Goal: Task Accomplishment & Management: Manage account settings

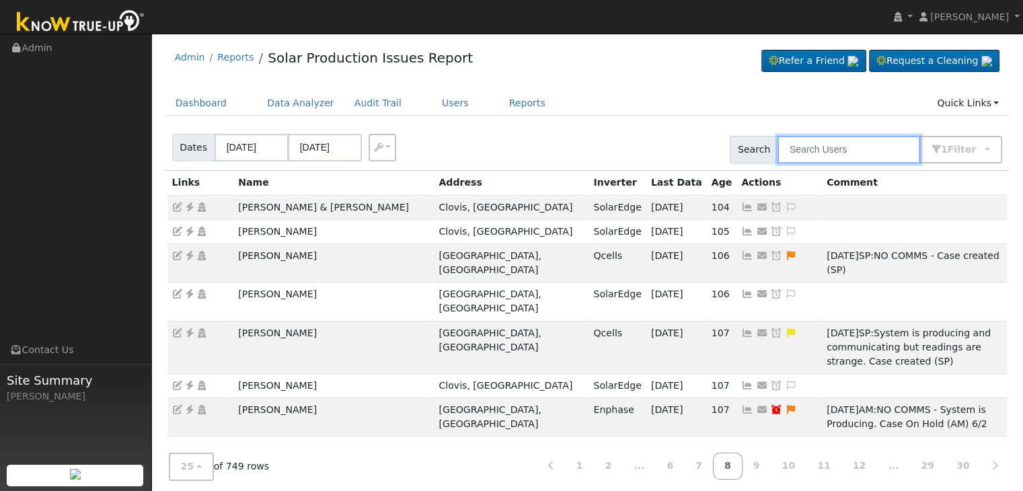
click at [812, 145] on input "text" at bounding box center [848, 150] width 143 height 28
click at [432, 102] on link "Users" at bounding box center [455, 103] width 47 height 25
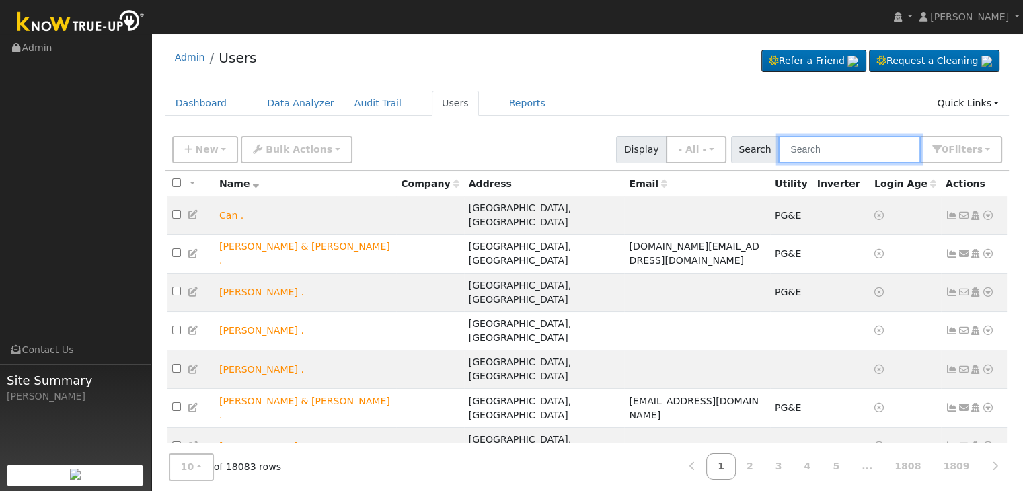
click at [816, 155] on input "text" at bounding box center [849, 150] width 143 height 28
paste input "Colby Anderson"
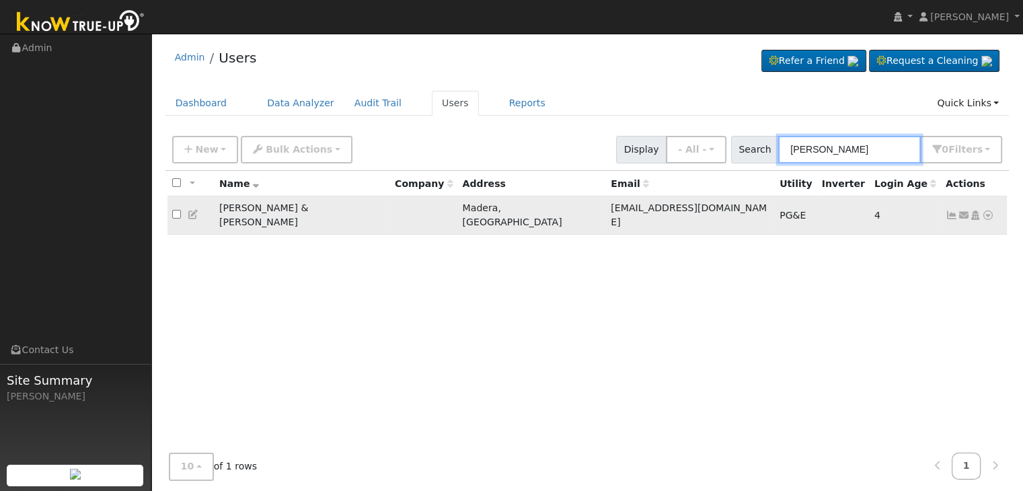
type input "Colby Anderson"
click at [951, 210] on icon at bounding box center [952, 214] width 12 height 9
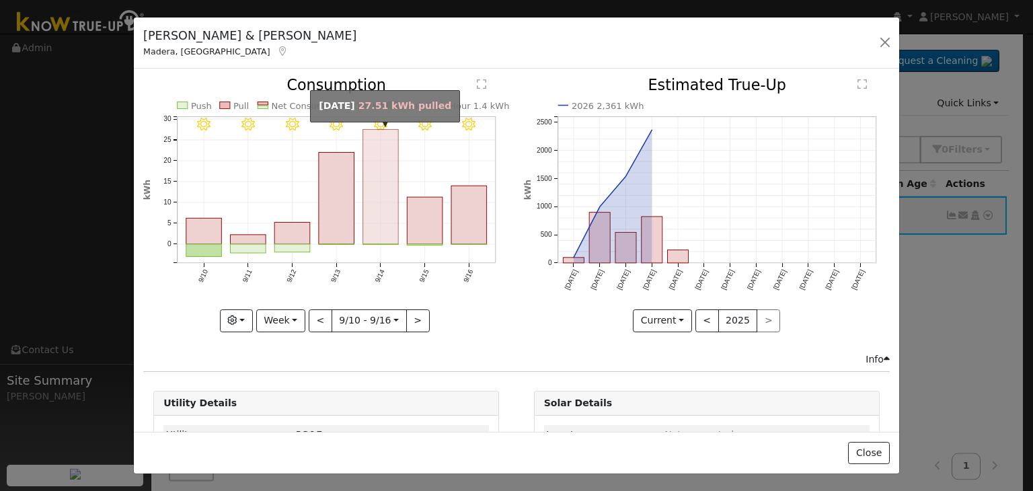
click at [375, 210] on rect "onclick=""" at bounding box center [381, 187] width 36 height 115
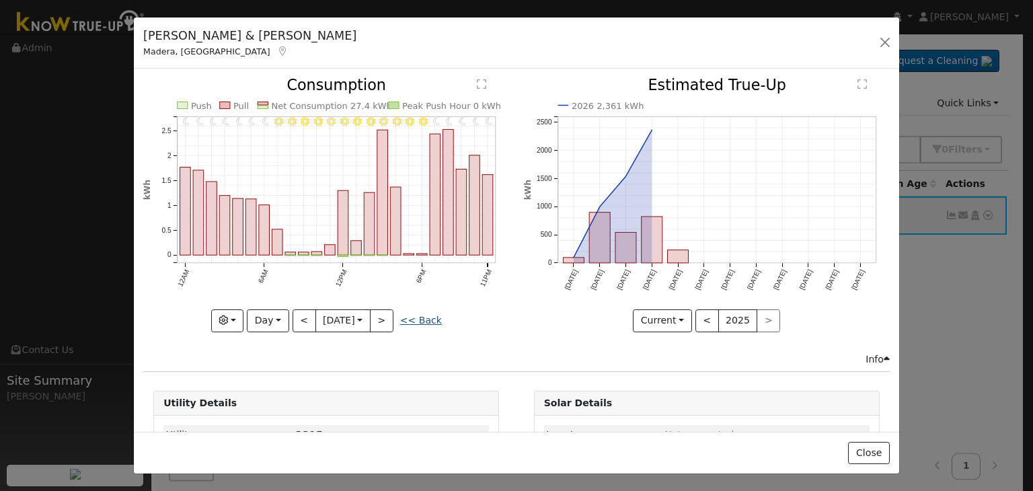
click at [426, 315] on link "<< Back" at bounding box center [421, 320] width 42 height 11
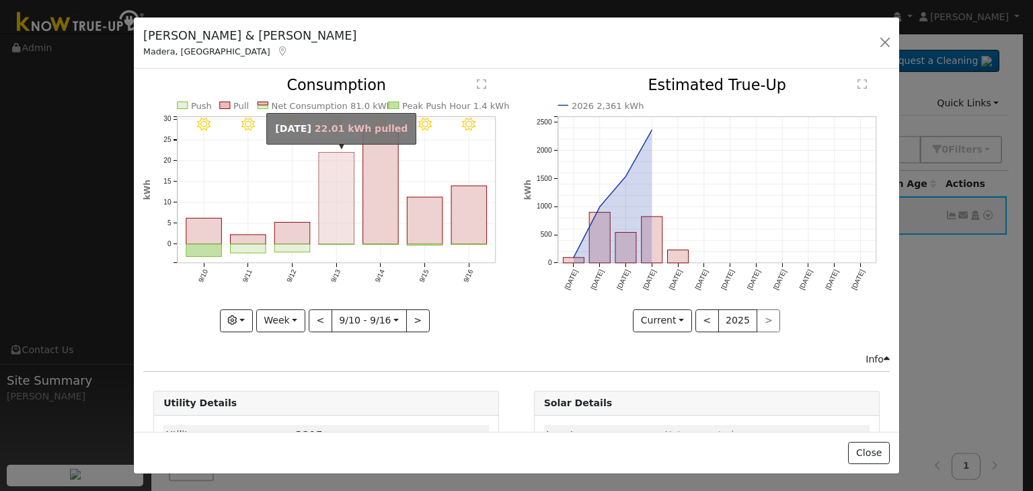
click at [339, 225] on rect "onclick=""" at bounding box center [337, 199] width 36 height 92
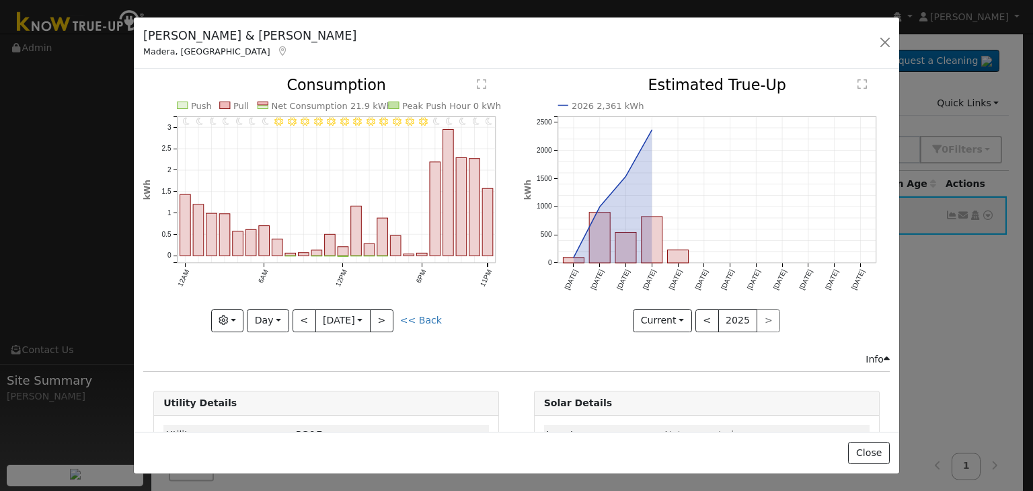
click at [420, 323] on div "Graphs Estimated Production Previous Year Consumption Previous Year Total Consu…" at bounding box center [326, 320] width 366 height 23
click at [418, 317] on link "<< Back" at bounding box center [421, 320] width 42 height 11
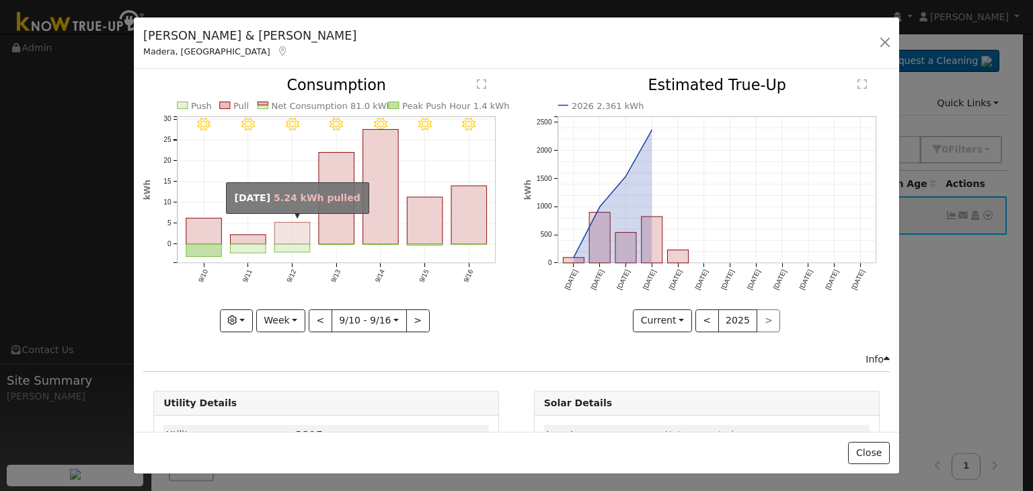
click at [289, 227] on rect "onclick=""" at bounding box center [292, 234] width 36 height 22
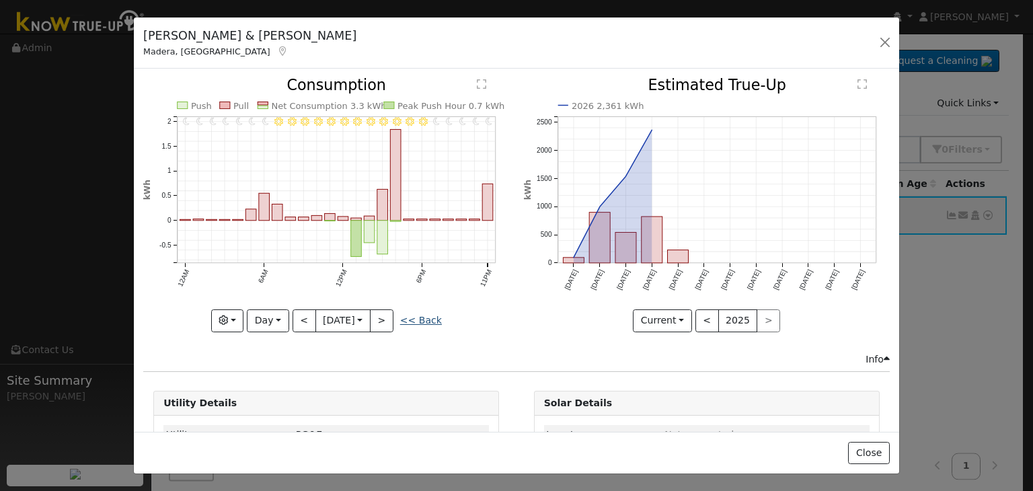
click at [424, 321] on link "<< Back" at bounding box center [421, 320] width 42 height 11
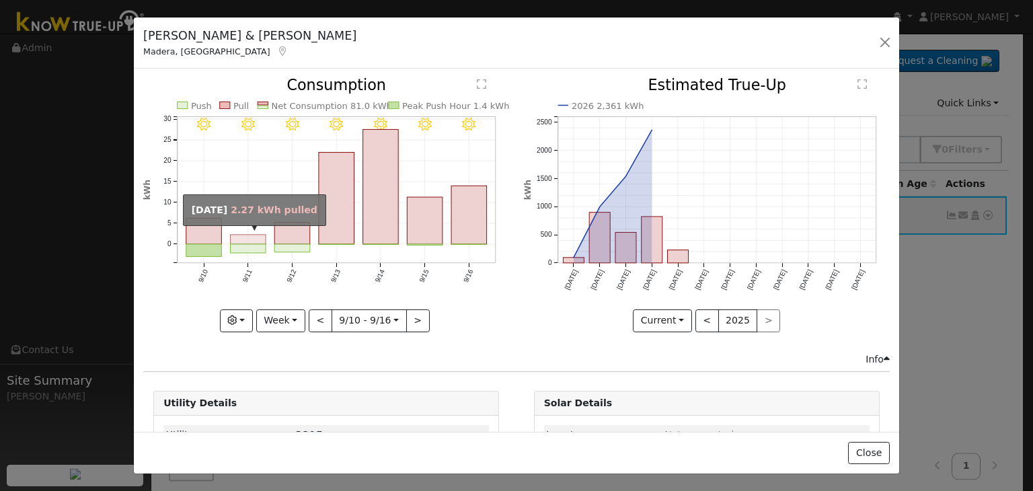
click at [245, 241] on rect "onclick=""" at bounding box center [249, 239] width 36 height 9
type input "2025-09-11"
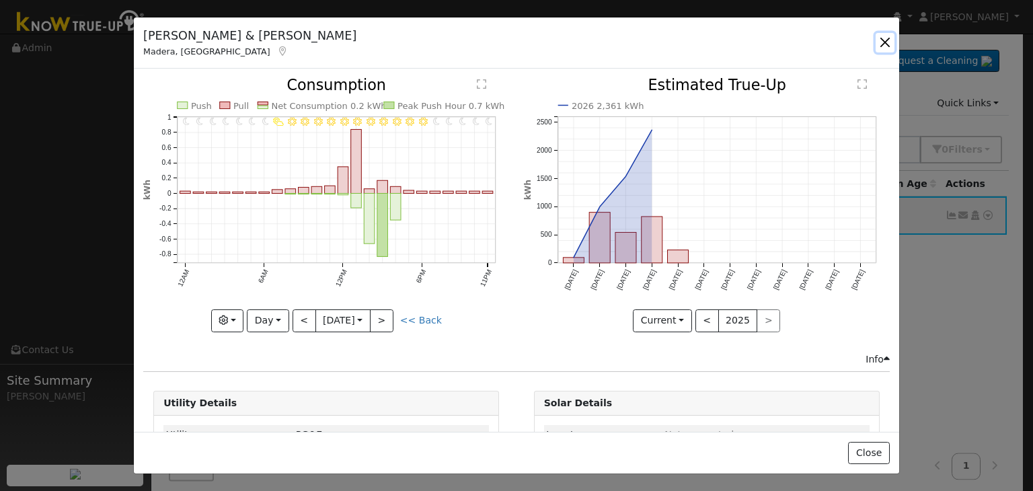
click at [881, 49] on button "button" at bounding box center [885, 42] width 19 height 19
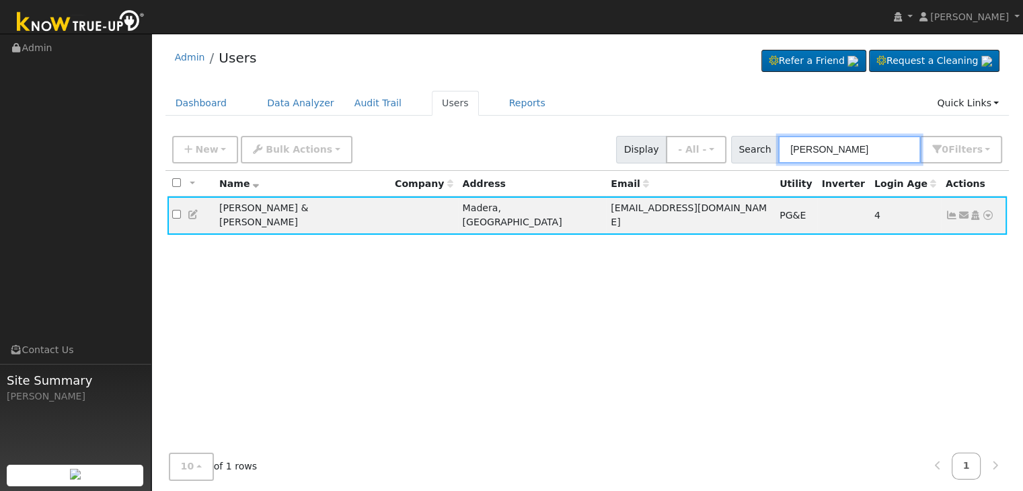
click at [818, 150] on input "Colby Anderson" at bounding box center [849, 150] width 143 height 28
paste input "Luis Trujillo"
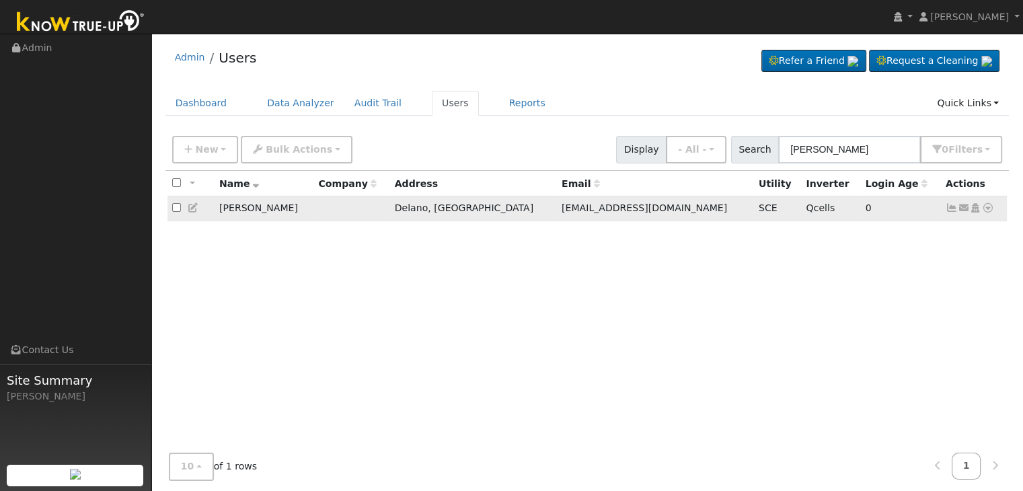
click at [952, 210] on icon at bounding box center [952, 207] width 12 height 9
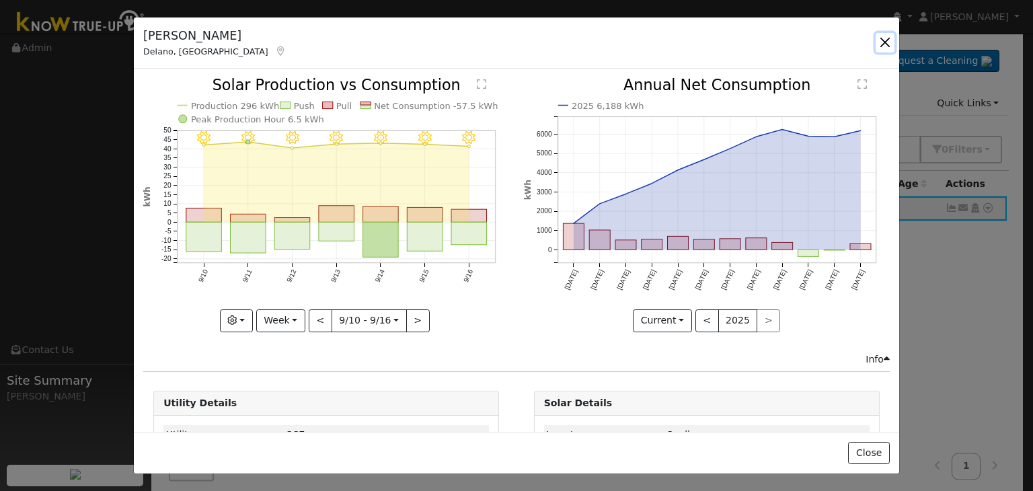
click at [885, 40] on button "button" at bounding box center [885, 42] width 19 height 19
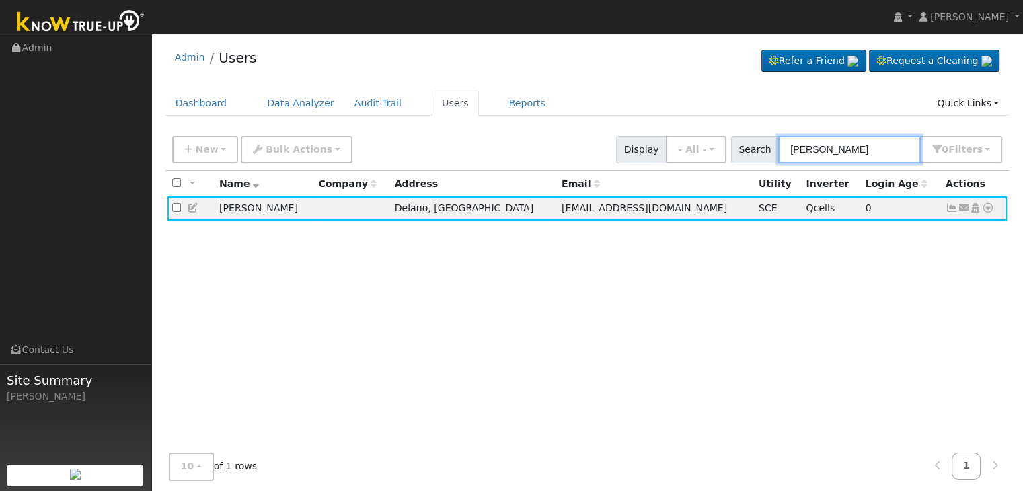
click at [843, 141] on input "Luis Trujillo" at bounding box center [849, 150] width 143 height 28
paste input "Scott Cusator"
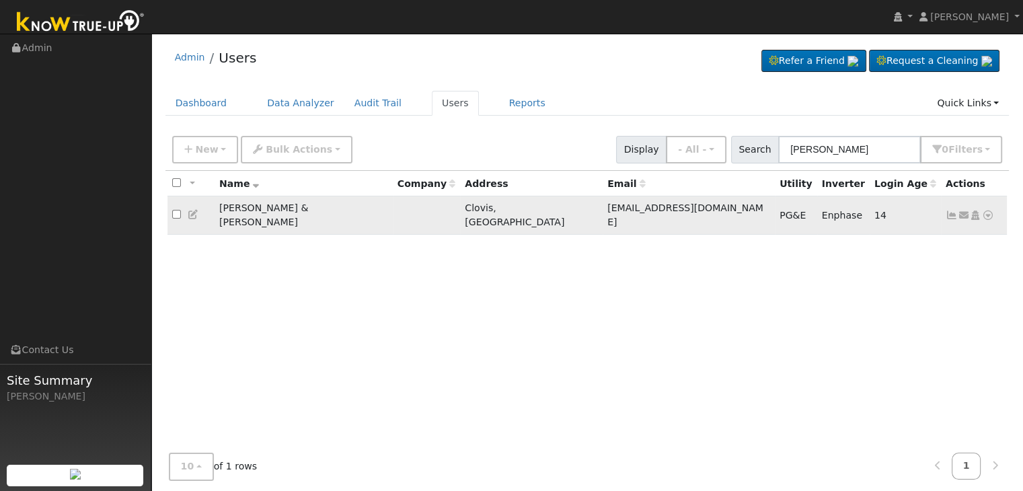
click at [948, 210] on icon at bounding box center [952, 214] width 12 height 9
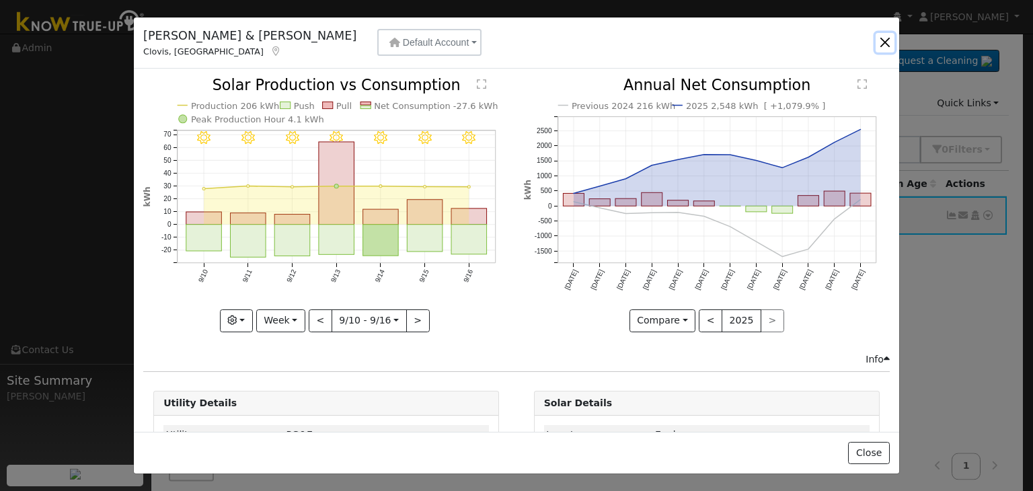
click at [882, 43] on button "button" at bounding box center [885, 42] width 19 height 19
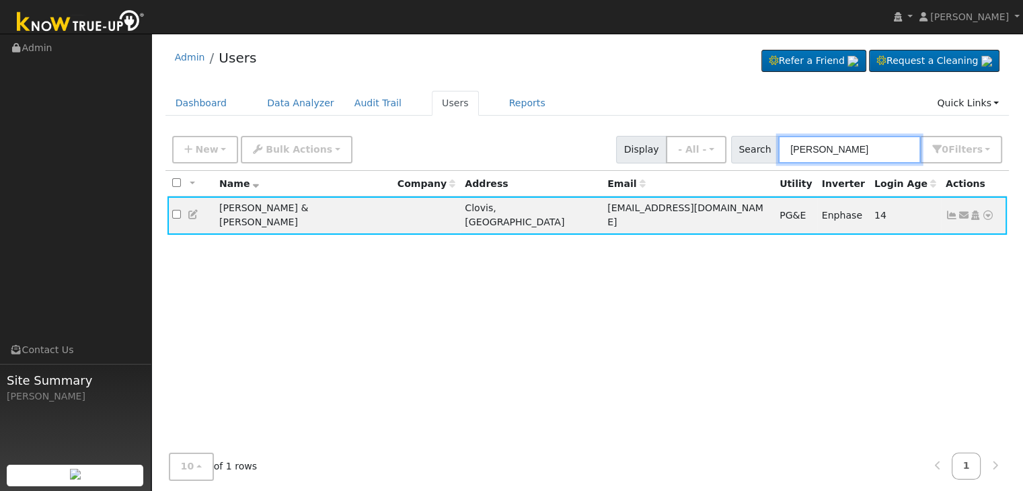
click at [845, 149] on input "Scott Cusator" at bounding box center [849, 150] width 143 height 28
paste input "Rachel de leon"
type input "Rachel de leon"
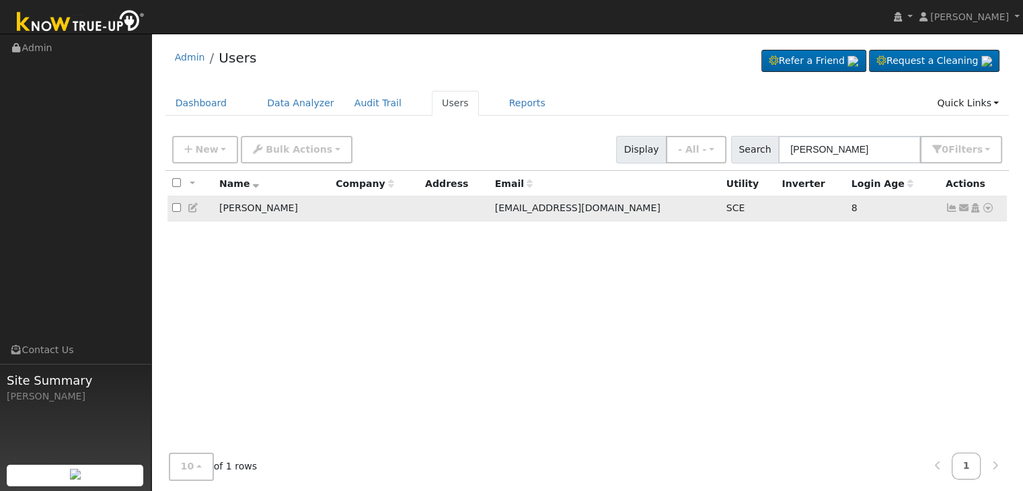
click at [952, 210] on icon at bounding box center [952, 207] width 12 height 9
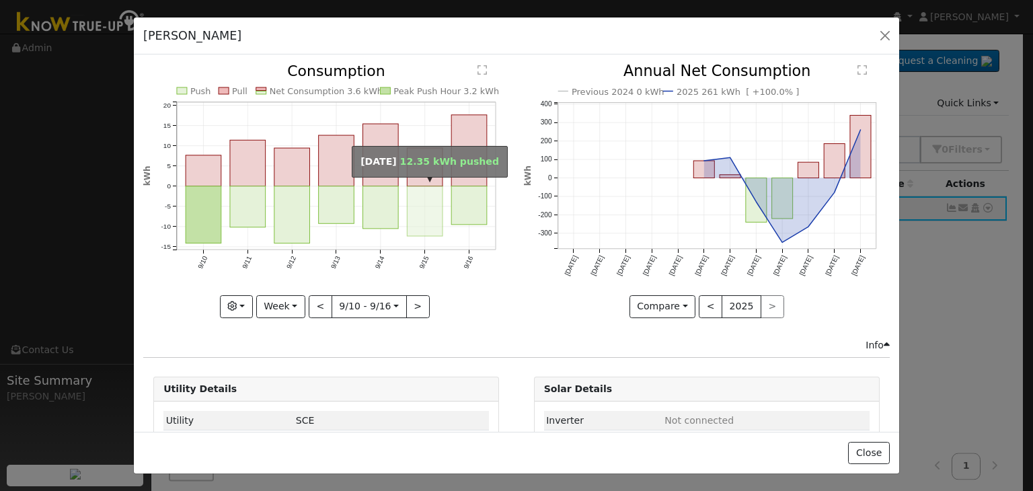
click at [414, 202] on rect "onclick=""" at bounding box center [426, 211] width 36 height 50
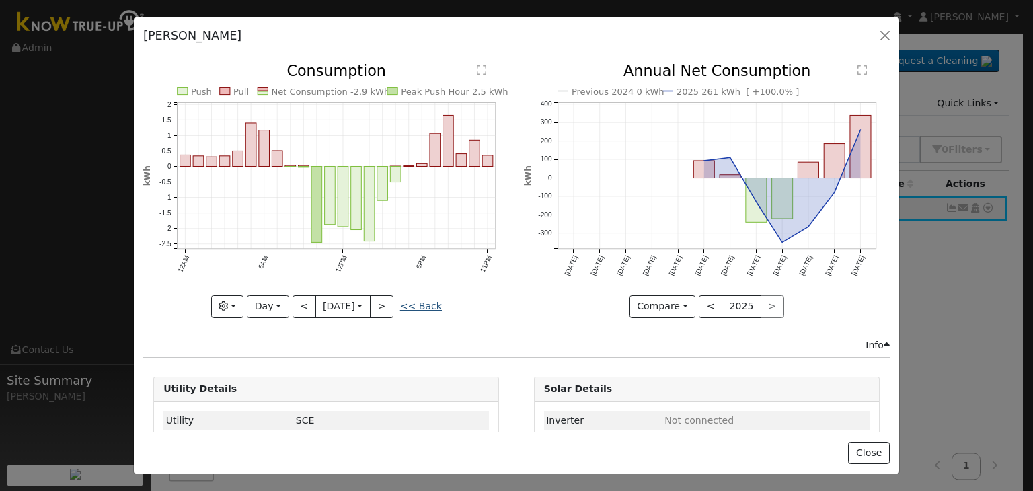
click at [424, 301] on link "<< Back" at bounding box center [421, 306] width 42 height 11
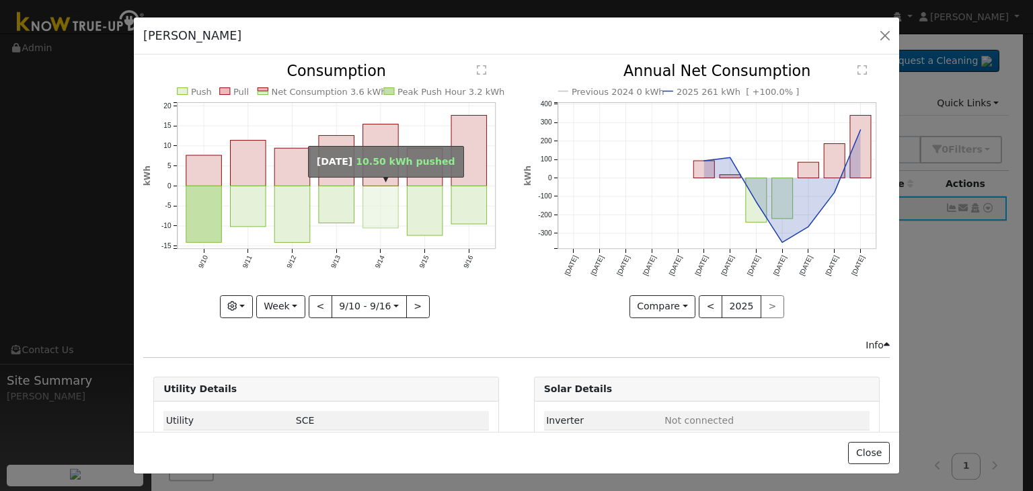
click at [385, 198] on rect "onclick=""" at bounding box center [381, 207] width 36 height 42
type input "2025-09-14"
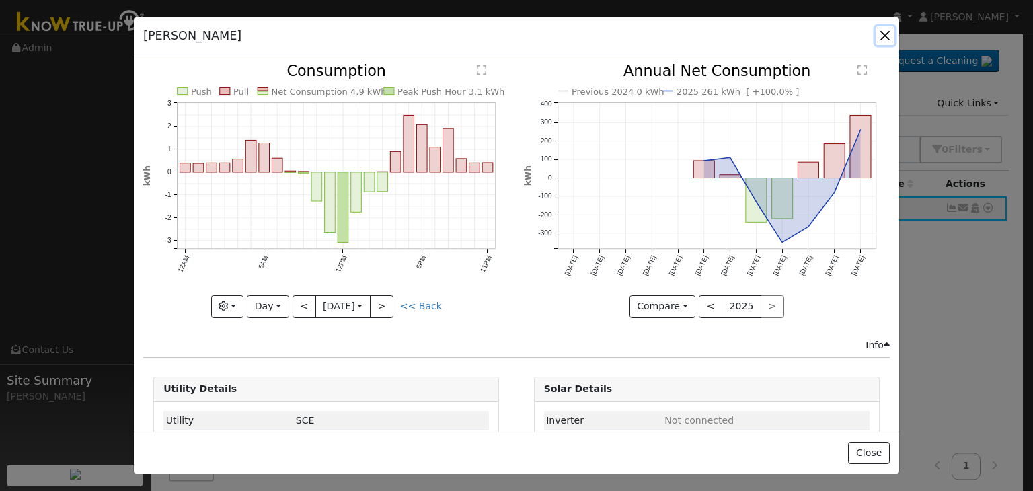
click at [888, 29] on button "button" at bounding box center [885, 35] width 19 height 19
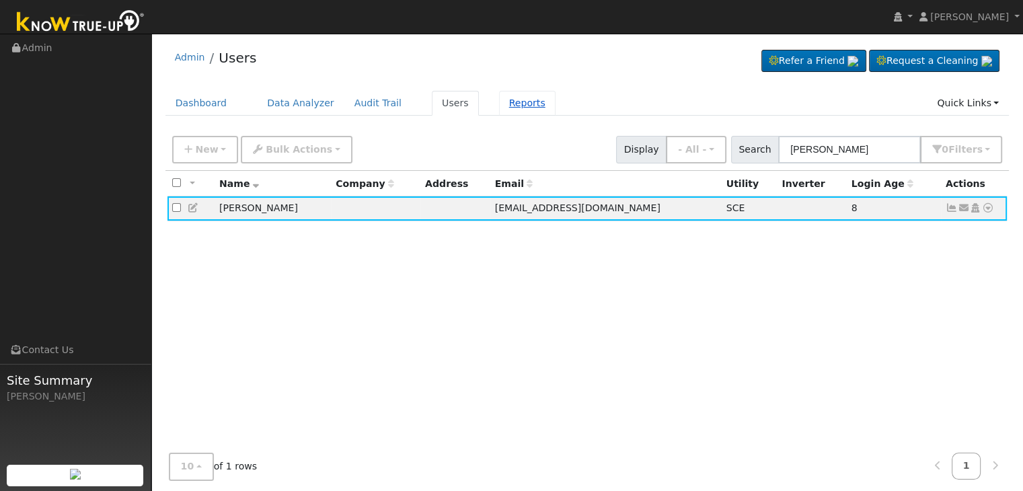
click at [499, 104] on link "Reports" at bounding box center [527, 103] width 56 height 25
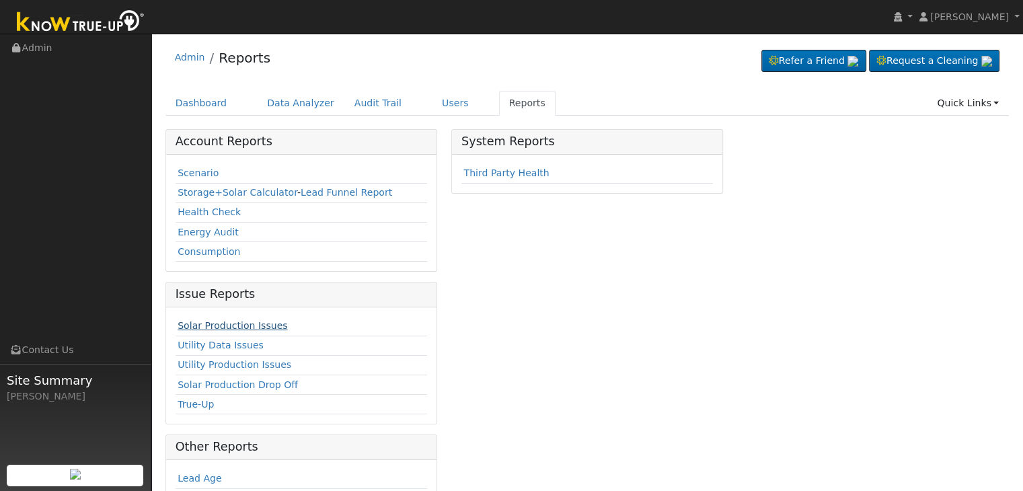
click at [234, 325] on link "Solar Production Issues" at bounding box center [233, 325] width 110 height 11
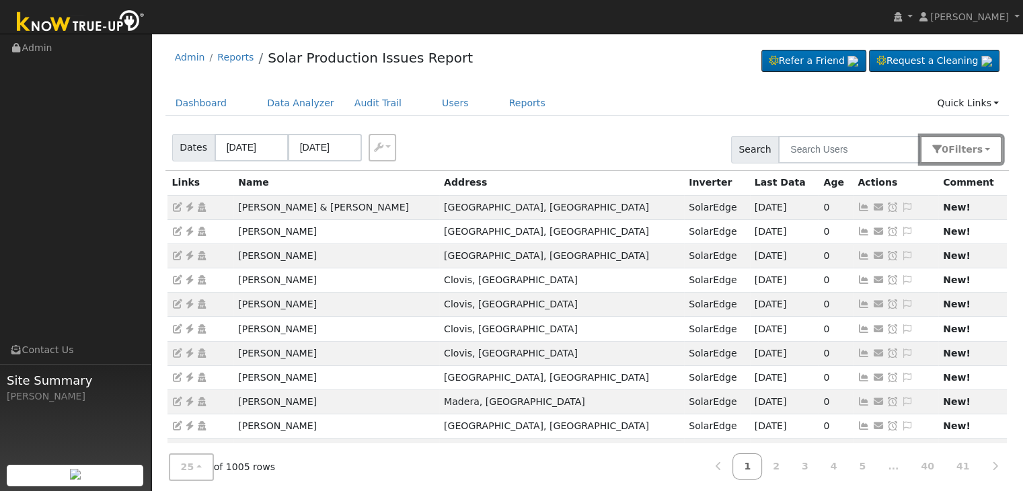
click at [987, 147] on button "0 Filter s" at bounding box center [961, 150] width 82 height 28
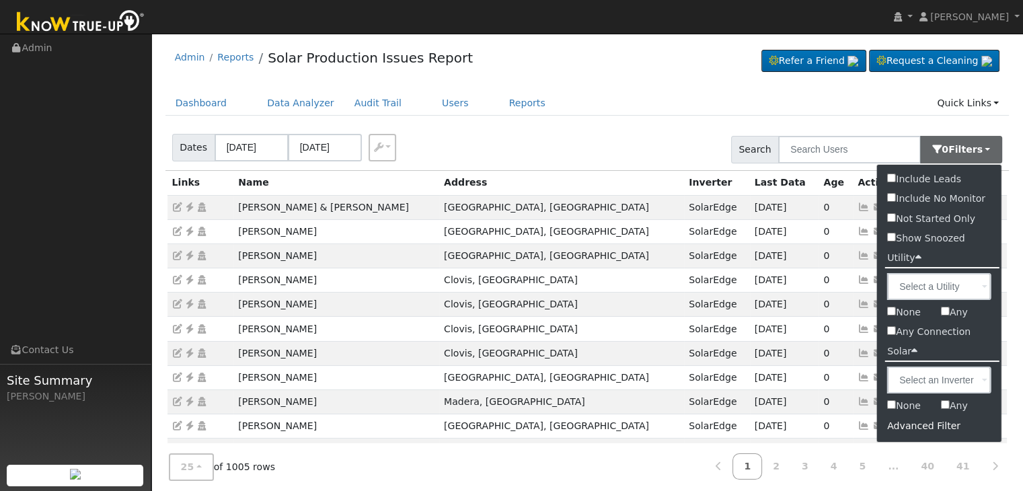
click at [904, 428] on div "Advanced Filter" at bounding box center [939, 426] width 124 height 21
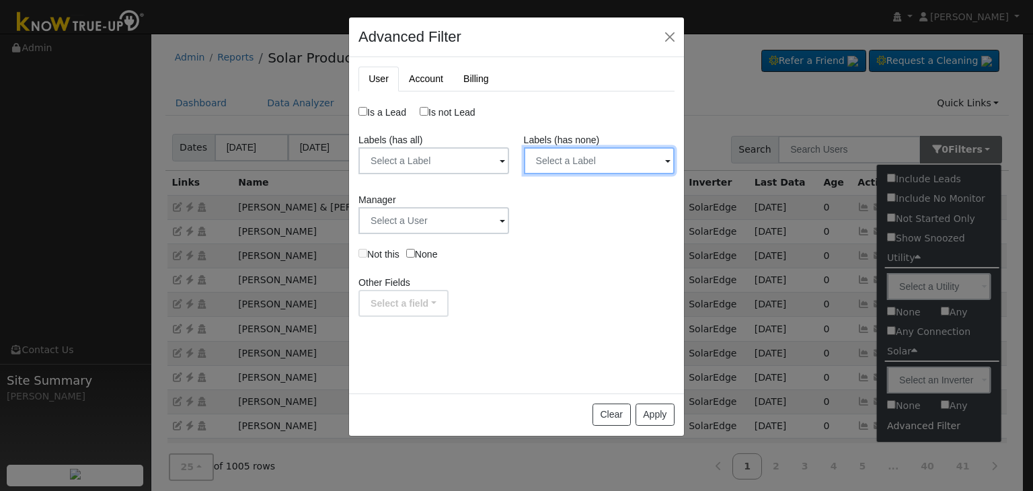
click at [660, 154] on input "text" at bounding box center [599, 160] width 151 height 27
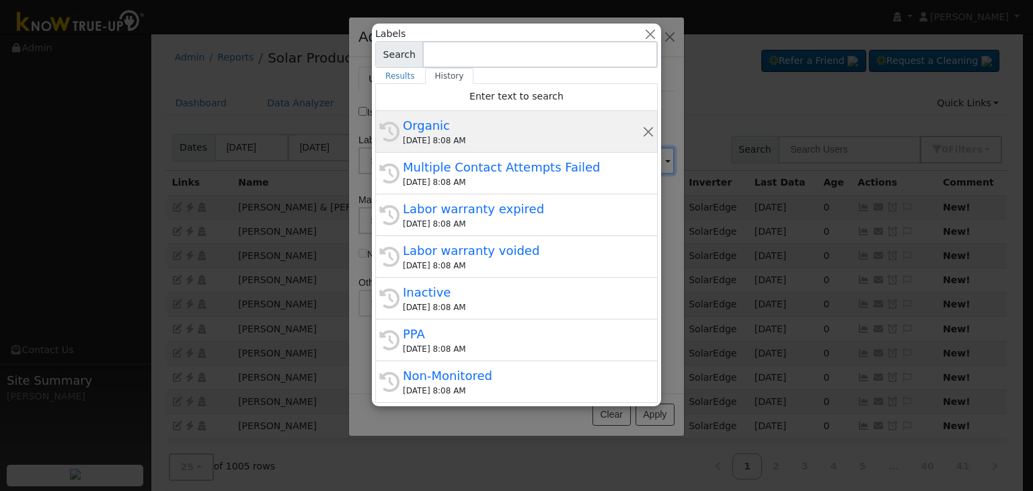
click at [492, 128] on div "Organic" at bounding box center [522, 125] width 239 height 18
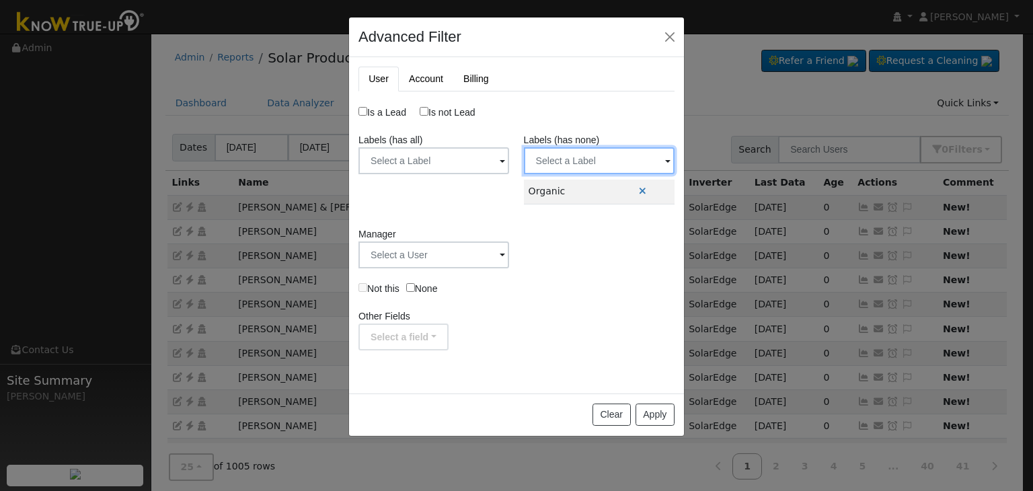
click at [609, 164] on input "text" at bounding box center [599, 160] width 151 height 27
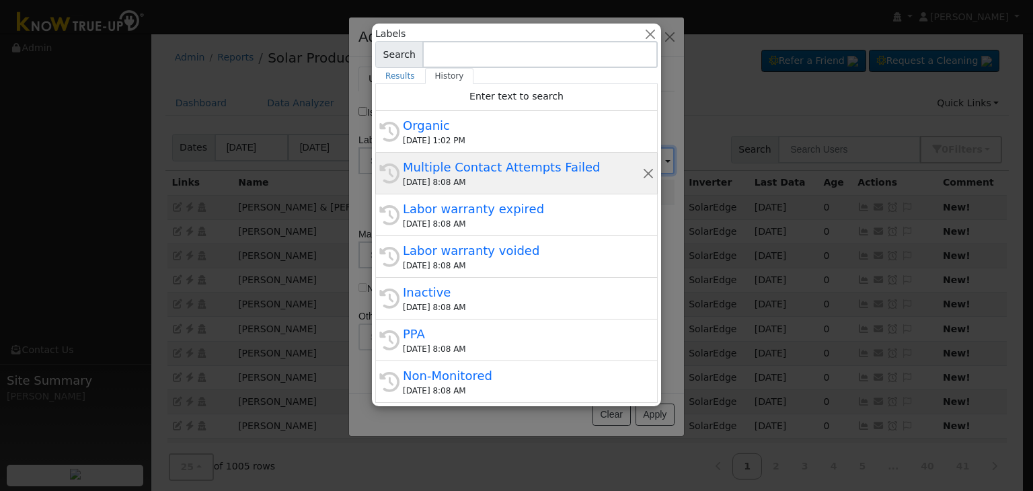
click at [459, 164] on div "Multiple Contact Attempts Failed" at bounding box center [522, 167] width 239 height 18
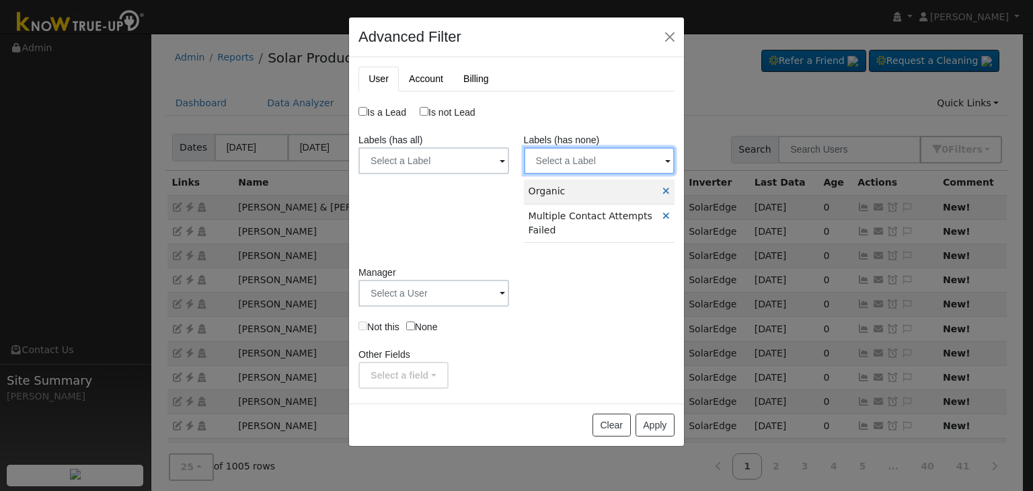
click at [605, 166] on input "text" at bounding box center [599, 160] width 151 height 27
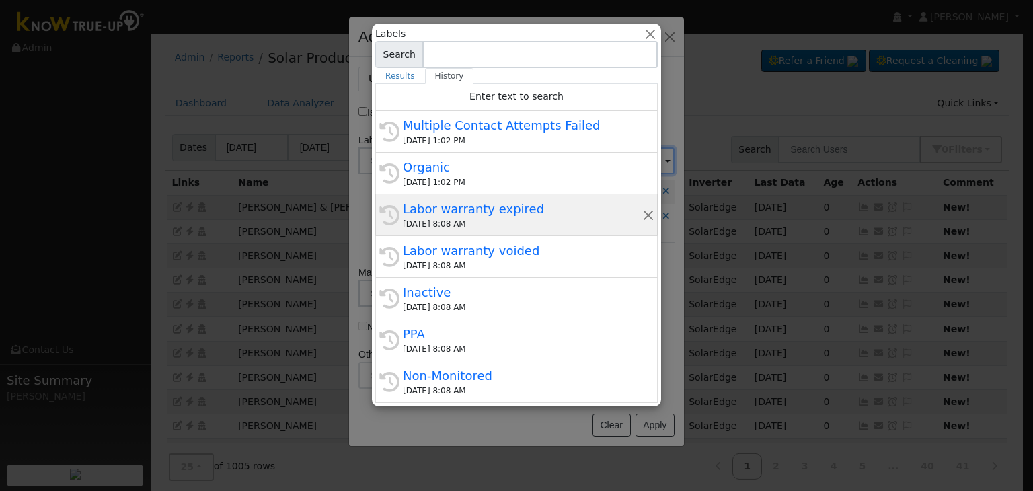
click at [445, 205] on div "Labor warranty expired" at bounding box center [522, 209] width 239 height 18
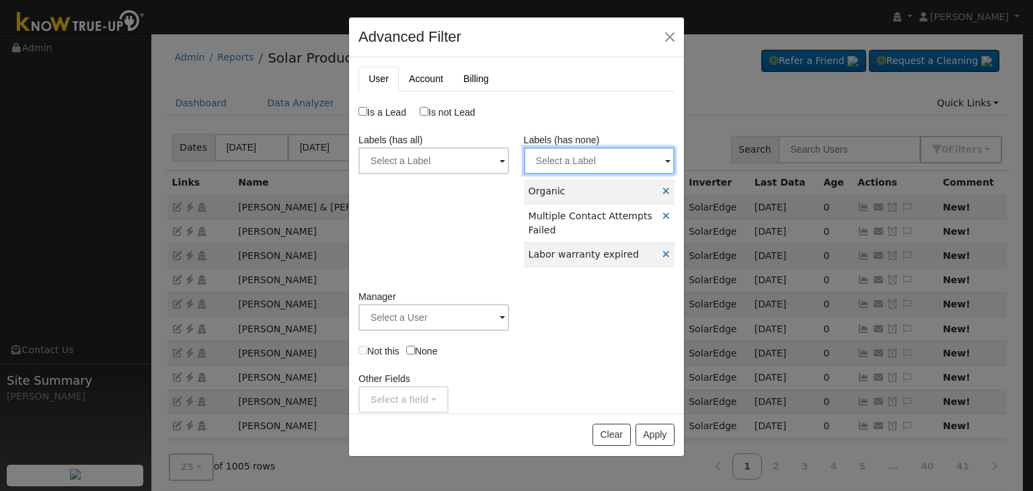
click at [605, 161] on input "text" at bounding box center [599, 160] width 151 height 27
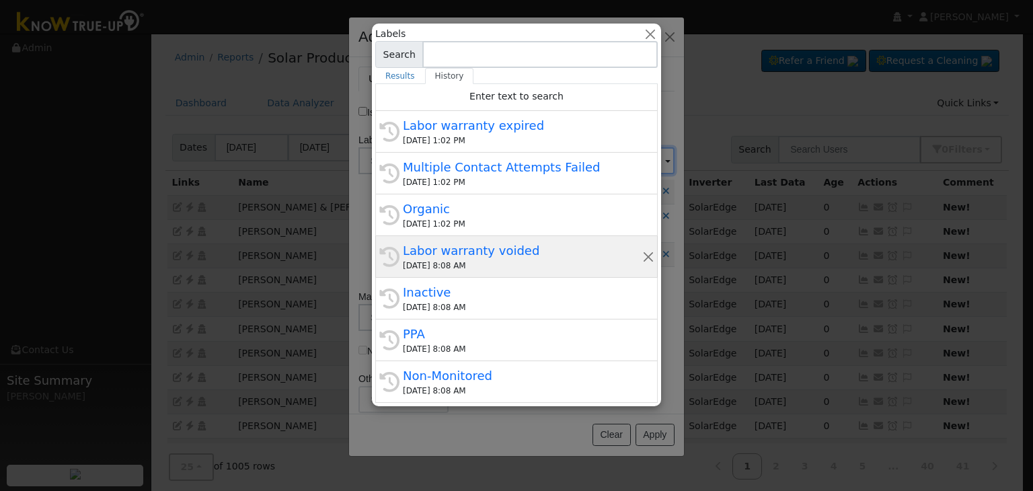
click at [450, 244] on div "Labor warranty voided" at bounding box center [522, 250] width 239 height 18
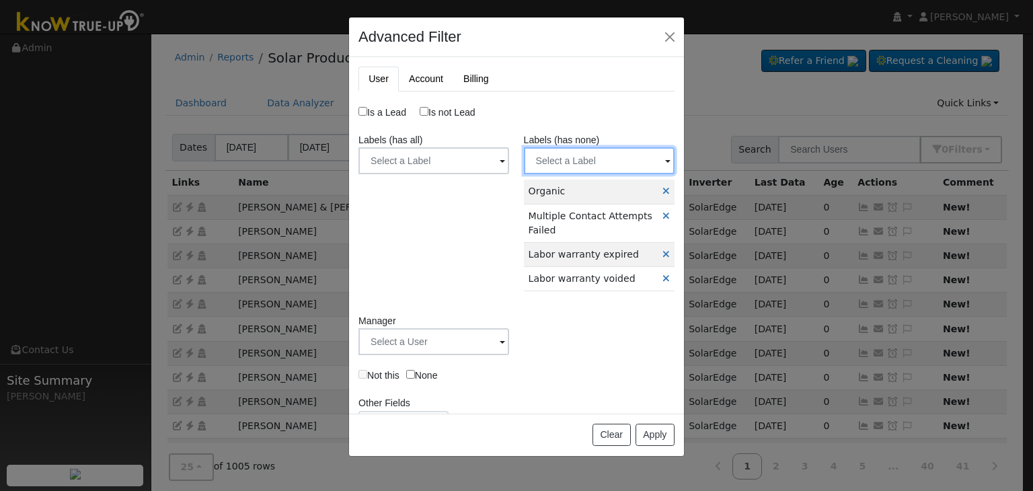
click at [607, 167] on input "text" at bounding box center [599, 160] width 151 height 27
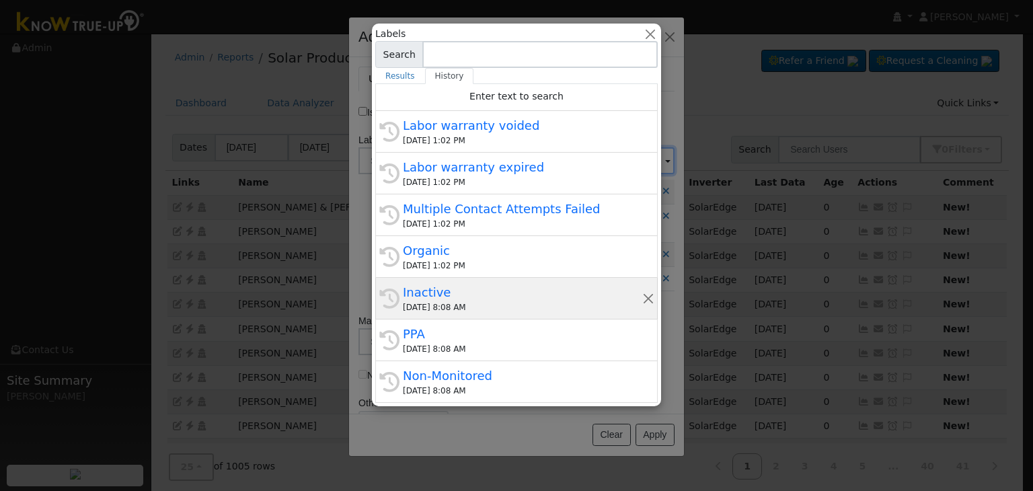
click at [438, 309] on div "09/18/2025 8:08 AM" at bounding box center [522, 307] width 239 height 12
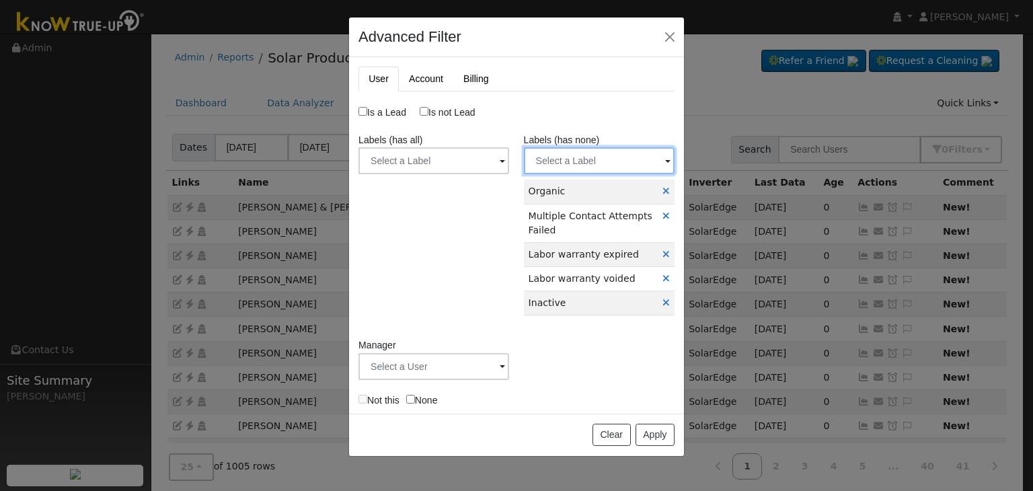
drag, startPoint x: 594, startPoint y: 151, endPoint x: 597, endPoint y: 162, distance: 11.9
click at [594, 153] on input "text" at bounding box center [599, 160] width 151 height 27
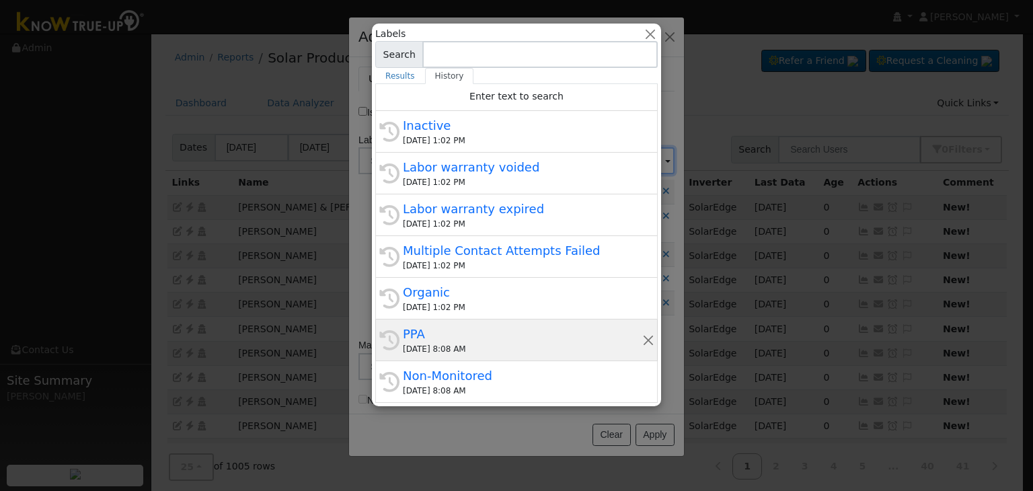
click at [447, 351] on div "09/18/2025 8:08 AM" at bounding box center [522, 349] width 239 height 12
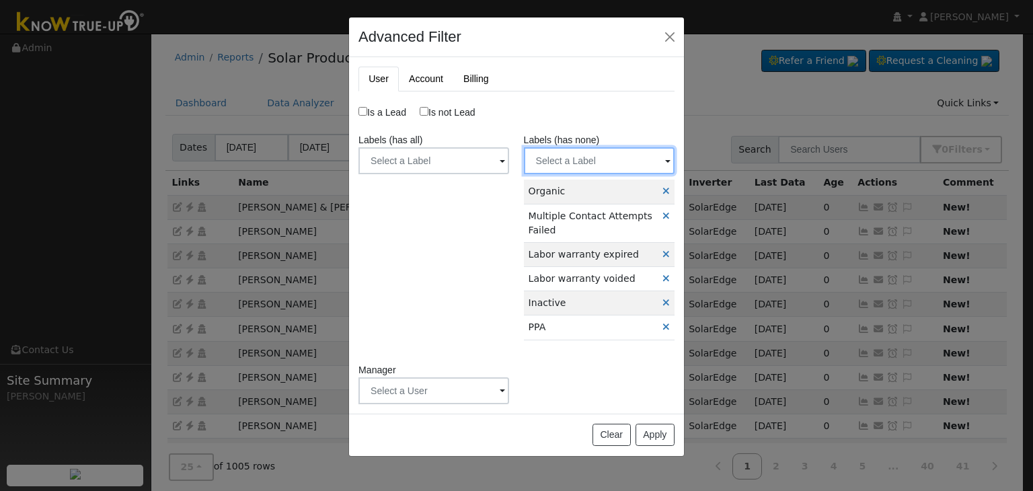
click at [605, 157] on input "text" at bounding box center [599, 160] width 151 height 27
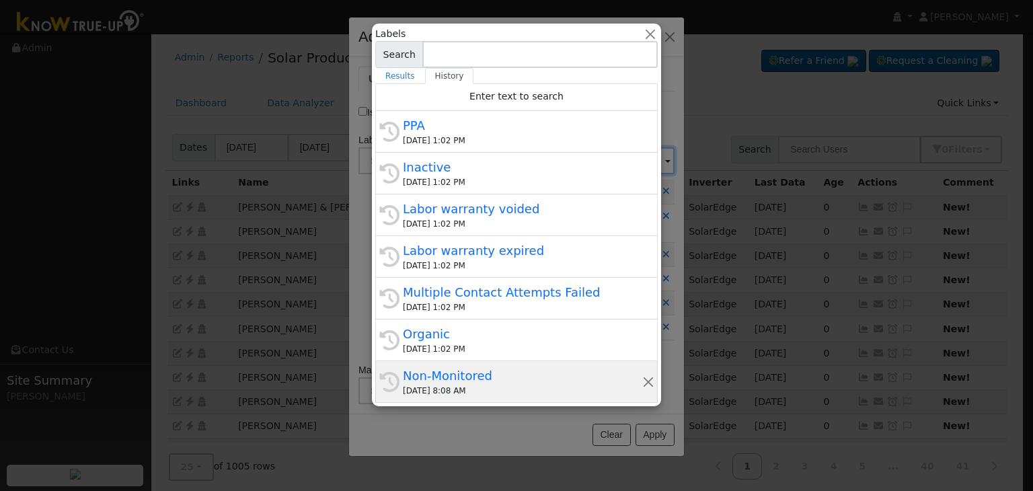
click at [546, 388] on div "09/18/2025 8:08 AM" at bounding box center [522, 391] width 239 height 12
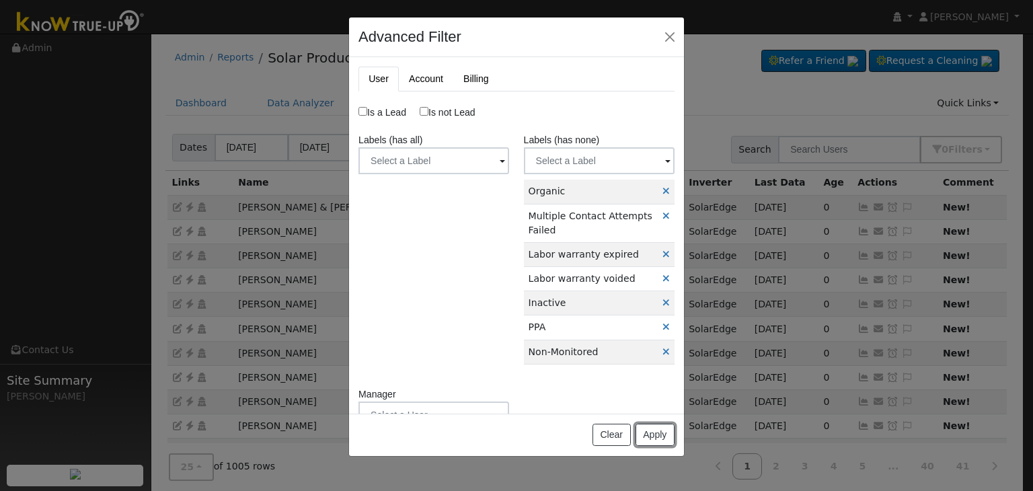
click at [652, 435] on button "Apply" at bounding box center [654, 435] width 39 height 23
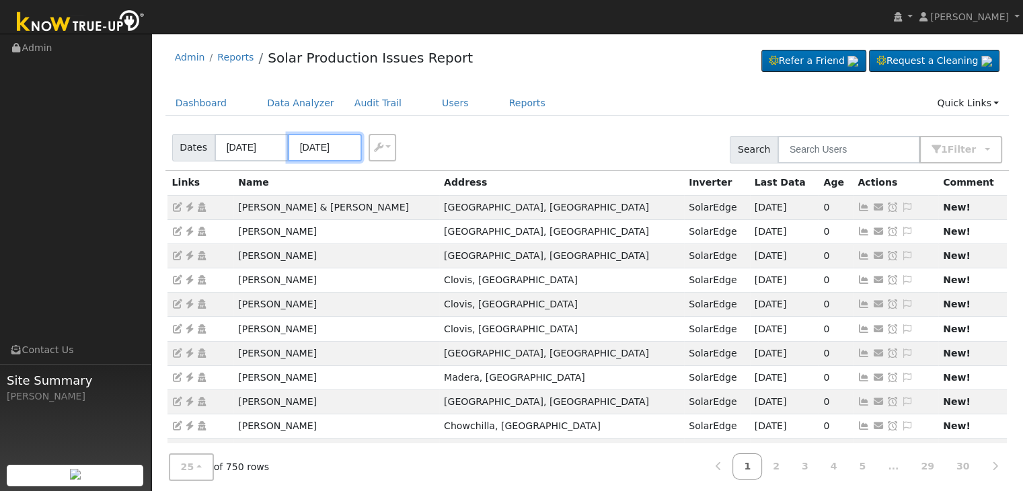
click at [312, 147] on input "09/17/2025" at bounding box center [325, 148] width 74 height 28
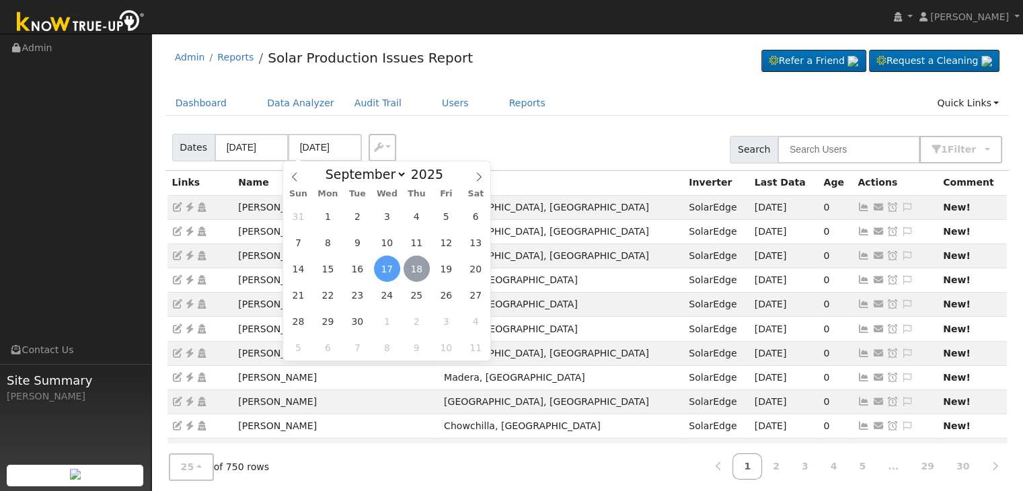
click at [423, 272] on span "18" at bounding box center [416, 269] width 26 height 26
type input "[DATE]"
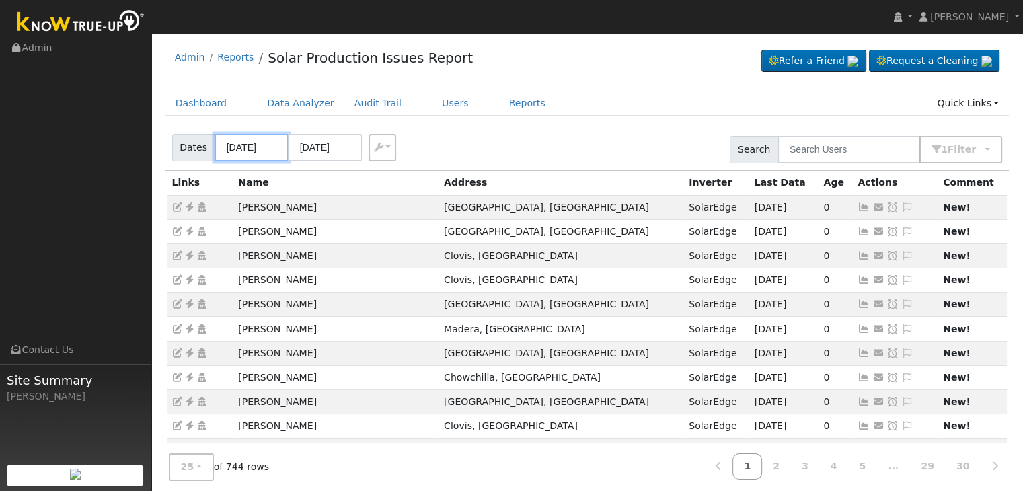
click at [256, 150] on input "09/14/2025" at bounding box center [252, 148] width 74 height 28
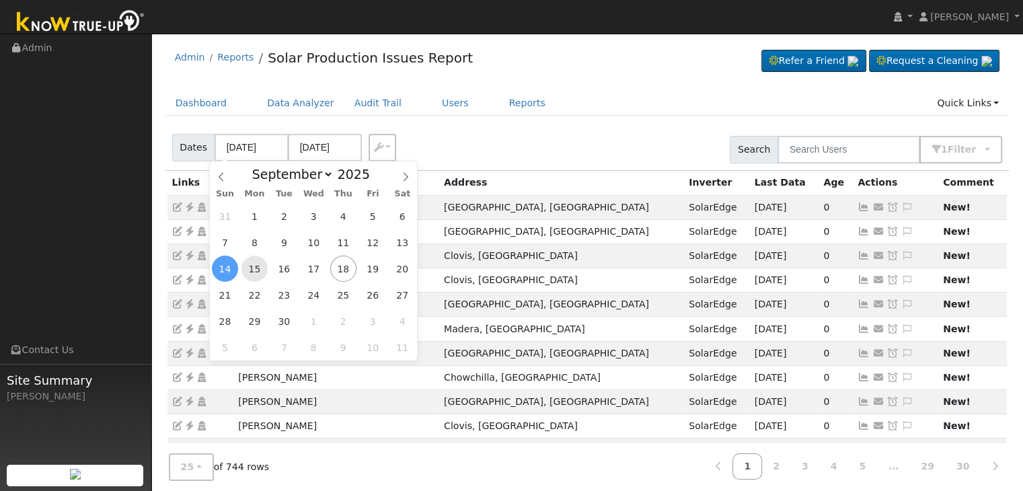
click at [262, 266] on span "15" at bounding box center [254, 269] width 26 height 26
type input "09/15/2025"
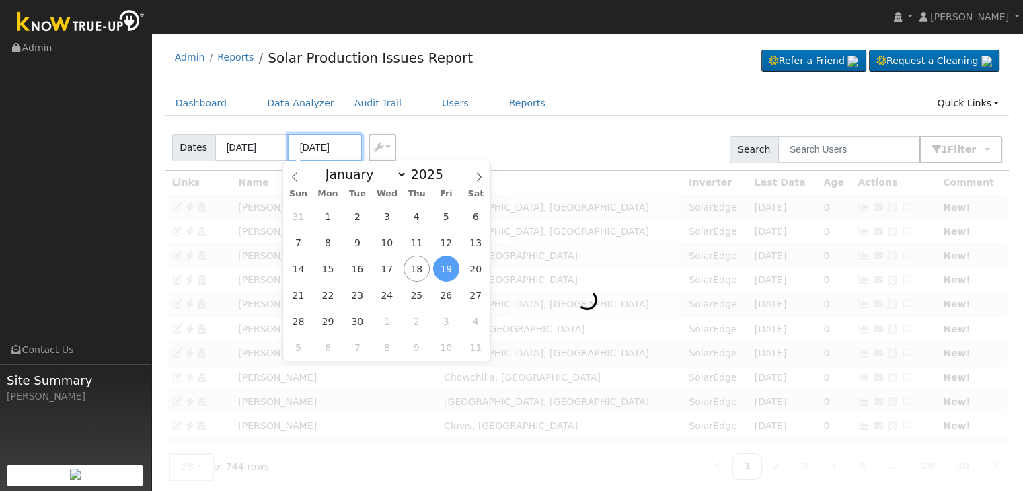
click at [323, 151] on input "09/19/2025" at bounding box center [325, 148] width 74 height 28
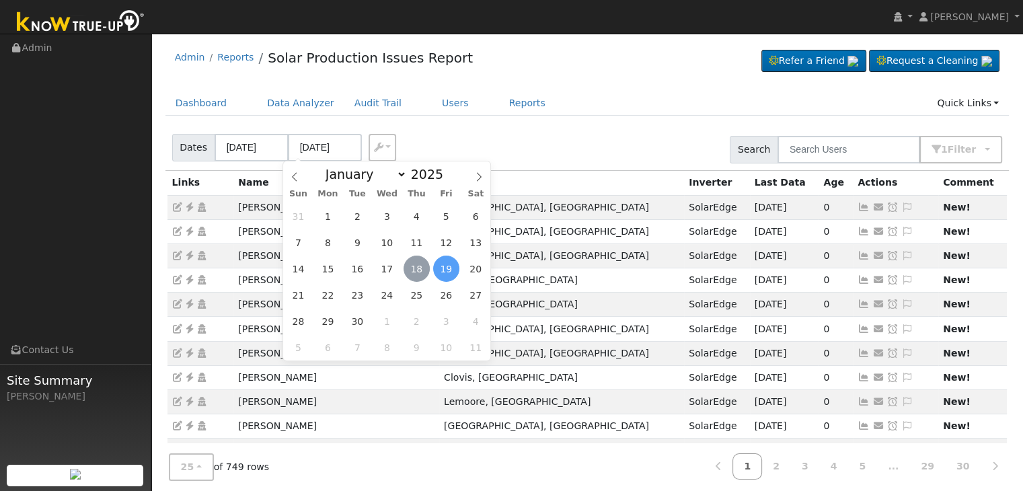
click at [416, 266] on span "18" at bounding box center [416, 269] width 26 height 26
type input "[DATE]"
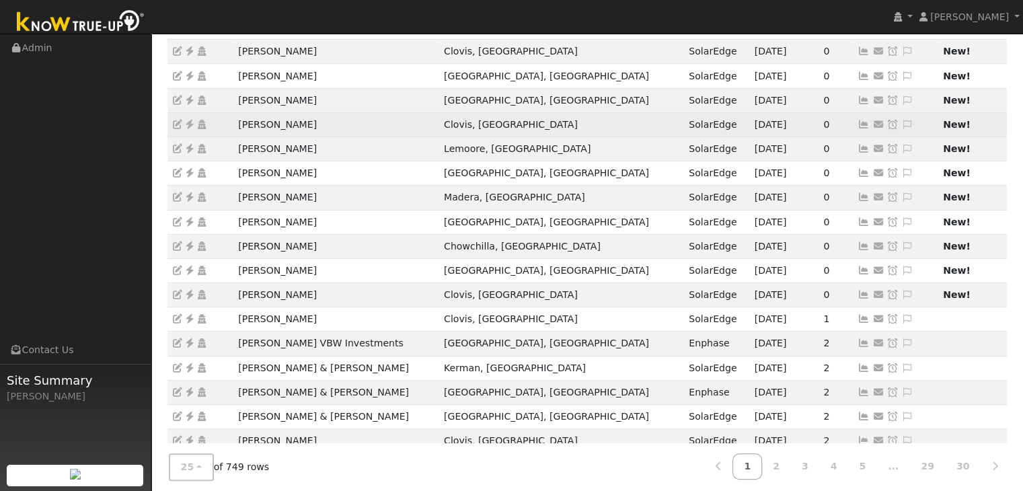
scroll to position [374, 0]
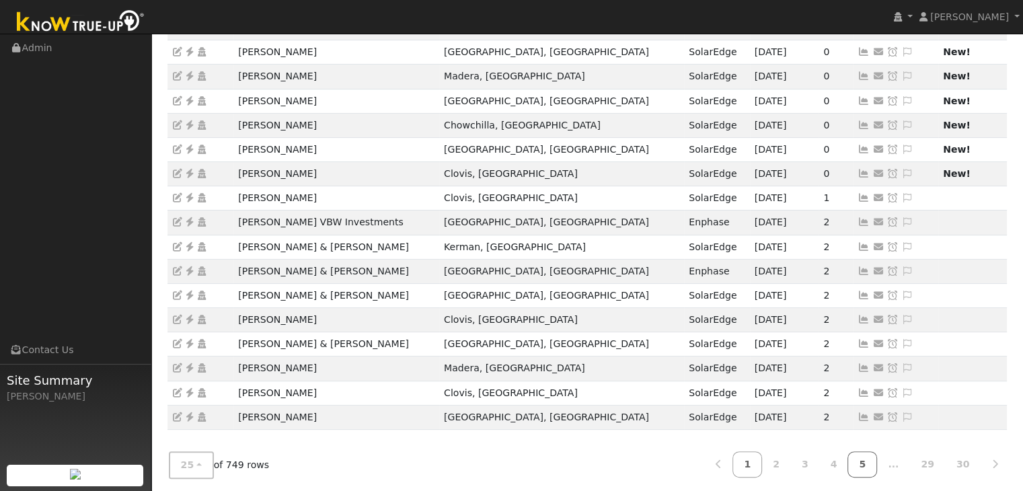
click at [874, 459] on link "5" at bounding box center [862, 464] width 30 height 26
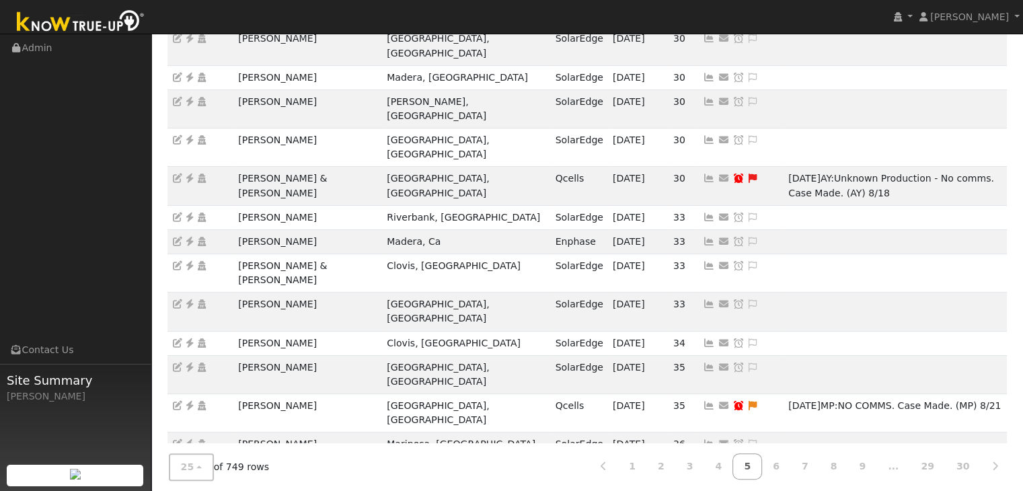
scroll to position [417, 0]
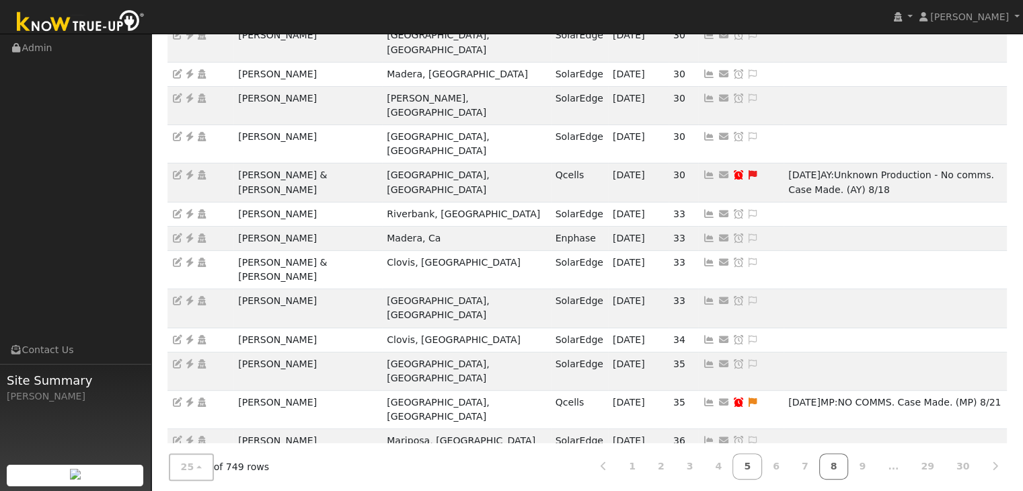
click at [843, 462] on link "8" at bounding box center [834, 466] width 30 height 26
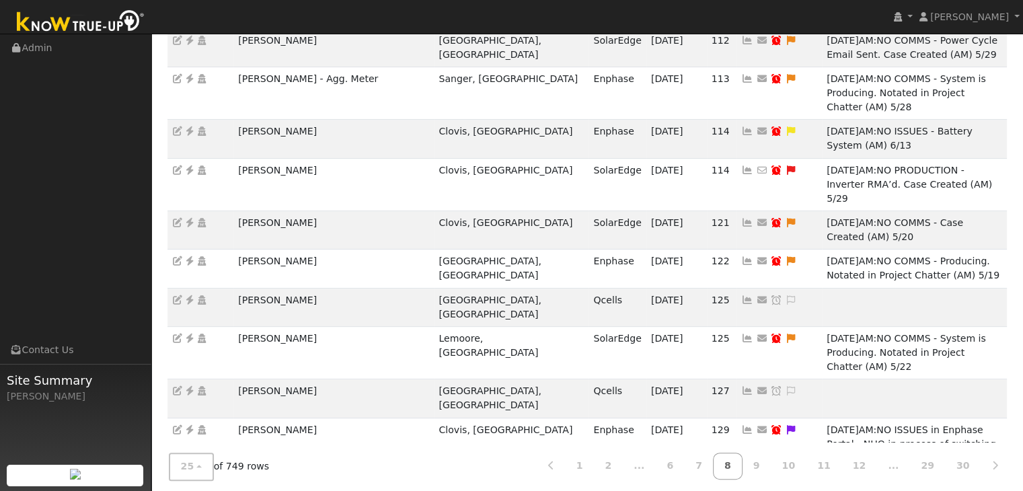
scroll to position [463, 0]
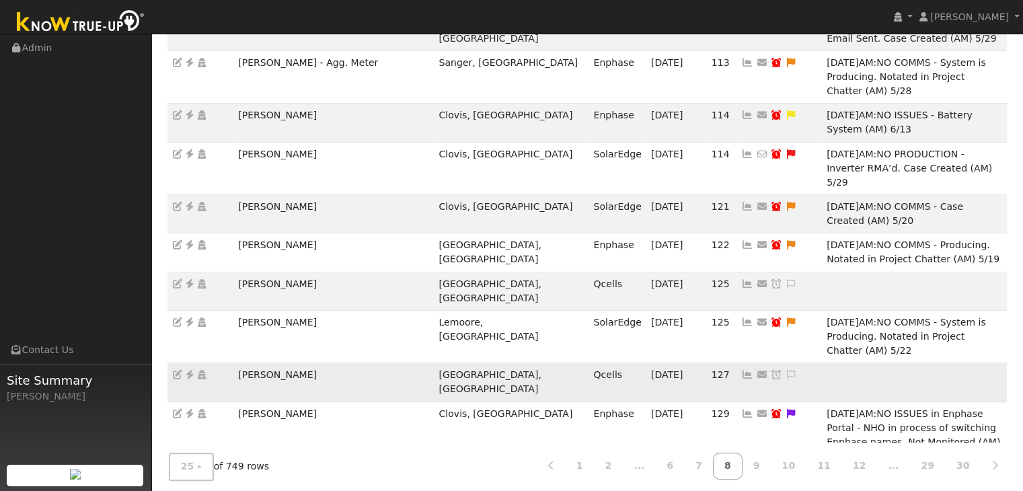
drag, startPoint x: 241, startPoint y: 229, endPoint x: 323, endPoint y: 230, distance: 82.7
click at [323, 363] on td "Courtney Okerson" at bounding box center [333, 382] width 200 height 38
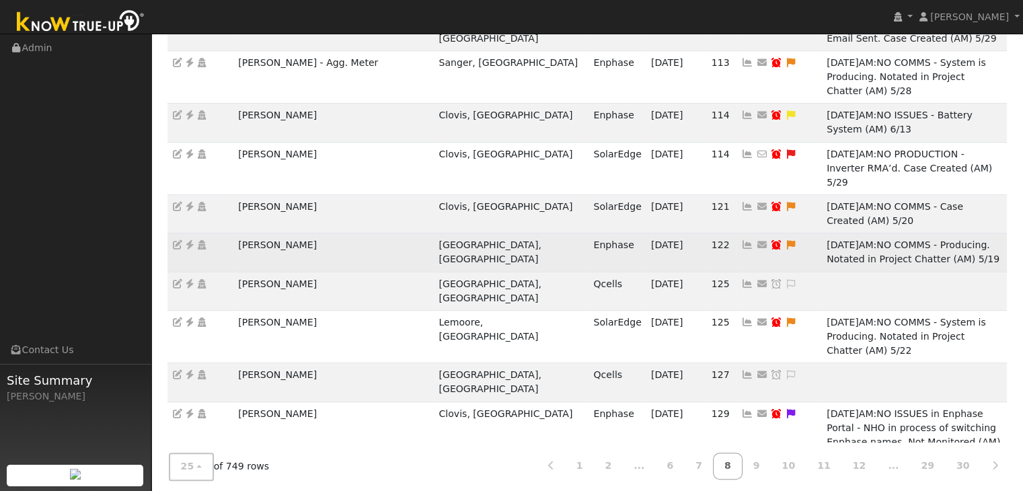
copy td "Courtney Okerson"
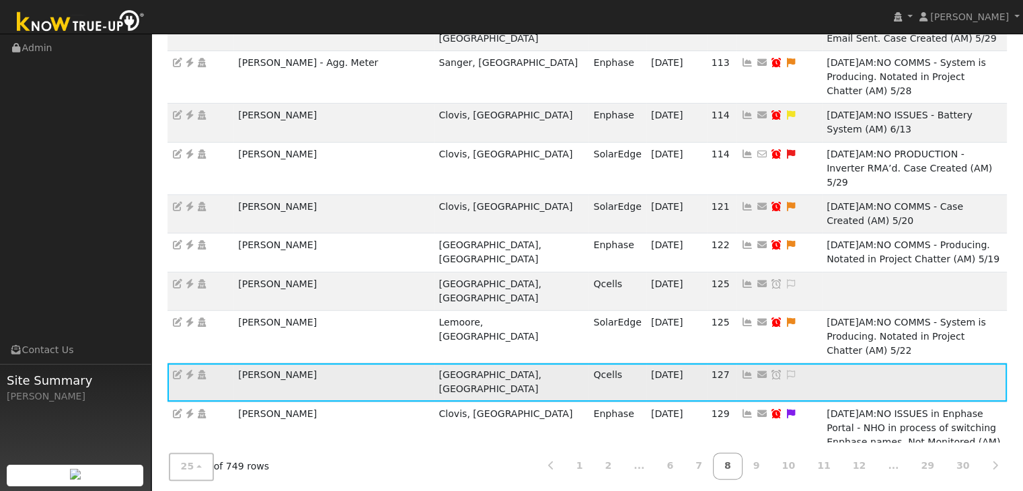
click at [190, 370] on icon at bounding box center [190, 374] width 12 height 9
click at [785, 370] on icon at bounding box center [791, 374] width 12 height 9
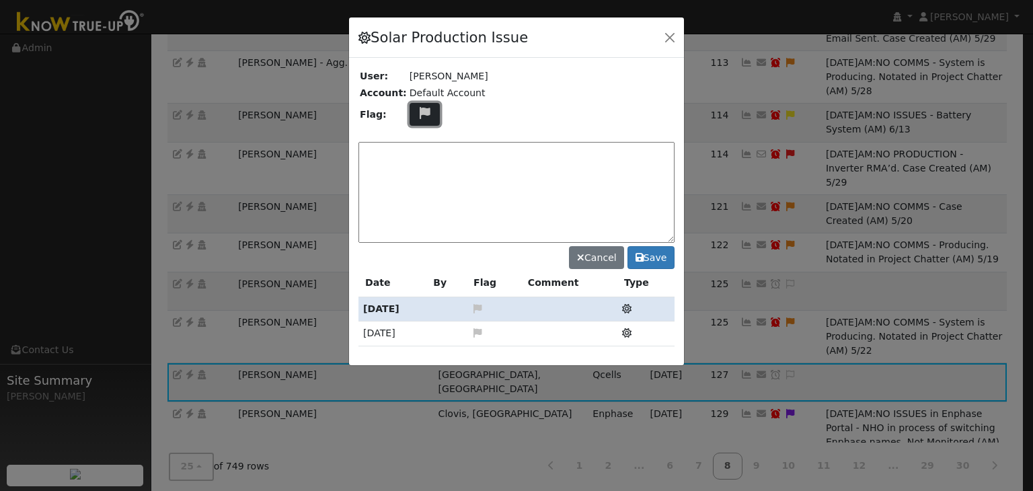
click at [417, 107] on icon at bounding box center [424, 113] width 15 height 12
click at [416, 171] on icon at bounding box center [423, 177] width 15 height 12
click at [410, 157] on textarea at bounding box center [516, 192] width 316 height 101
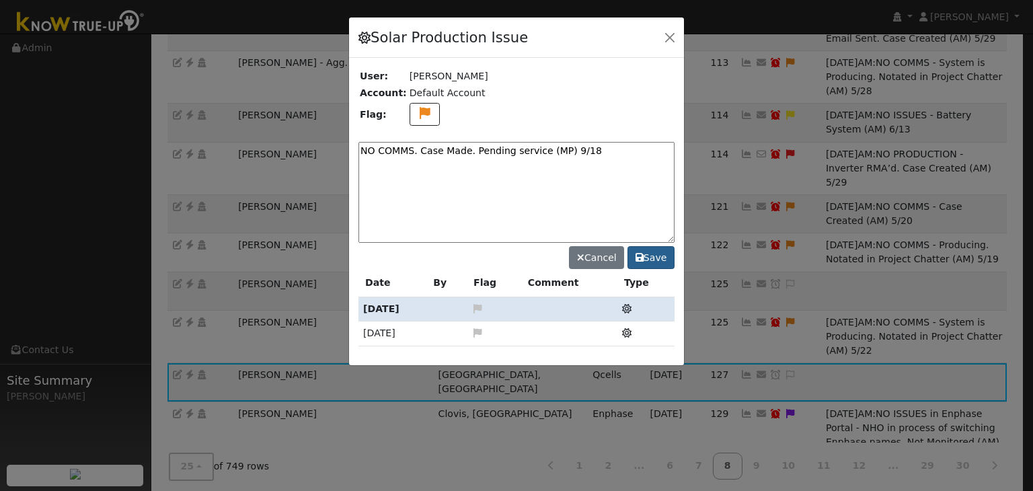
type textarea "NO COMMS. Case Made. Pending service (MP) 9/18"
click at [661, 255] on button "Save" at bounding box center [650, 257] width 47 height 23
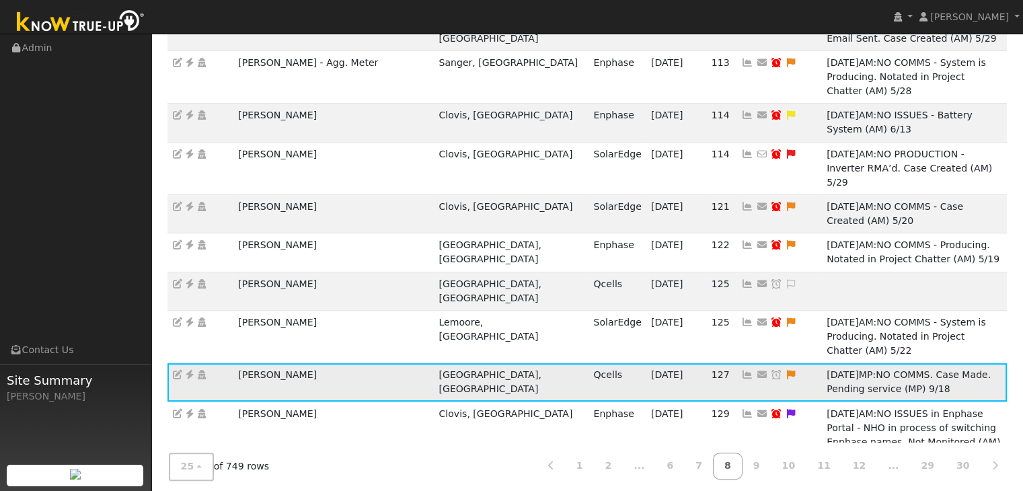
click at [771, 370] on icon at bounding box center [777, 374] width 12 height 9
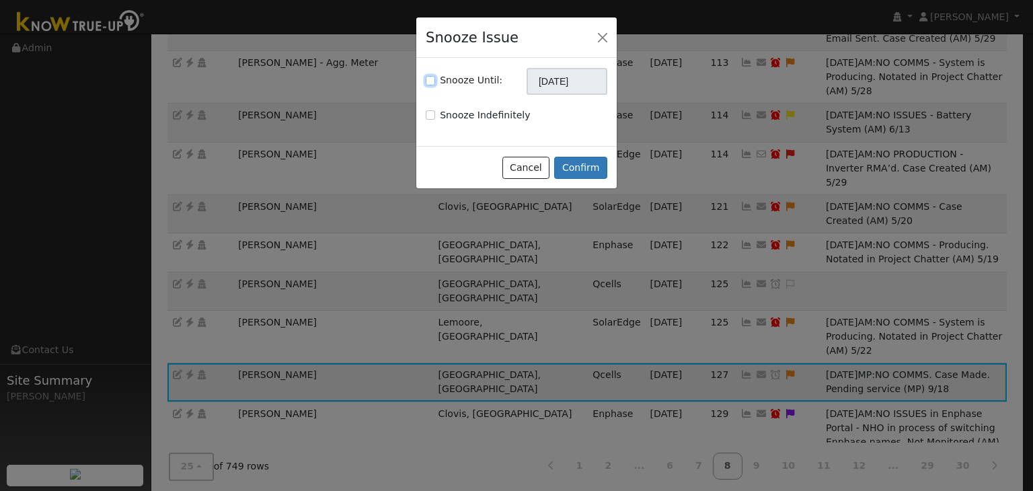
click at [427, 81] on input "Snooze Until:" at bounding box center [430, 80] width 9 height 9
checkbox input "true"
click at [552, 83] on input "[DATE]" at bounding box center [567, 81] width 81 height 27
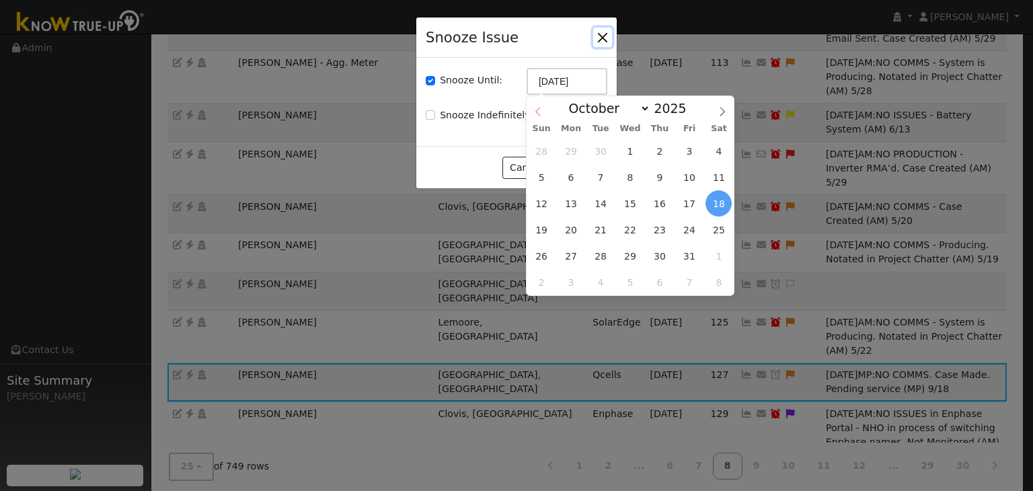
click at [535, 113] on icon at bounding box center [537, 111] width 9 height 9
select select "8"
click at [662, 226] on span "25" at bounding box center [659, 230] width 26 height 26
type input "09/25/2025"
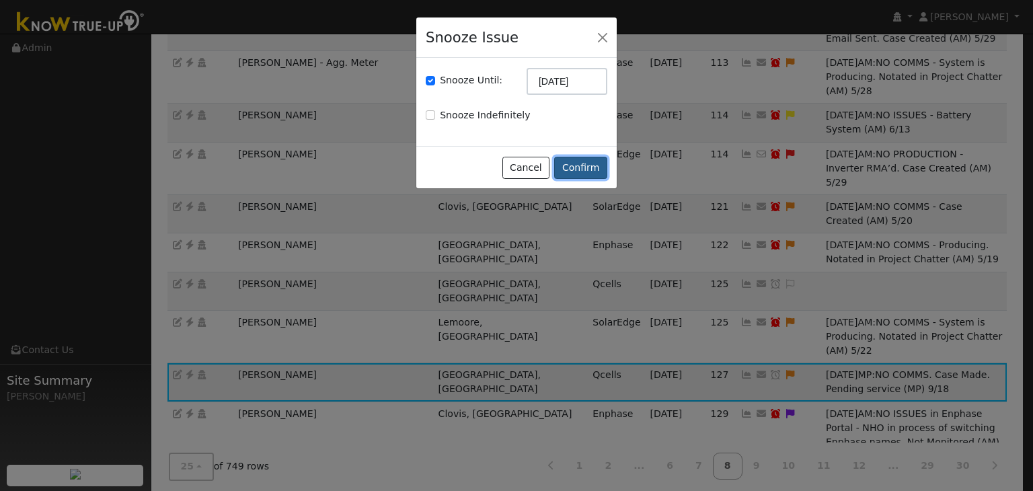
click at [588, 169] on button "Confirm" at bounding box center [580, 168] width 53 height 23
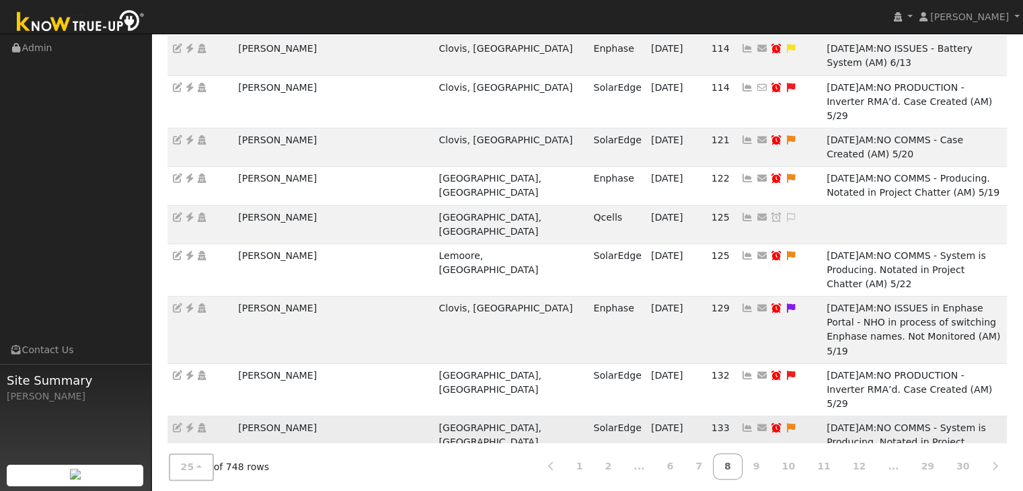
scroll to position [544, 0]
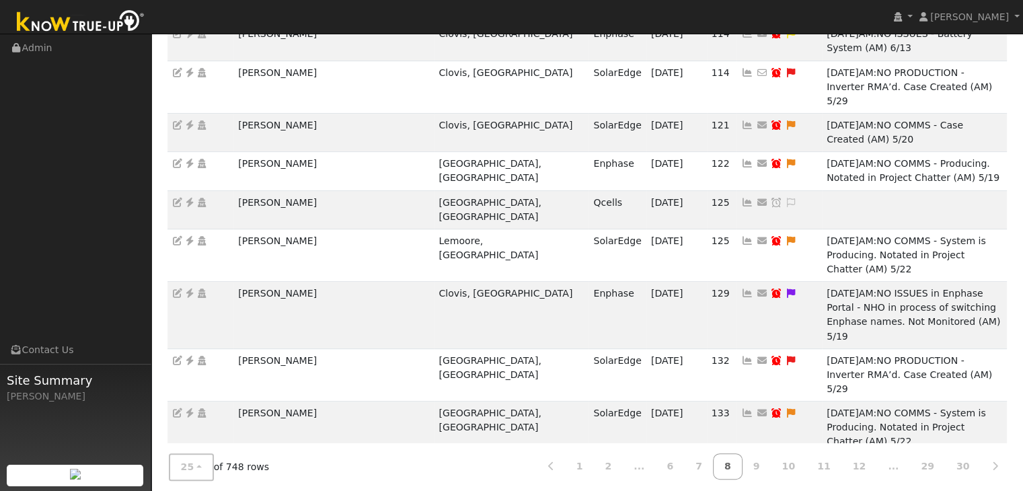
drag, startPoint x: 234, startPoint y: 328, endPoint x: 371, endPoint y: 330, distance: 136.5
copy td "Carlos Javier Alvarado Cedillos"
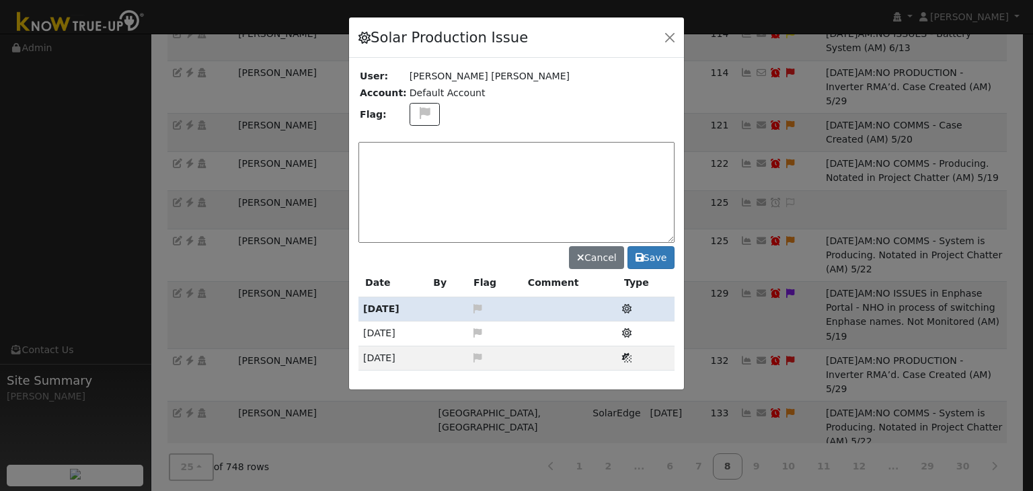
click at [418, 114] on div "Solar Production Issue User: Carlos Javier Alvarado Cedillos Account: Default A…" at bounding box center [516, 203] width 336 height 373
click at [417, 110] on icon at bounding box center [424, 113] width 15 height 12
click at [418, 173] on icon at bounding box center [423, 177] width 15 height 12
click at [417, 165] on textarea at bounding box center [516, 192] width 316 height 101
type textarea "NO COMMS. Case Made (MP) 9/18"
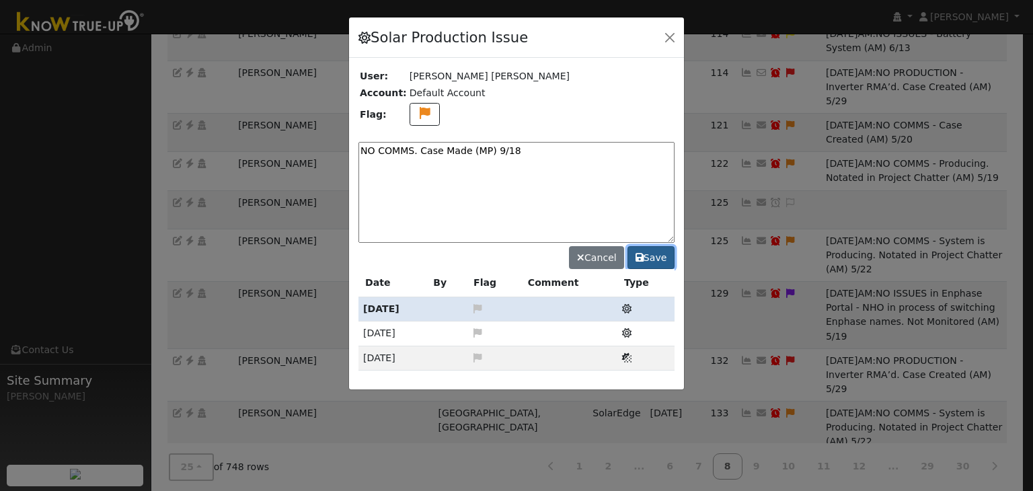
click at [659, 249] on button "Save" at bounding box center [650, 257] width 47 height 23
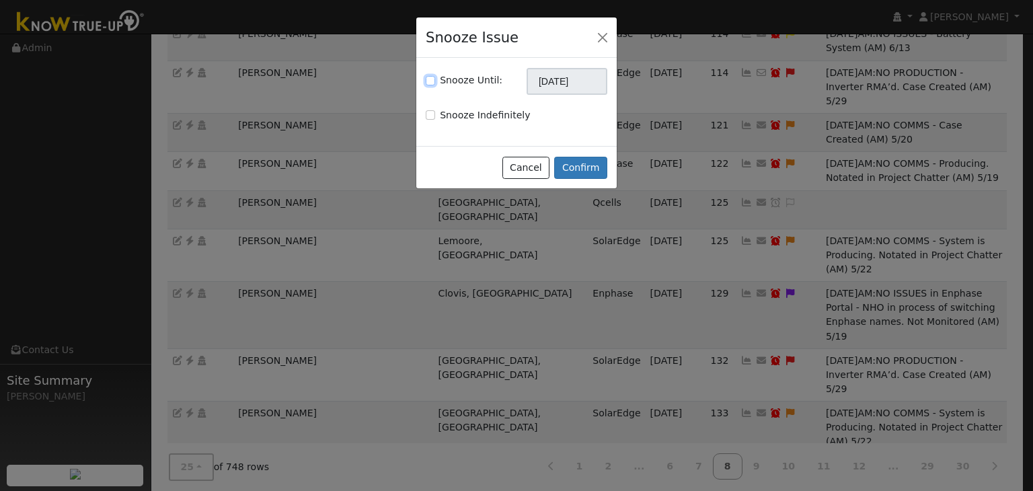
click at [432, 78] on input "Snooze Until:" at bounding box center [430, 80] width 9 height 9
checkbox input "true"
click at [538, 79] on input "[DATE]" at bounding box center [567, 81] width 81 height 27
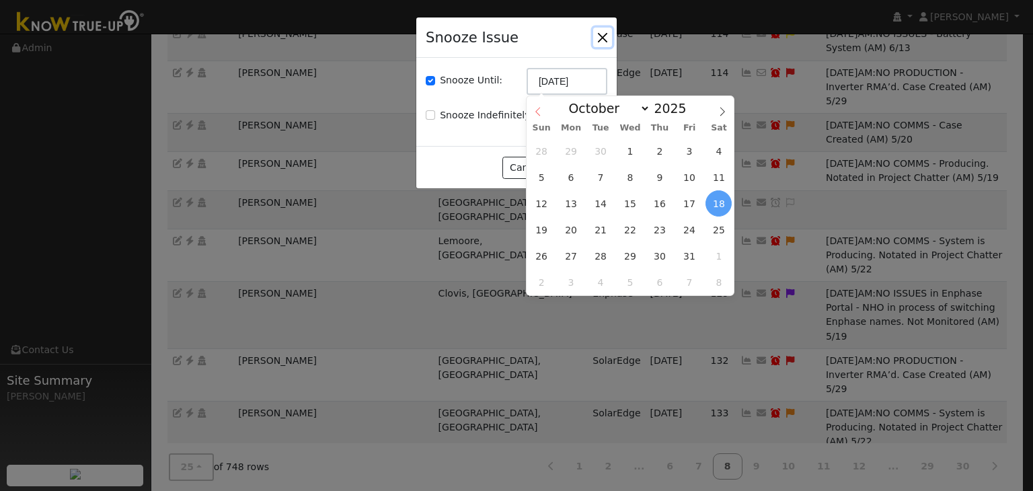
click at [539, 108] on icon at bounding box center [537, 111] width 5 height 9
select select "8"
click at [660, 235] on span "25" at bounding box center [659, 230] width 26 height 26
type input "09/25/2025"
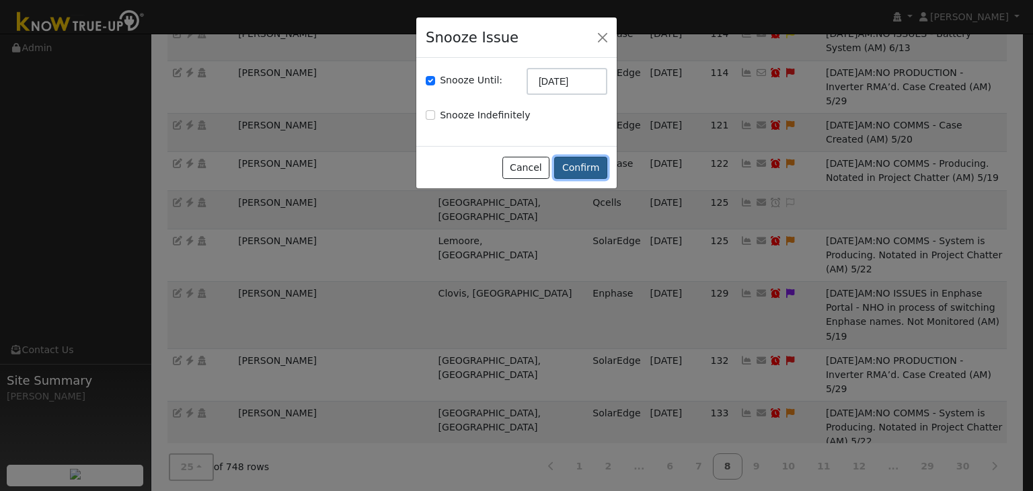
click at [587, 159] on button "Confirm" at bounding box center [580, 168] width 53 height 23
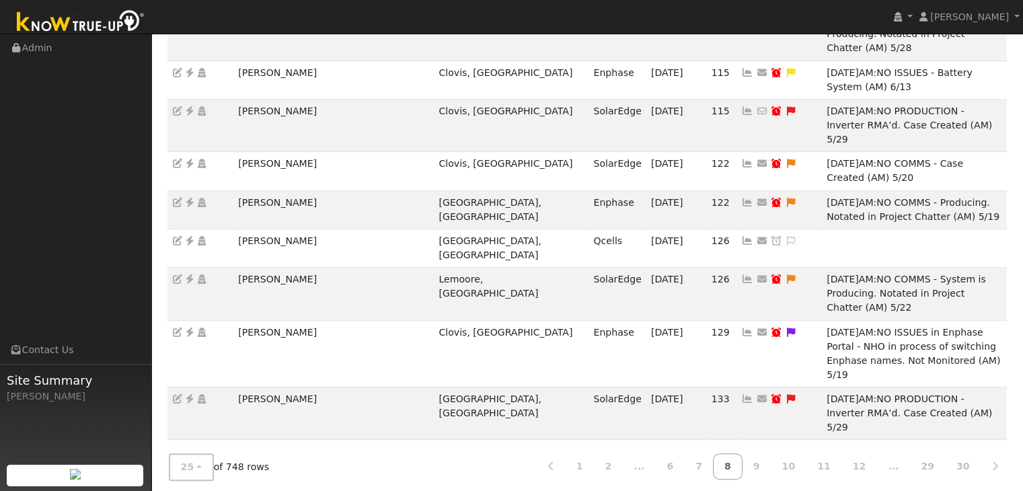
drag, startPoint x: 229, startPoint y: 375, endPoint x: 301, endPoint y: 374, distance: 72.0
copy tr "Omer Syed"
click at [771, 461] on link "9" at bounding box center [757, 466] width 30 height 26
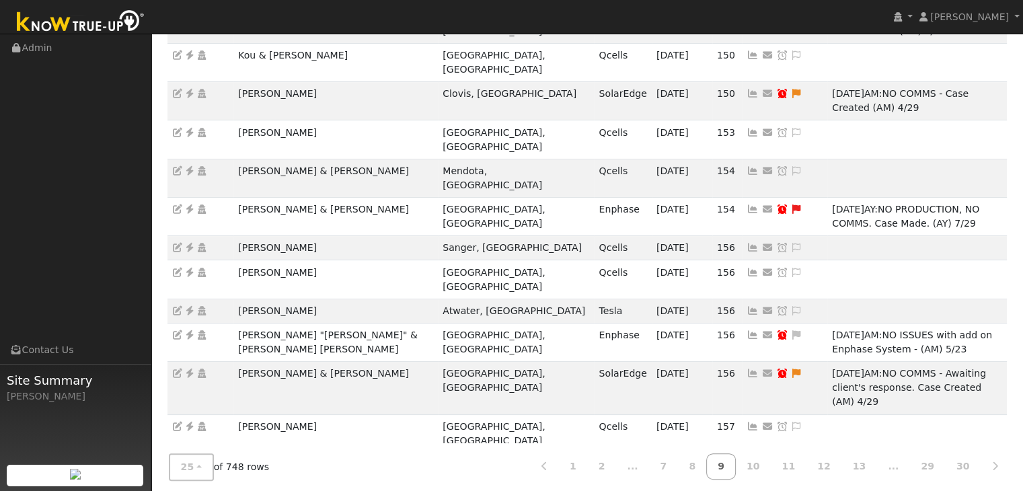
scroll to position [0, 0]
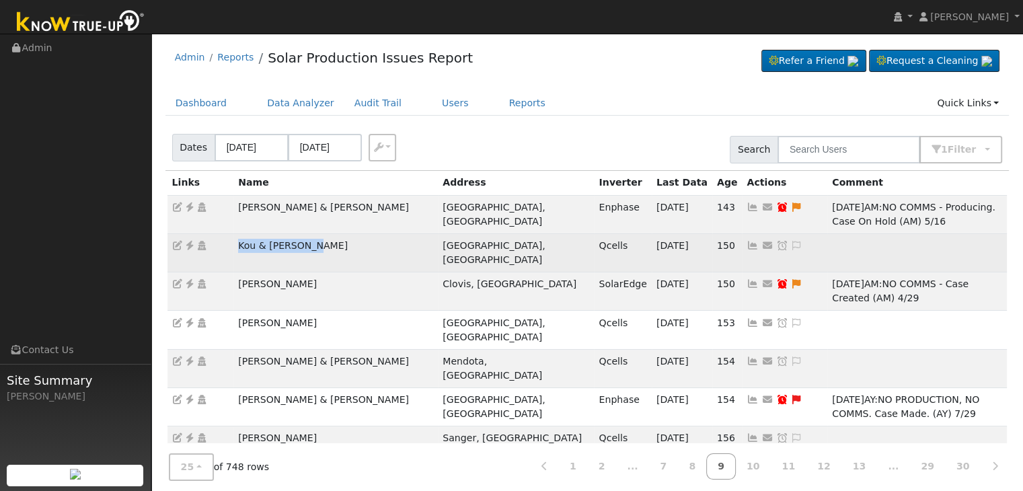
drag, startPoint x: 233, startPoint y: 235, endPoint x: 348, endPoint y: 227, distance: 115.3
click at [348, 233] on td "Kou & Song Thao" at bounding box center [335, 252] width 204 height 38
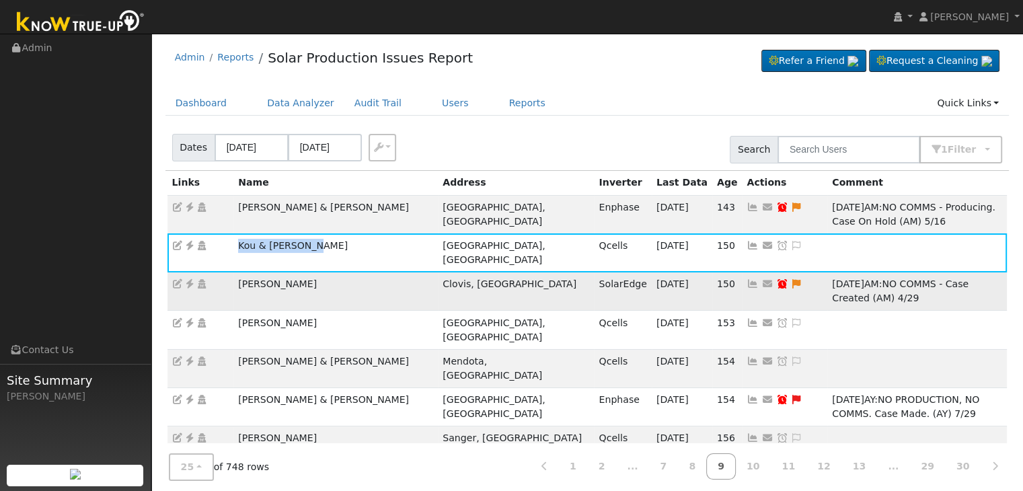
copy td "Kou & Song Thao"
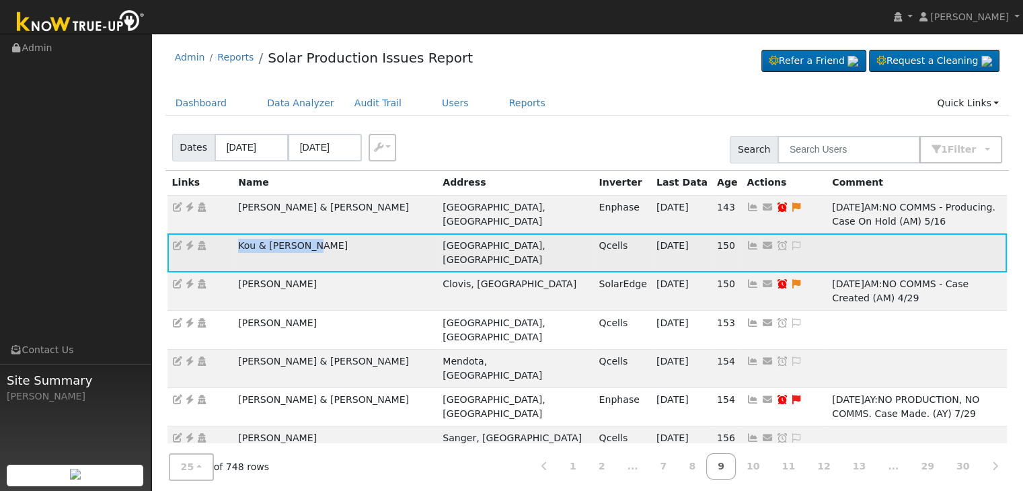
click at [189, 241] on icon at bounding box center [190, 245] width 12 height 9
click at [790, 241] on icon at bounding box center [796, 245] width 12 height 9
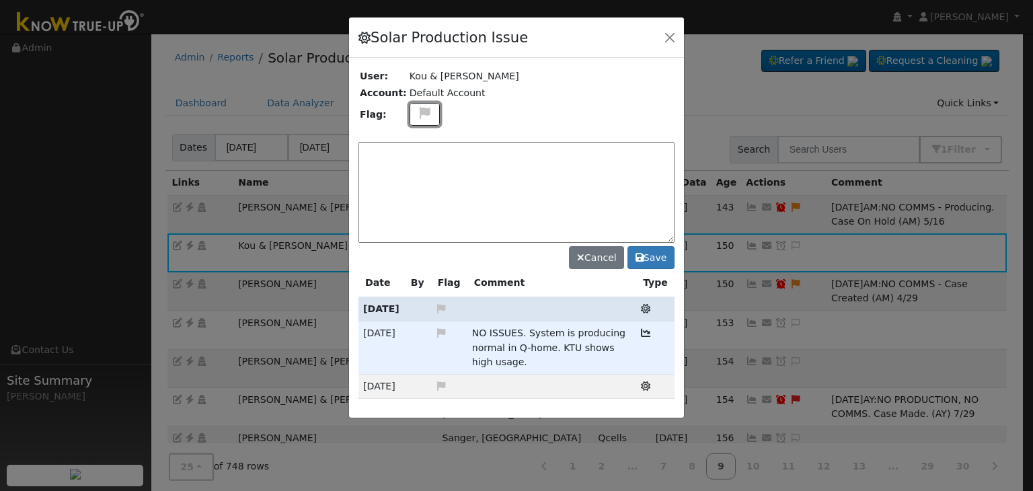
click at [420, 116] on icon at bounding box center [424, 113] width 15 height 12
click at [416, 174] on icon at bounding box center [423, 177] width 15 height 12
click at [411, 157] on textarea at bounding box center [516, 192] width 316 height 101
type textarea "NO COMMS. Case Made. (MP) 9/18"
click at [654, 254] on button "Save" at bounding box center [650, 257] width 47 height 23
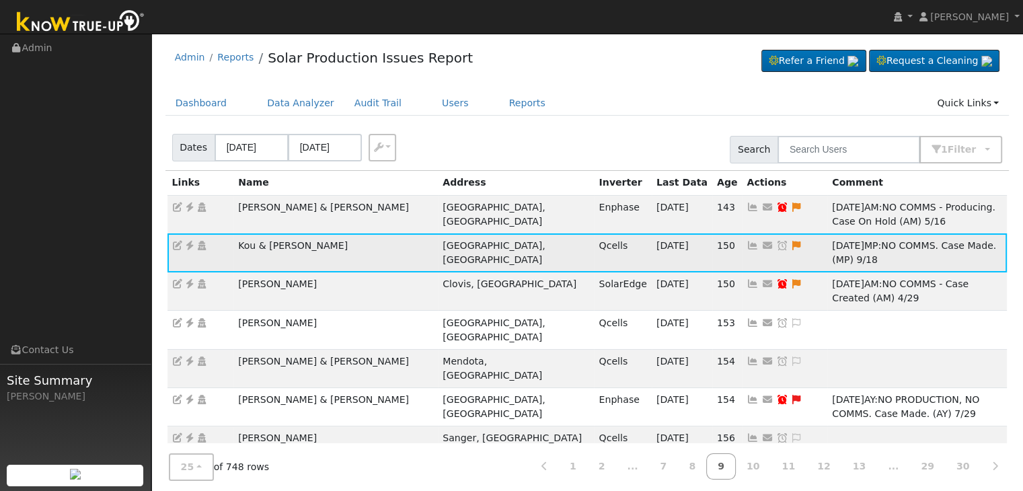
click at [776, 241] on icon at bounding box center [782, 245] width 12 height 9
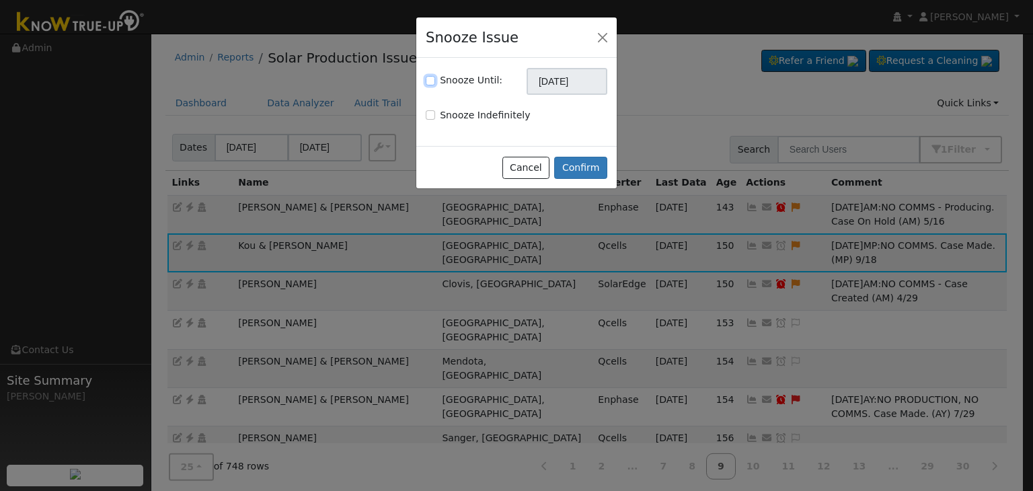
click at [426, 81] on input "Snooze Until:" at bounding box center [430, 80] width 9 height 9
checkbox input "true"
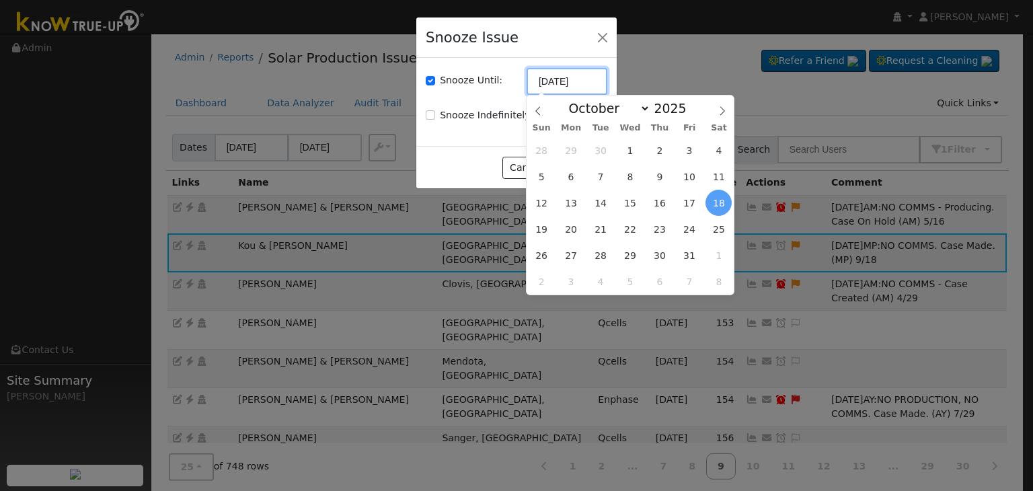
click at [540, 87] on input "[DATE]" at bounding box center [567, 81] width 81 height 27
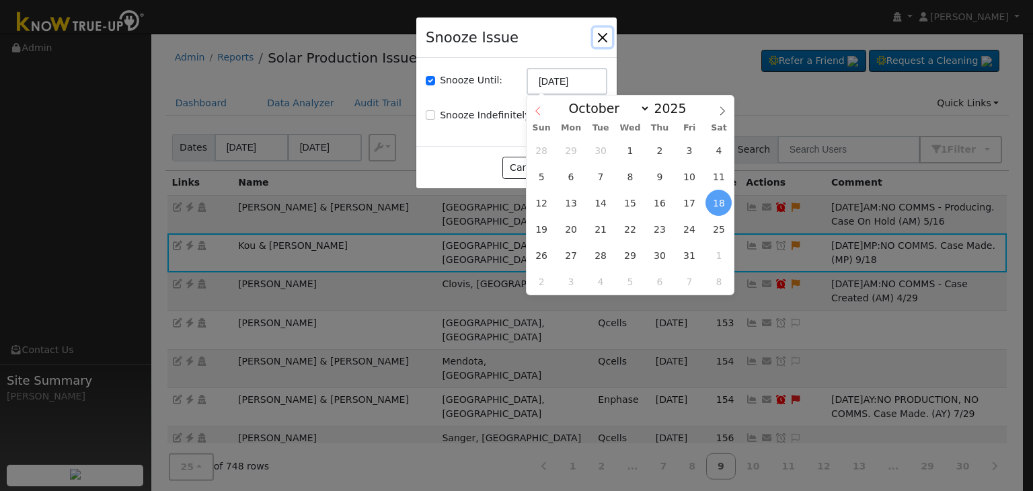
click at [539, 113] on icon at bounding box center [537, 110] width 9 height 9
select select "8"
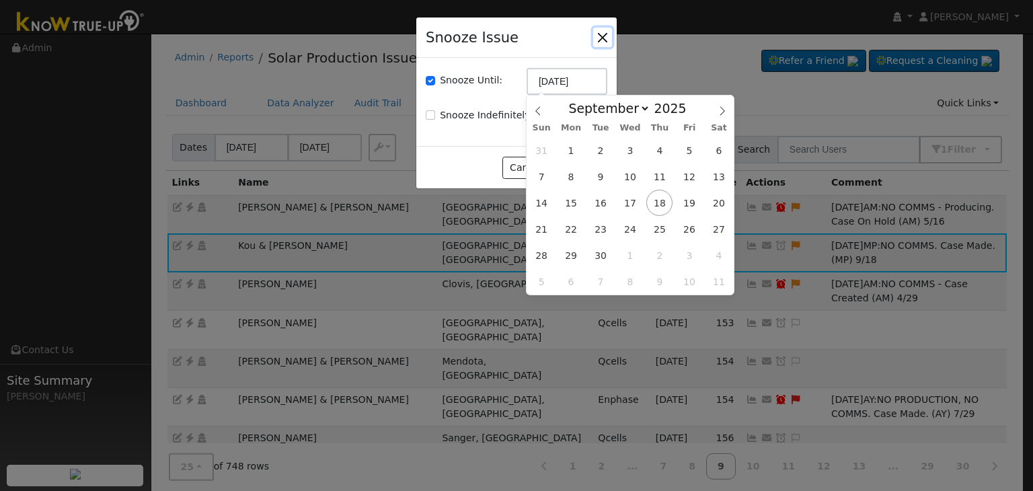
click at [661, 232] on span "25" at bounding box center [659, 229] width 26 height 26
type input "09/25/2025"
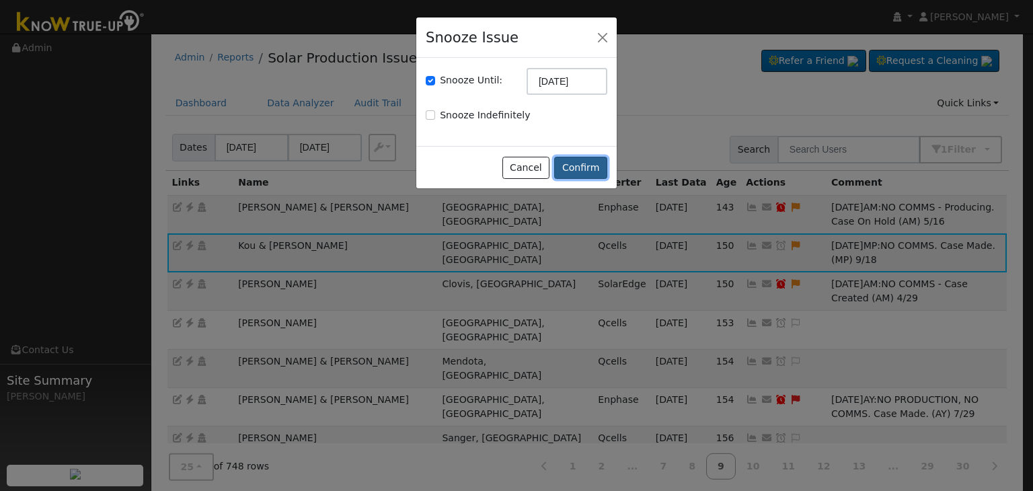
click at [589, 167] on button "Confirm" at bounding box center [580, 168] width 53 height 23
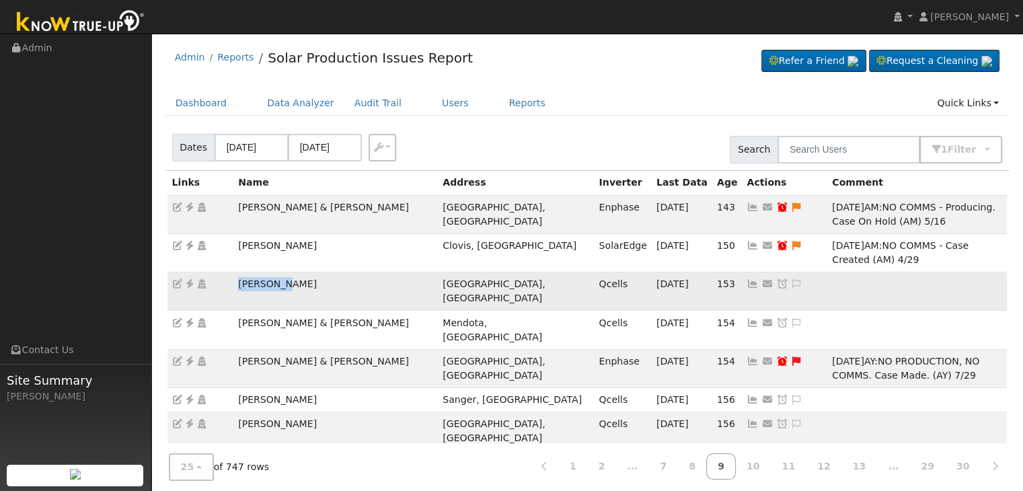
drag, startPoint x: 296, startPoint y: 256, endPoint x: 231, endPoint y: 256, distance: 65.2
click at [229, 272] on tr "Ryan Ford Fresno, CA Qcells 09/17/25 153 Send Email... Copy a Link Reset Passwo…" at bounding box center [587, 291] width 840 height 38
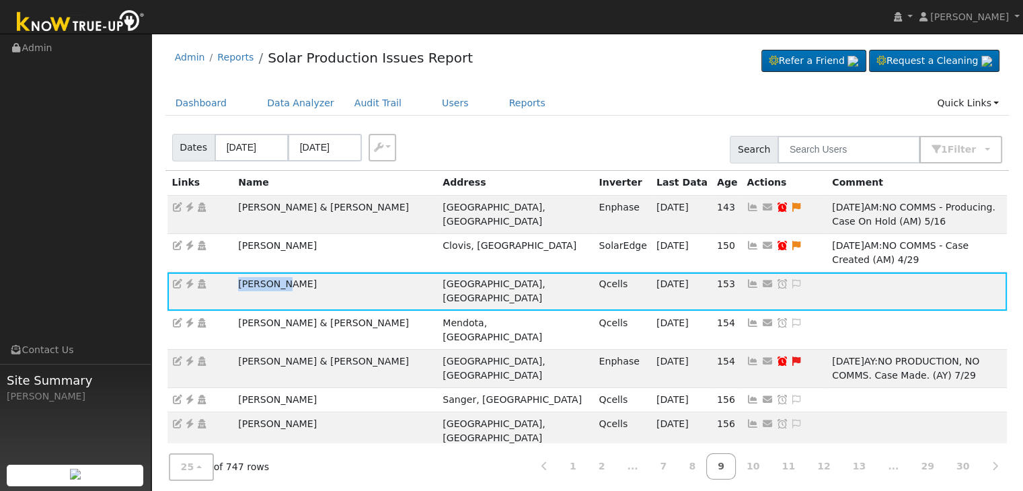
copy tr "Ryan Ford"
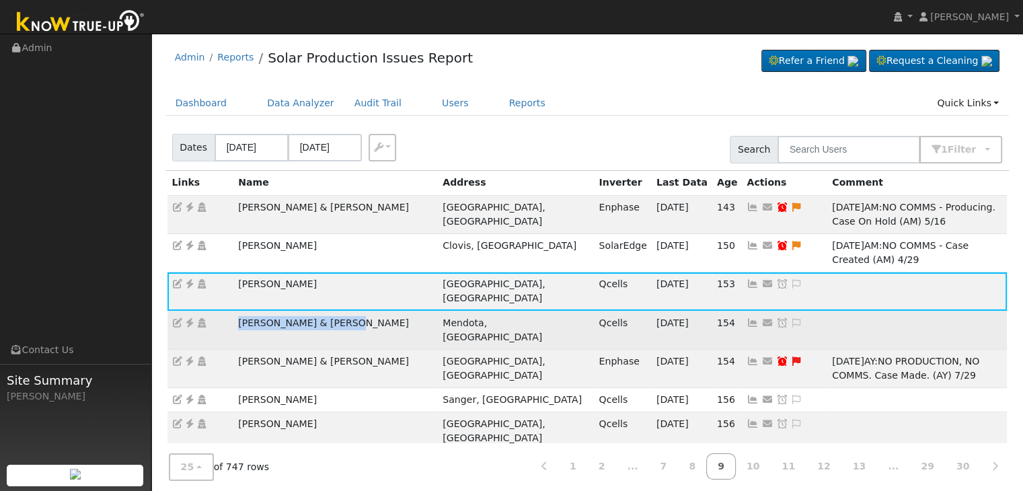
drag, startPoint x: 343, startPoint y: 278, endPoint x: 237, endPoint y: 275, distance: 105.6
click at [237, 311] on td "Enrique & Jose Escobar" at bounding box center [335, 330] width 204 height 38
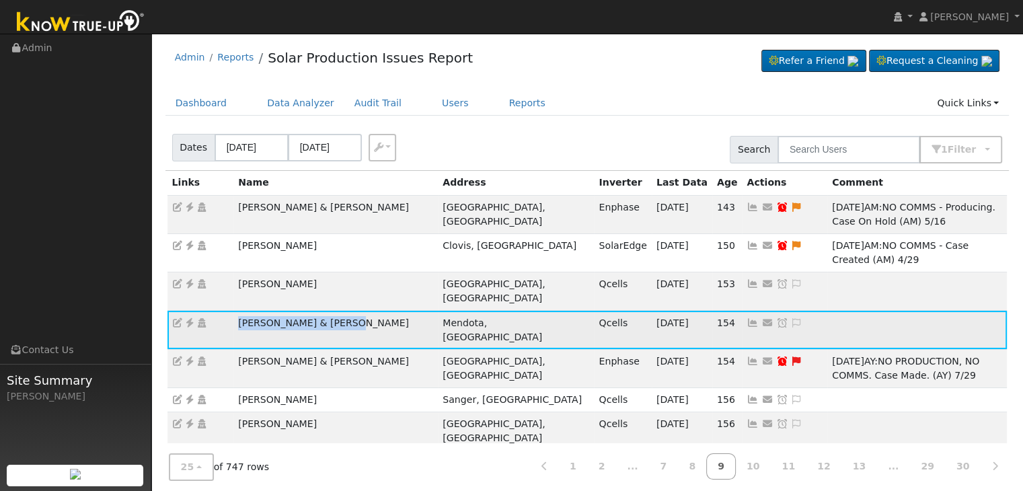
copy td "Enrique & Jose Escobar"
click at [186, 318] on icon at bounding box center [190, 322] width 12 height 9
click at [790, 318] on icon at bounding box center [796, 322] width 12 height 9
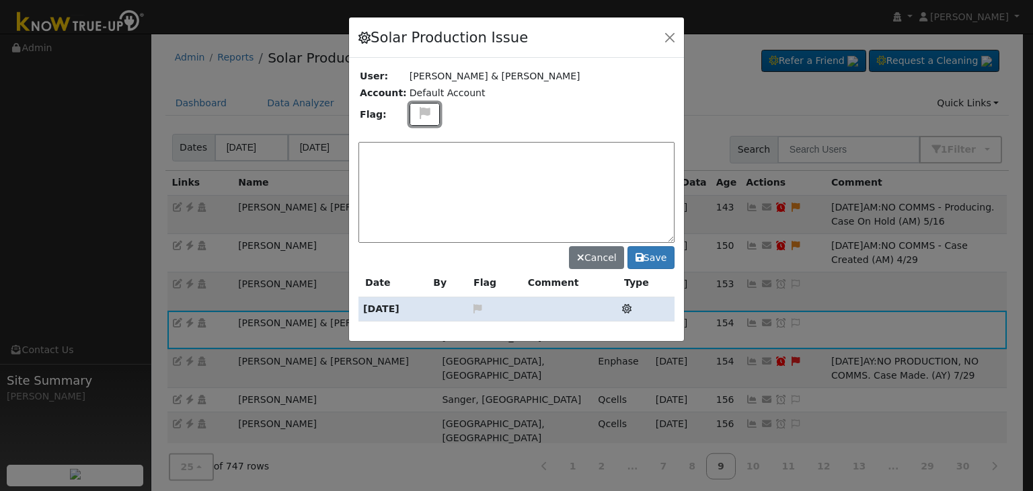
click at [417, 115] on icon at bounding box center [424, 113] width 15 height 12
click at [416, 172] on icon at bounding box center [423, 177] width 15 height 12
click at [412, 165] on textarea at bounding box center [516, 192] width 316 height 101
type textarea "M"
type textarea "C"
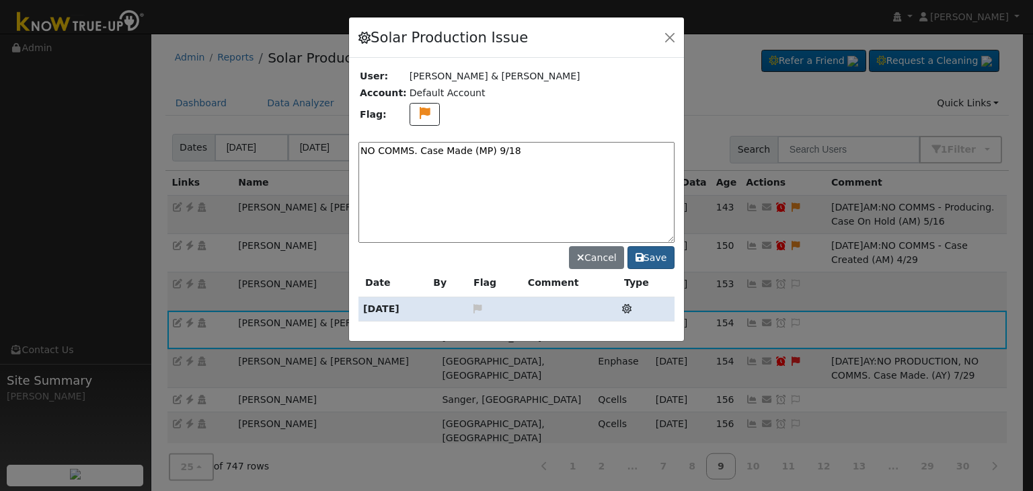
type textarea "NO COMMS. Case Made (MP) 9/18"
click at [660, 257] on button "Save" at bounding box center [650, 257] width 47 height 23
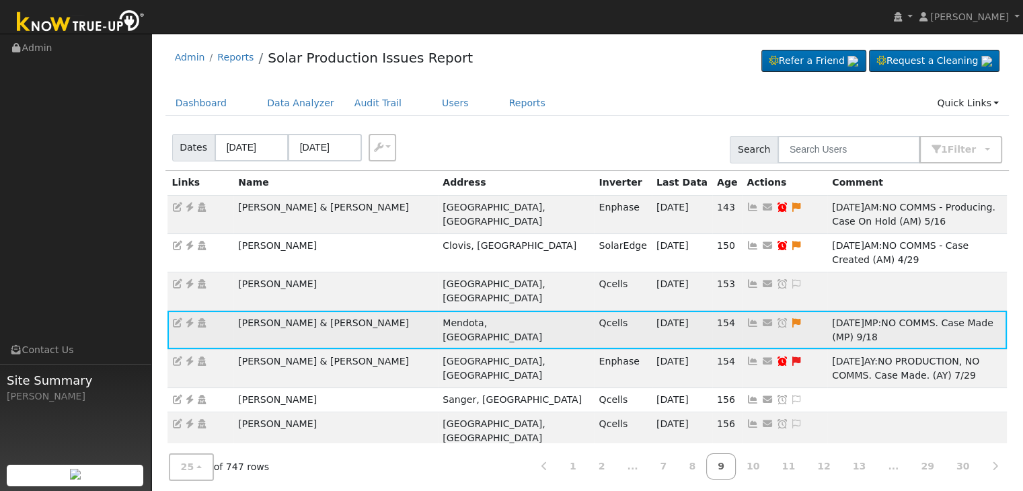
click at [776, 318] on icon at bounding box center [782, 322] width 12 height 9
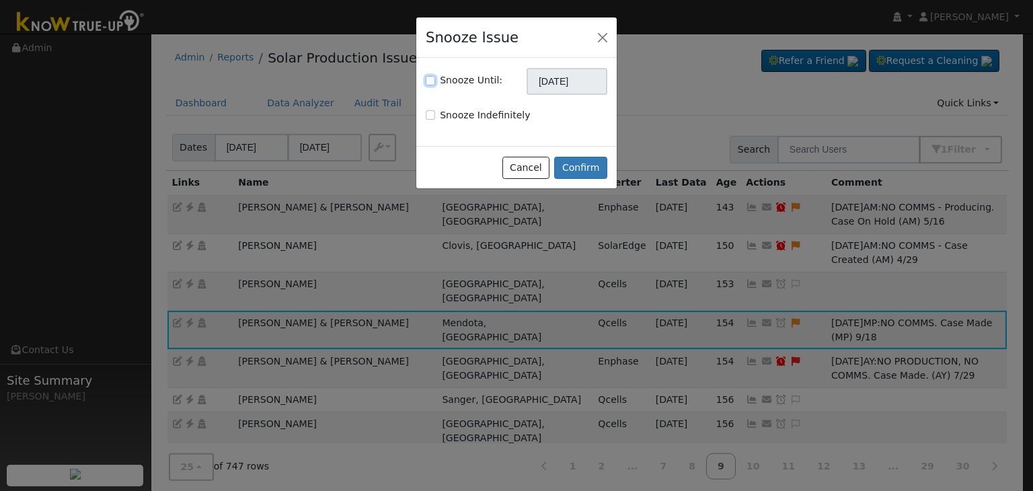
click at [428, 76] on input "Snooze Until:" at bounding box center [430, 80] width 9 height 9
checkbox input "true"
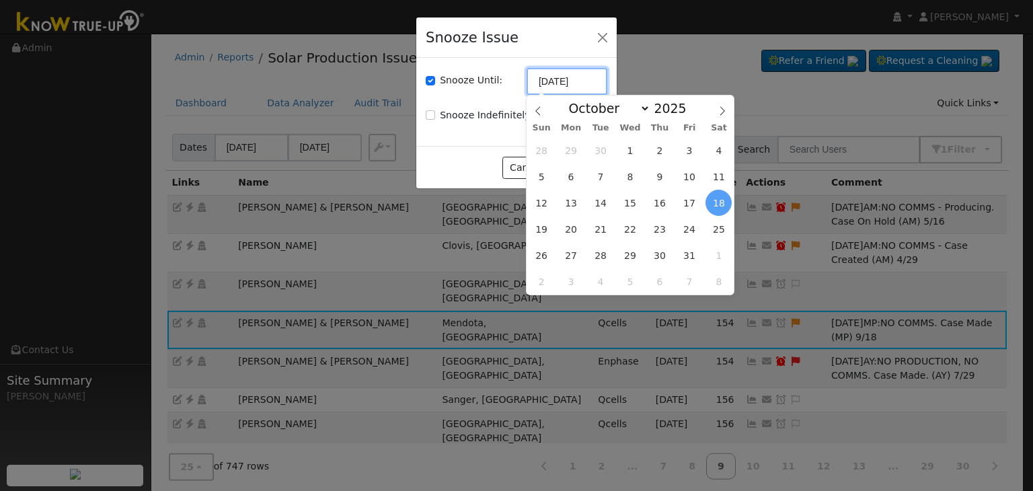
click at [561, 87] on input "[DATE]" at bounding box center [567, 81] width 81 height 27
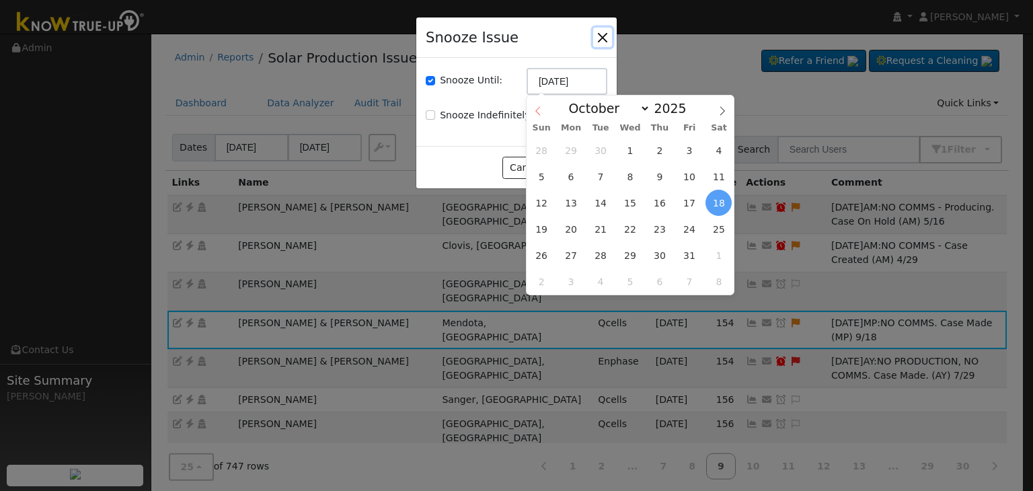
click at [538, 114] on icon at bounding box center [537, 111] width 5 height 9
select select "8"
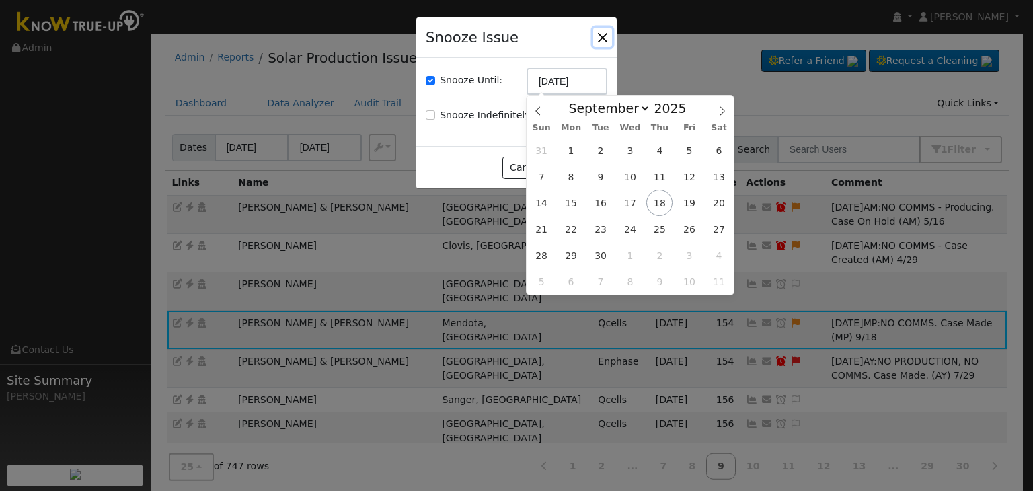
click at [658, 226] on span "25" at bounding box center [659, 229] width 26 height 26
type input "09/25/2025"
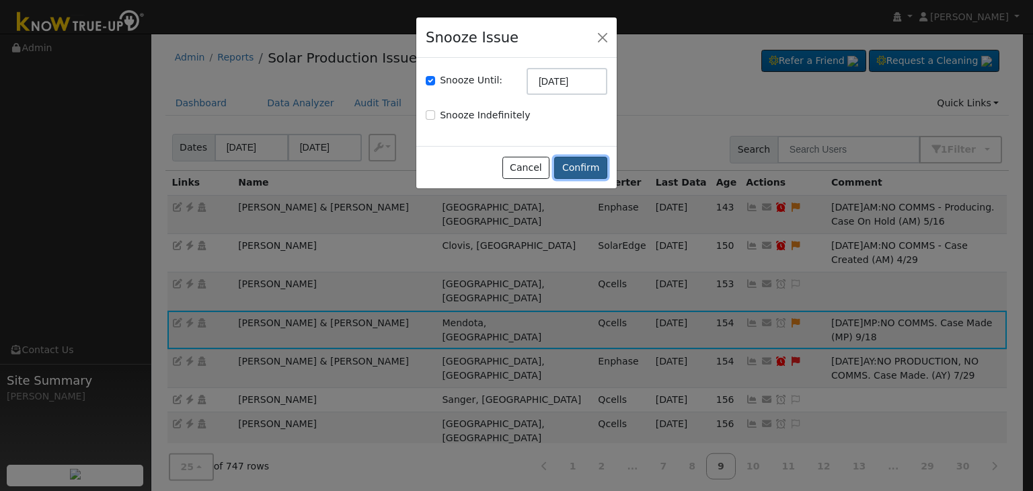
click at [589, 167] on button "Confirm" at bounding box center [580, 168] width 53 height 23
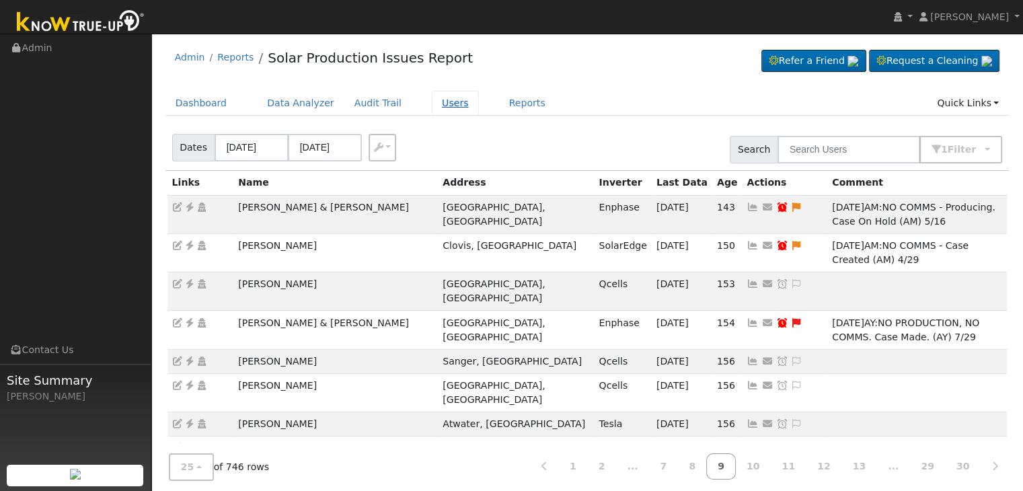
click at [436, 108] on link "Users" at bounding box center [455, 103] width 47 height 25
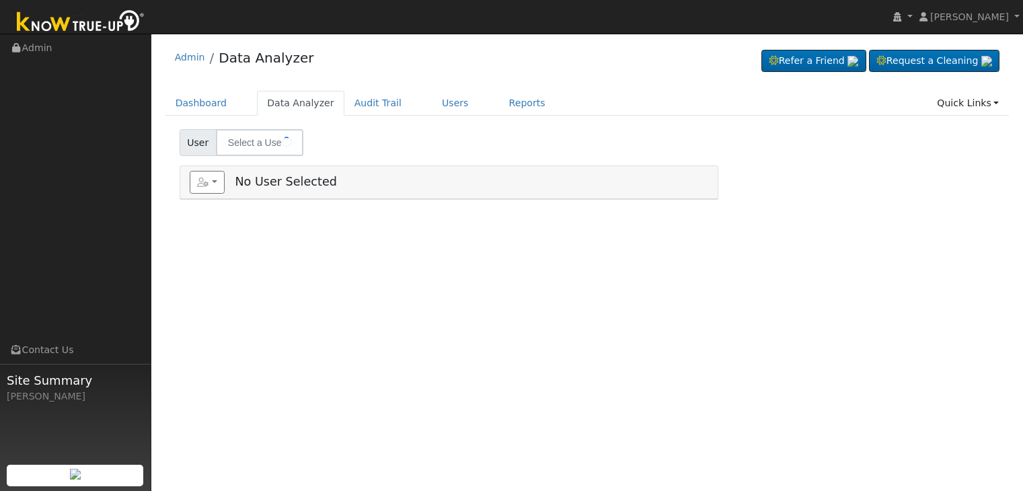
type input "[PERSON_NAME]"
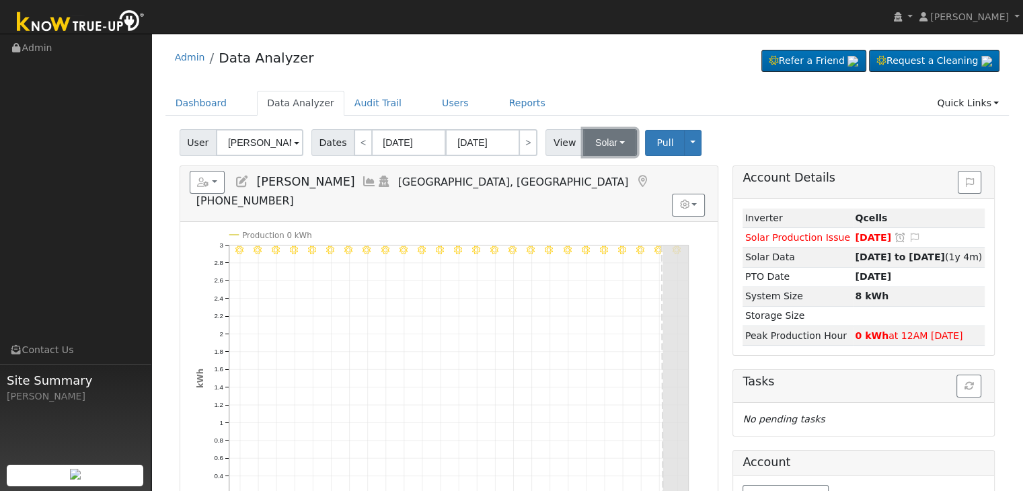
click at [600, 138] on button "Solar" at bounding box center [610, 142] width 54 height 27
click at [594, 170] on link "Utility" at bounding box center [626, 172] width 93 height 19
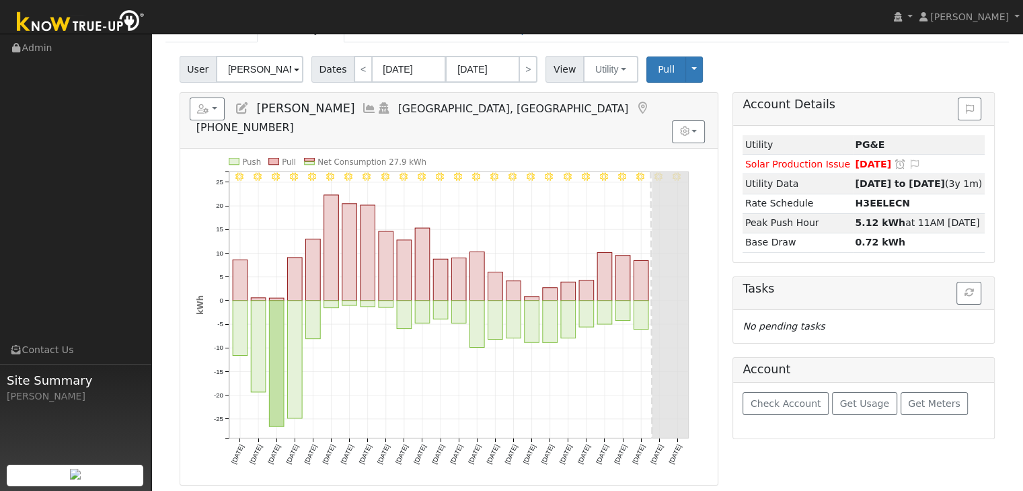
scroll to position [197, 0]
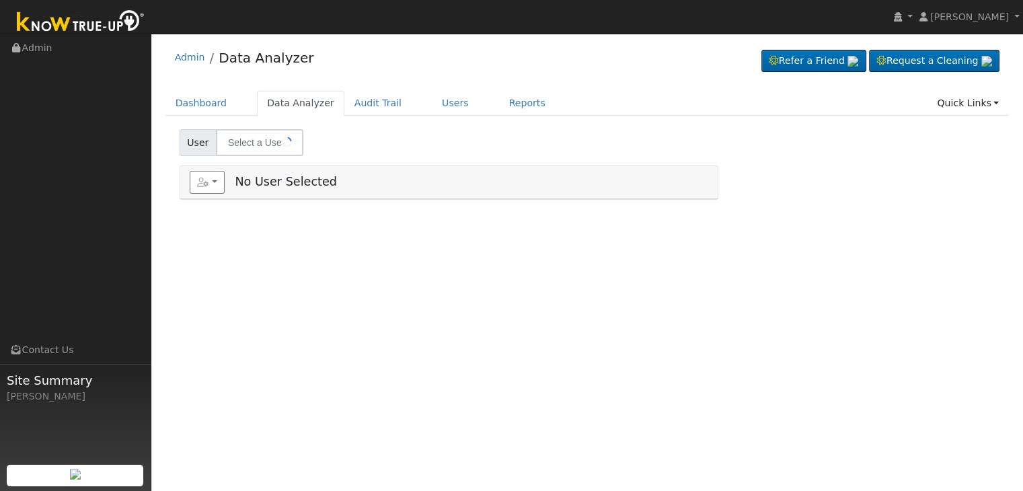
type input "[PERSON_NAME] [PERSON_NAME]"
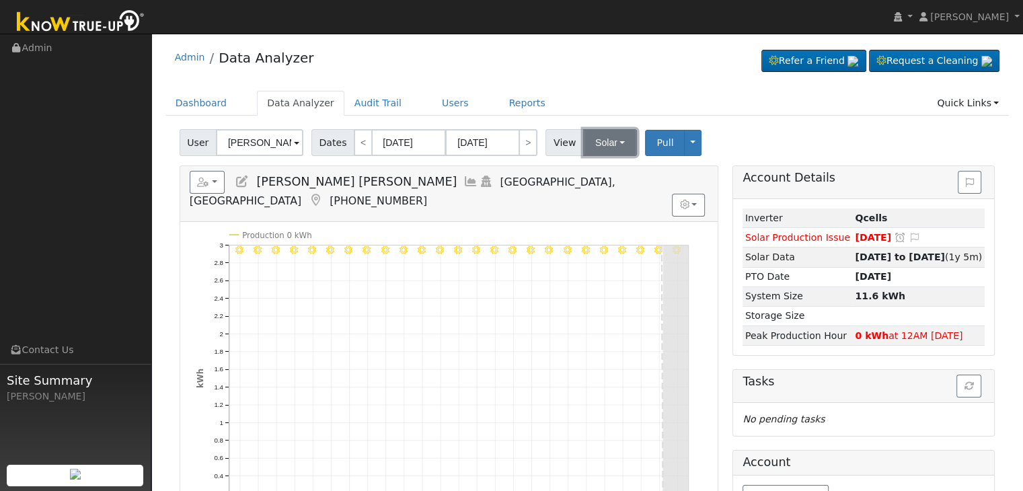
click at [595, 139] on button "Solar" at bounding box center [610, 142] width 54 height 27
click at [604, 175] on link "Utility" at bounding box center [626, 172] width 93 height 19
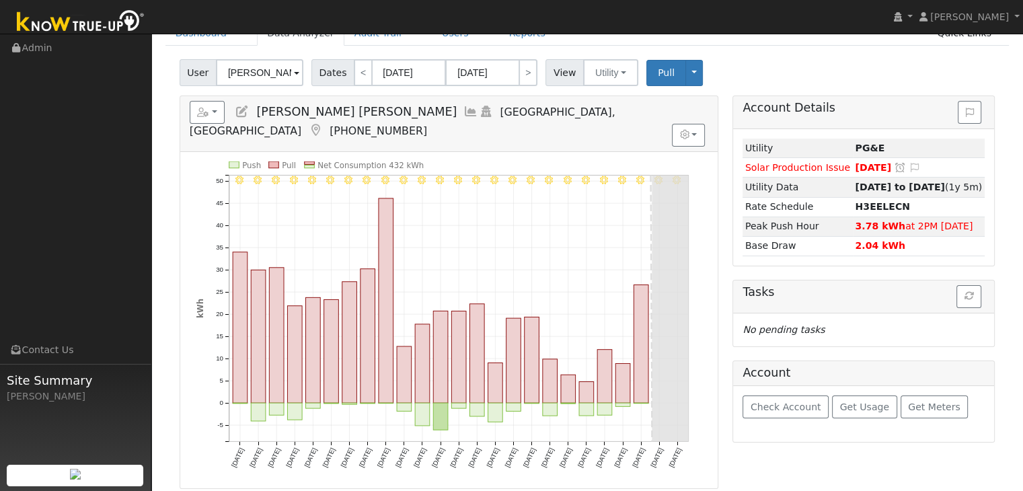
scroll to position [67, 0]
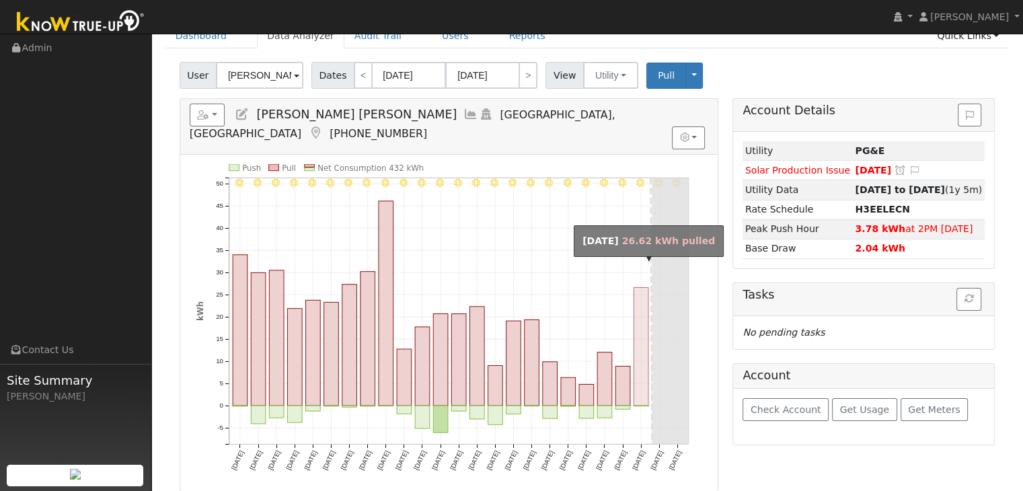
click at [642, 334] on rect "onclick=""" at bounding box center [640, 346] width 15 height 118
type input "09/16/2025"
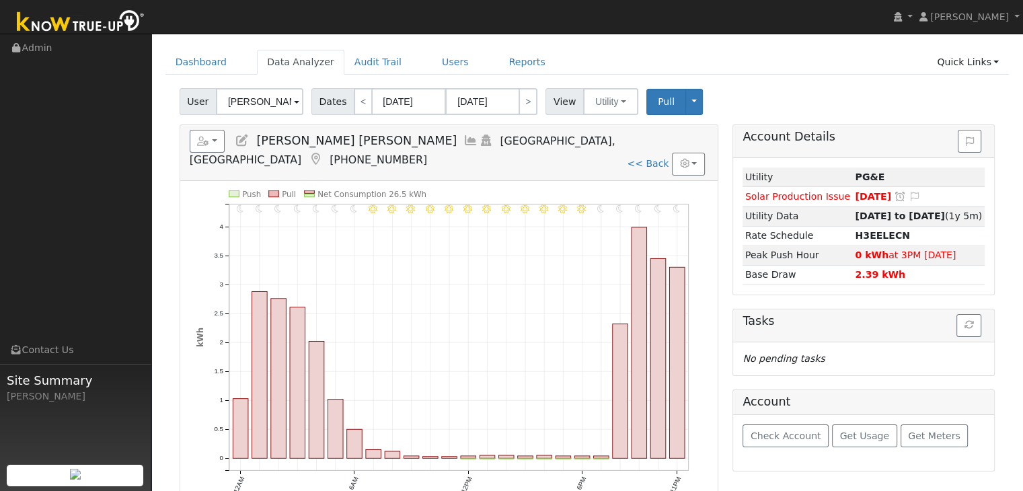
scroll to position [0, 0]
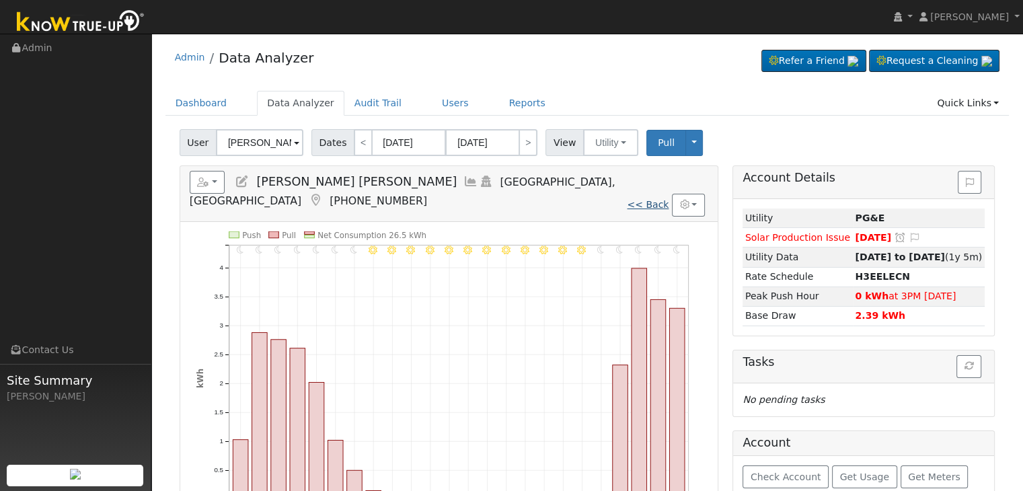
click at [652, 199] on link "<< Back" at bounding box center [648, 204] width 42 height 11
type input "[DATE]"
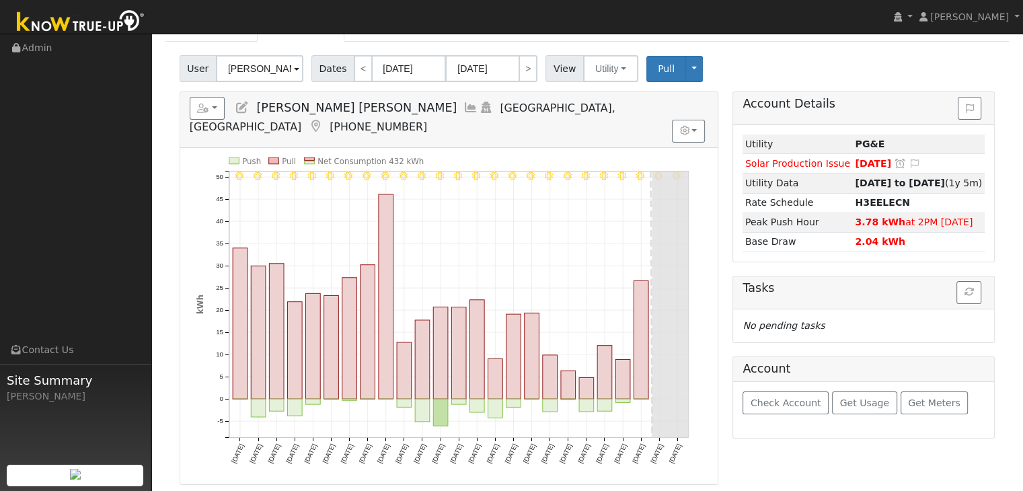
scroll to position [67, 0]
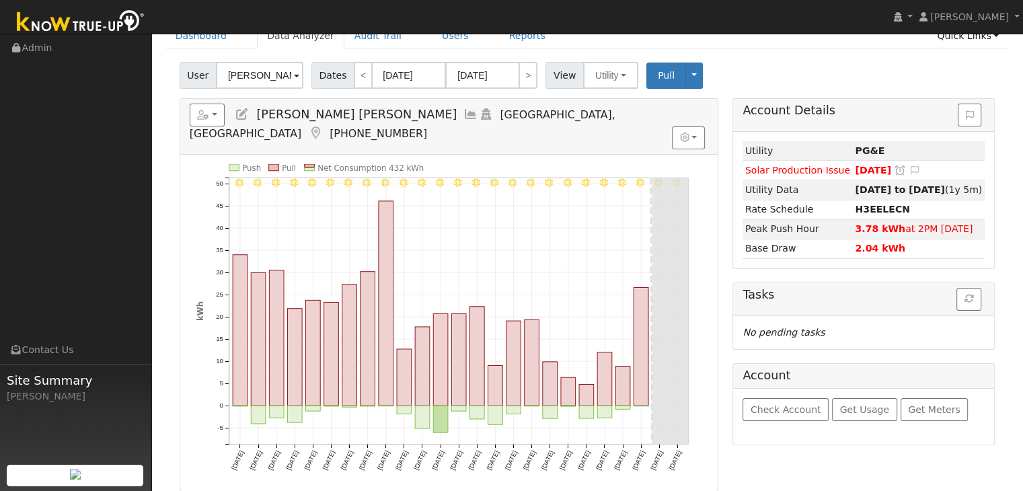
click at [323, 127] on icon at bounding box center [315, 133] width 15 height 12
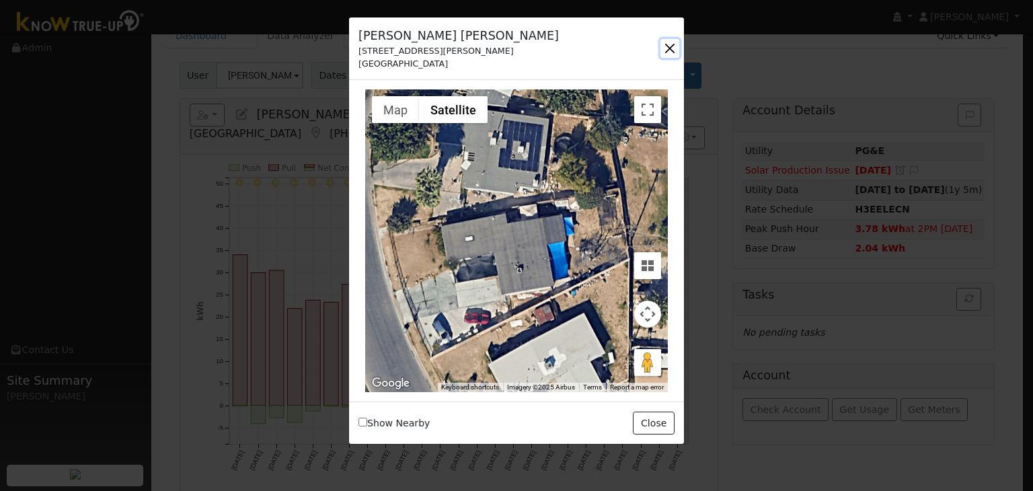
click at [660, 44] on button "button" at bounding box center [669, 48] width 19 height 19
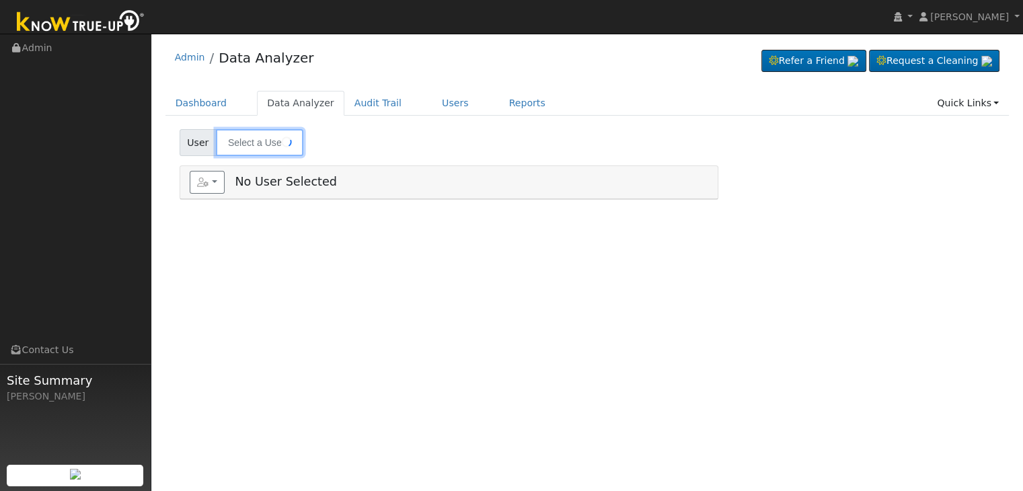
type input "[PERSON_NAME]"
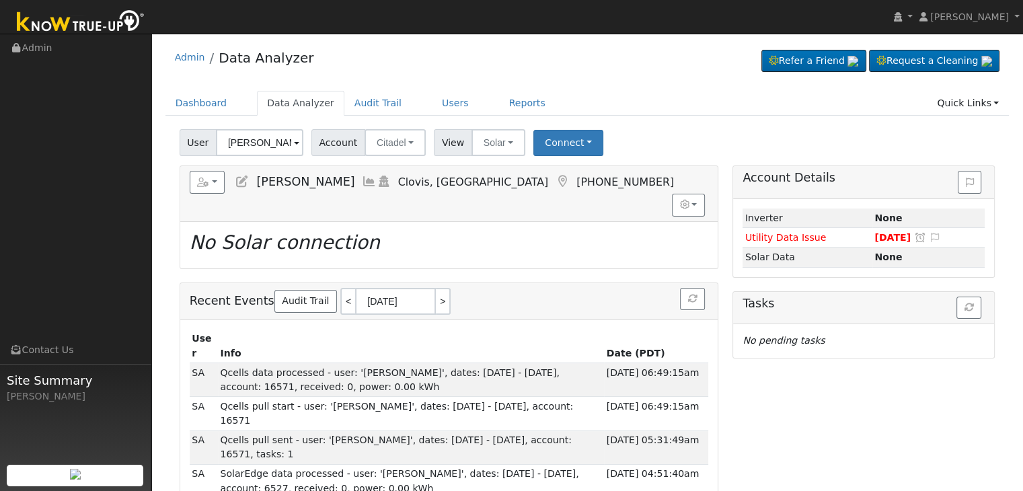
click at [555, 180] on icon at bounding box center [562, 182] width 15 height 12
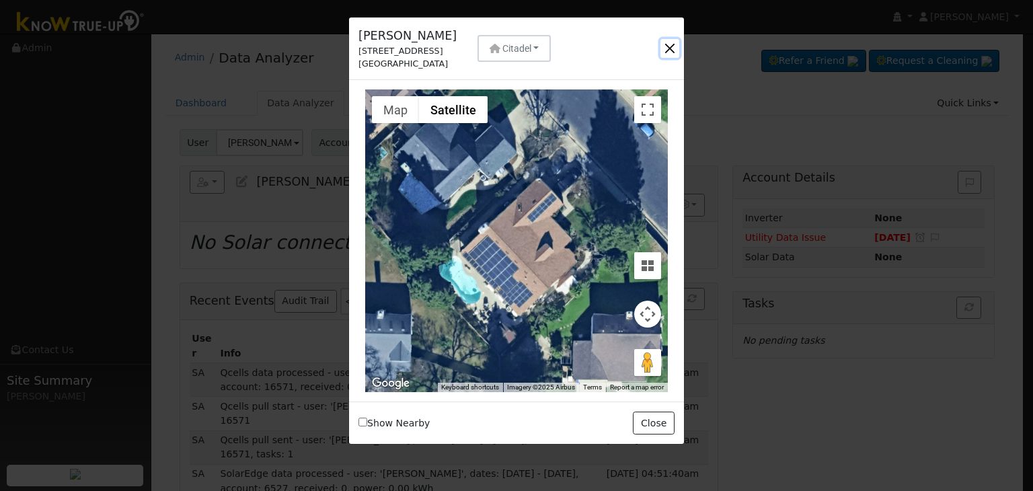
click at [668, 46] on button "button" at bounding box center [669, 48] width 19 height 19
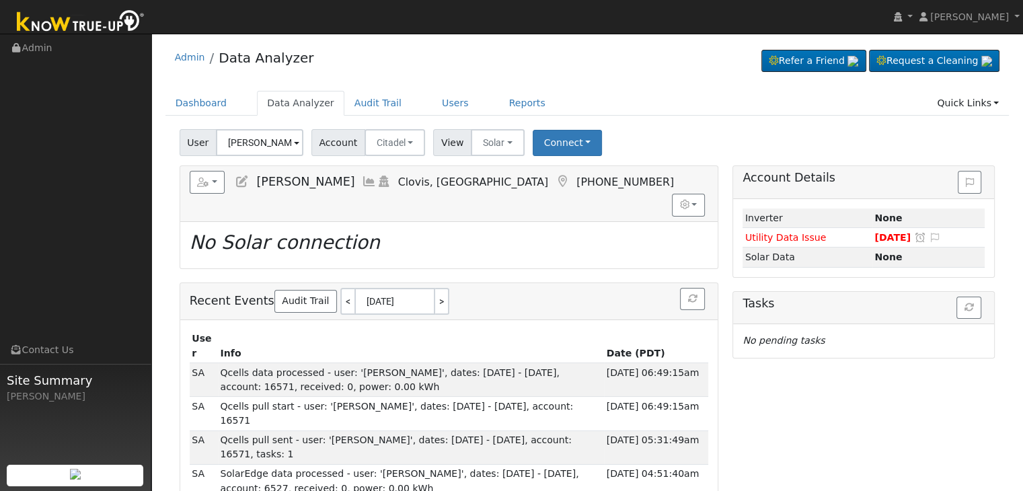
click at [555, 178] on icon at bounding box center [562, 182] width 15 height 12
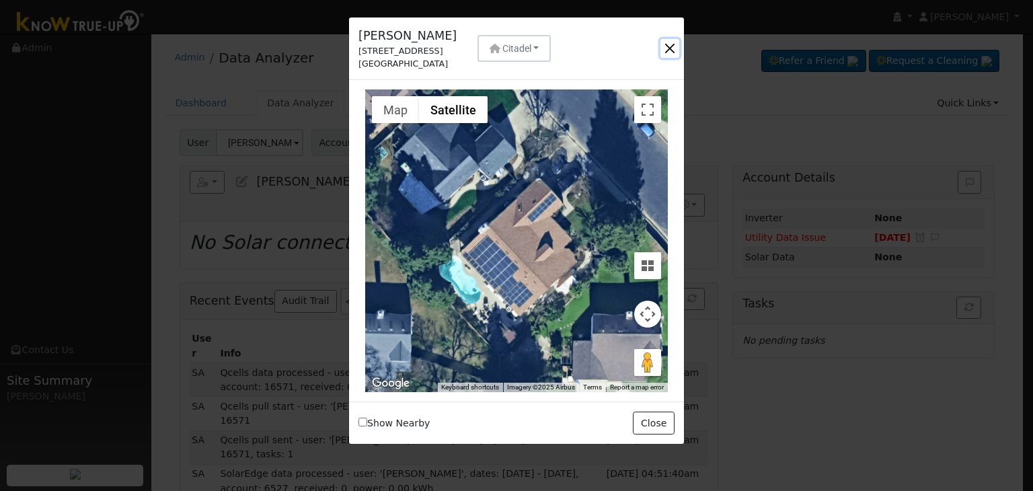
click at [668, 44] on button "button" at bounding box center [669, 48] width 19 height 19
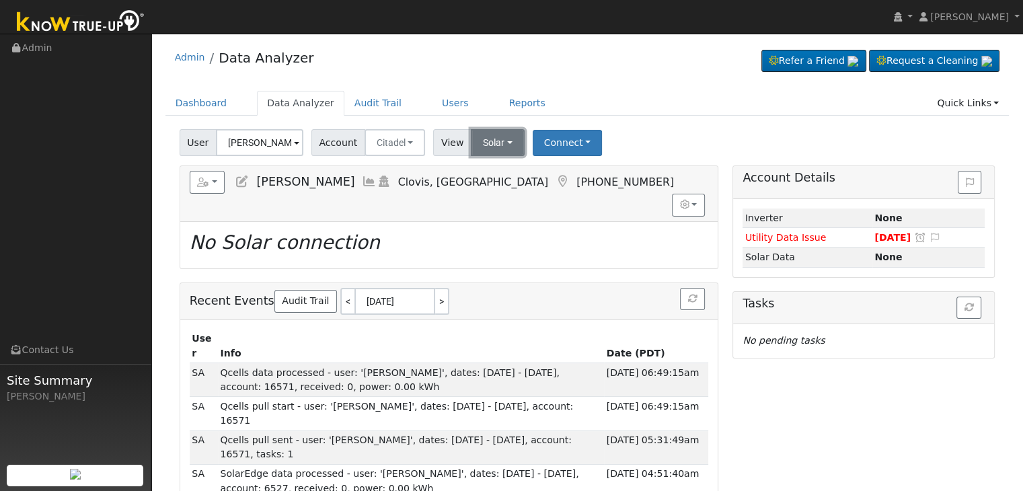
click at [491, 141] on button "Solar" at bounding box center [498, 142] width 54 height 27
click at [493, 172] on link "Utility" at bounding box center [514, 172] width 93 height 19
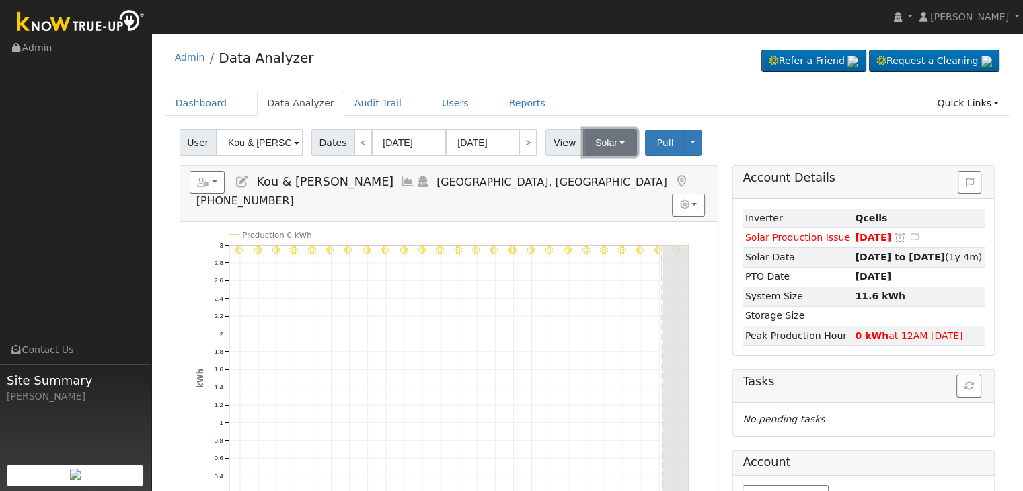
click at [592, 146] on button "Solar" at bounding box center [610, 142] width 54 height 27
click at [594, 170] on link "Utility" at bounding box center [626, 172] width 93 height 19
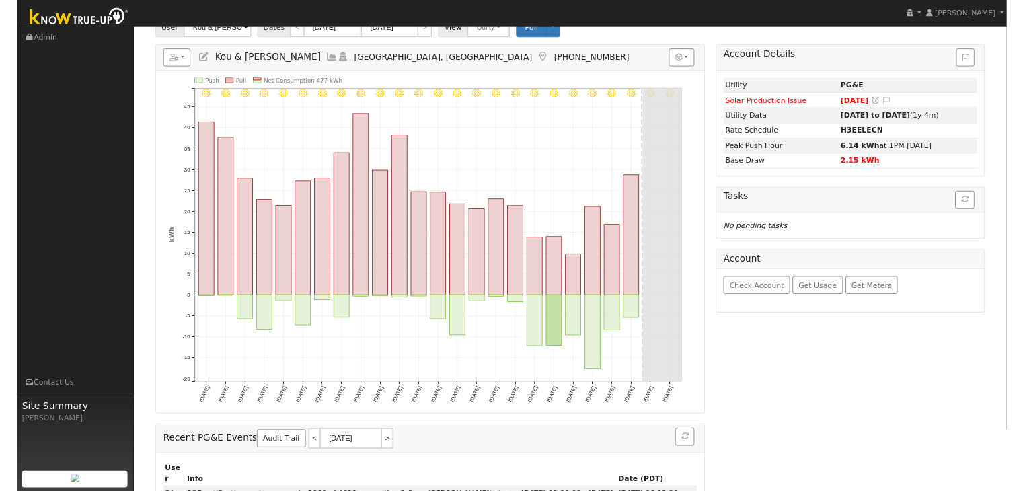
scroll to position [134, 0]
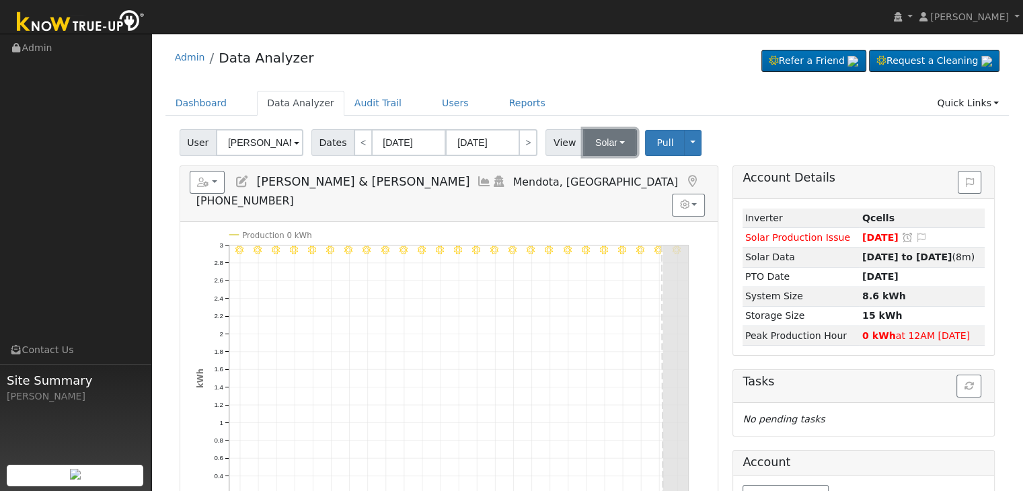
click at [599, 135] on button "Solar" at bounding box center [610, 142] width 54 height 27
click at [596, 165] on link "Utility" at bounding box center [626, 172] width 93 height 19
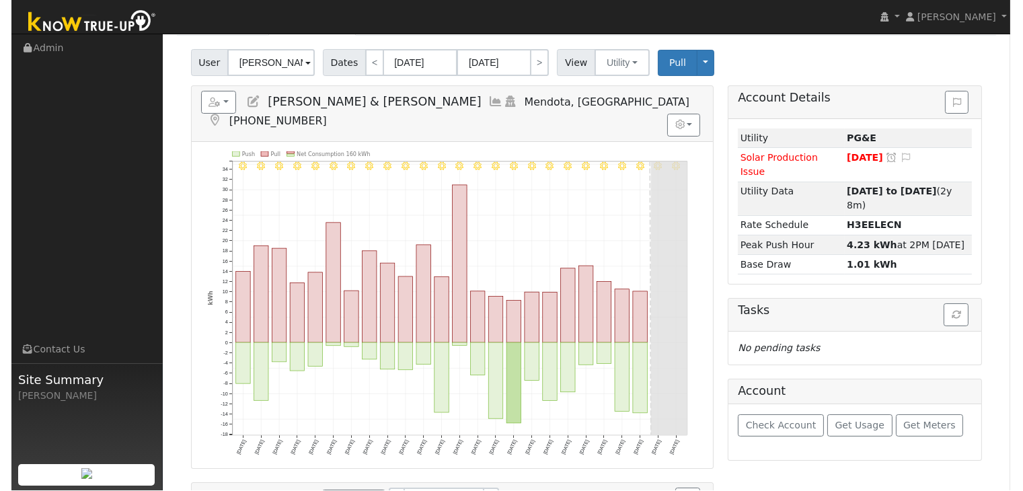
scroll to position [80, 0]
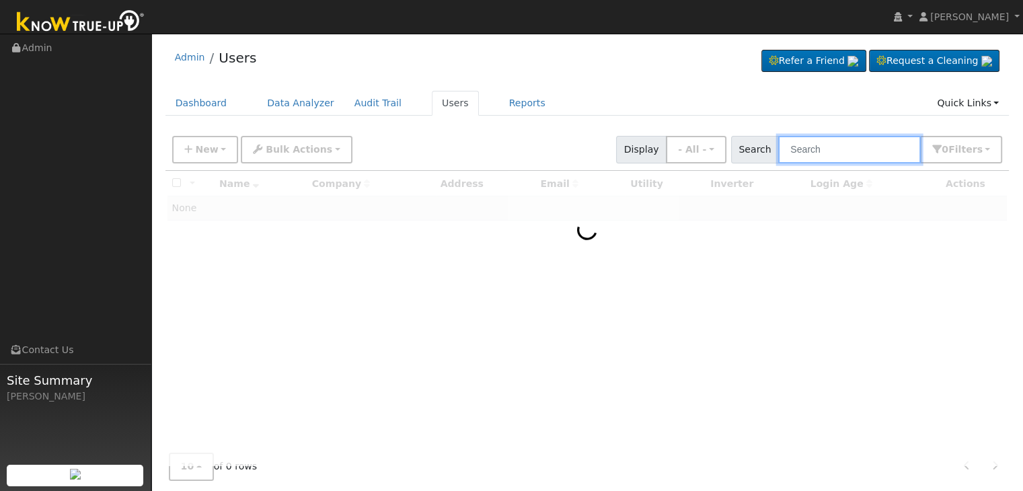
click at [855, 143] on input "text" at bounding box center [849, 150] width 143 height 28
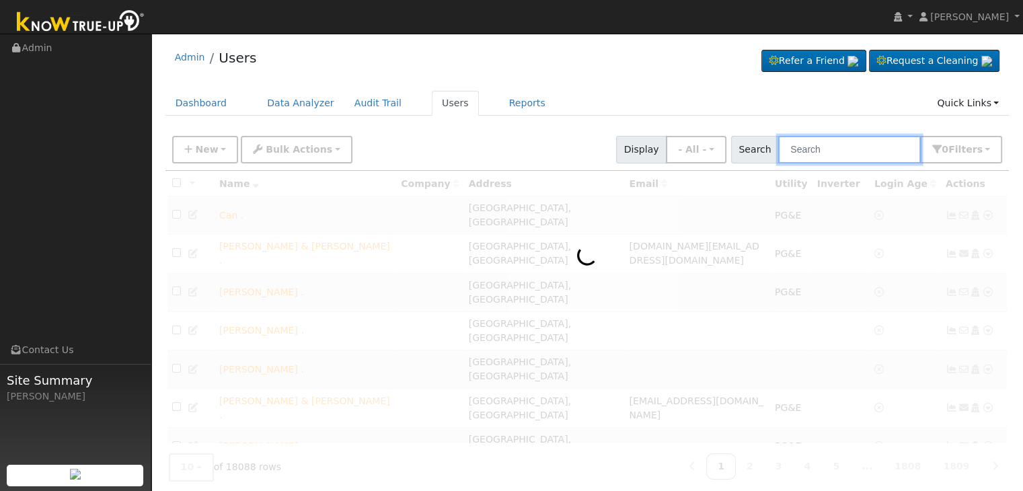
paste input "[PERSON_NAME]"
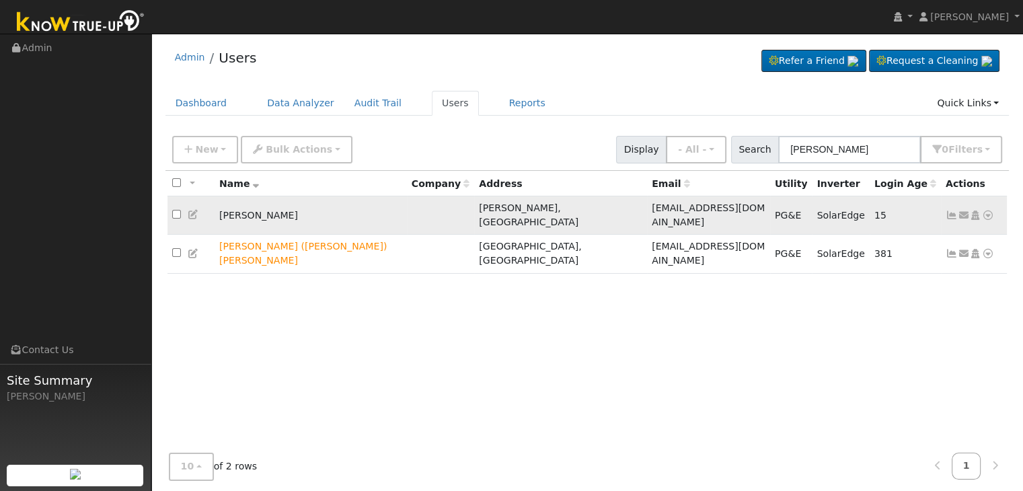
click at [951, 210] on icon at bounding box center [952, 214] width 12 height 9
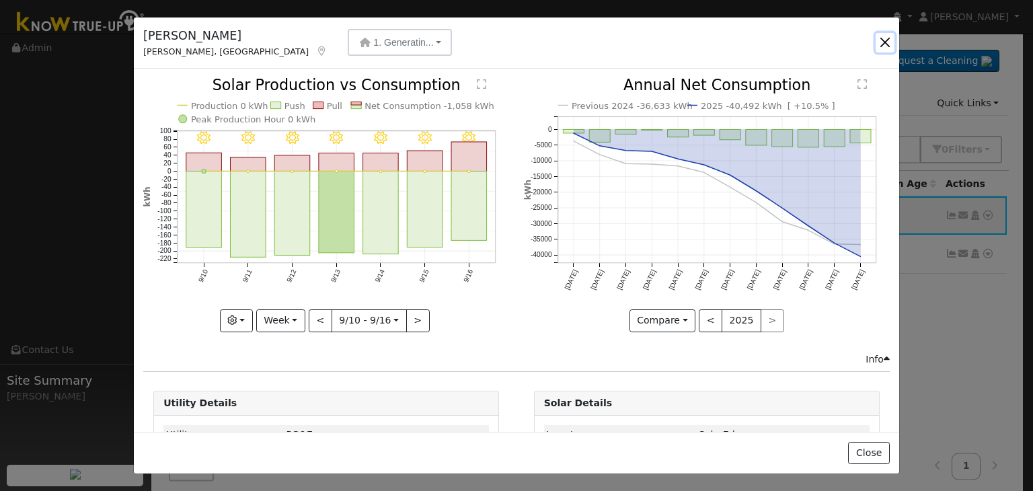
click at [882, 45] on button "button" at bounding box center [885, 42] width 19 height 19
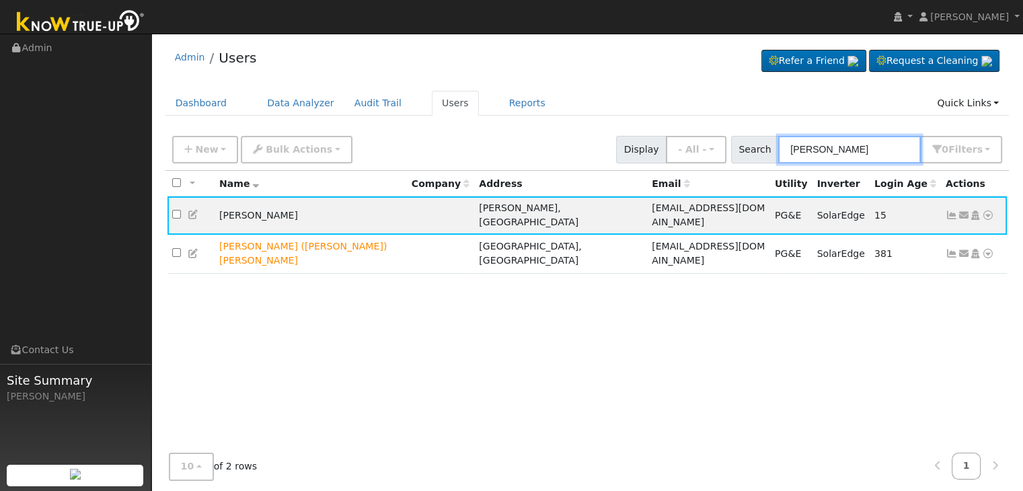
click at [851, 154] on input "[PERSON_NAME]" at bounding box center [849, 150] width 143 height 28
paste input "[PERSON_NAME]"
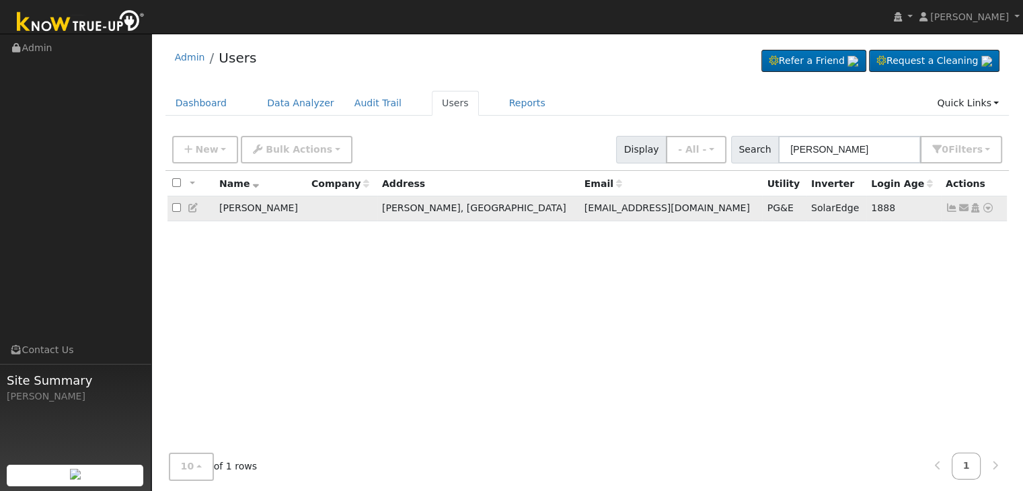
click at [950, 210] on icon at bounding box center [952, 207] width 12 height 9
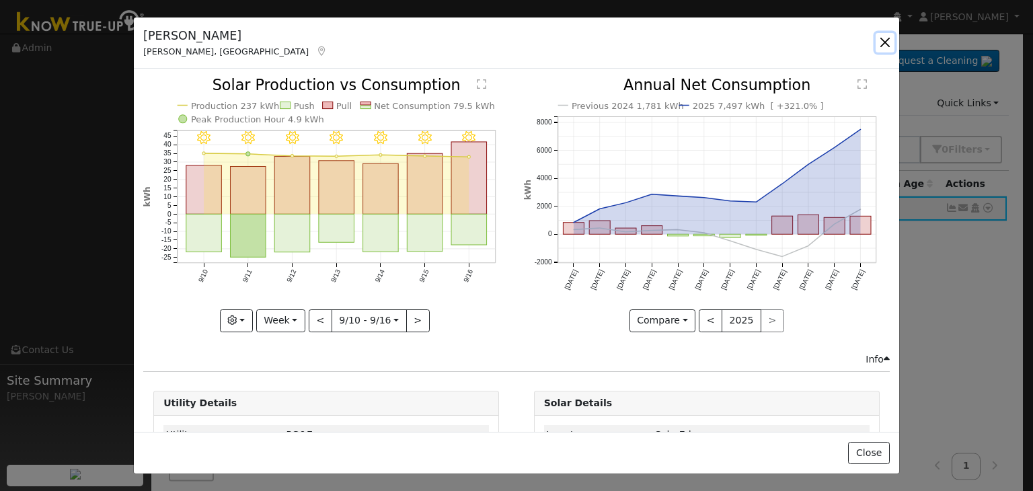
click at [877, 42] on button "button" at bounding box center [885, 42] width 19 height 19
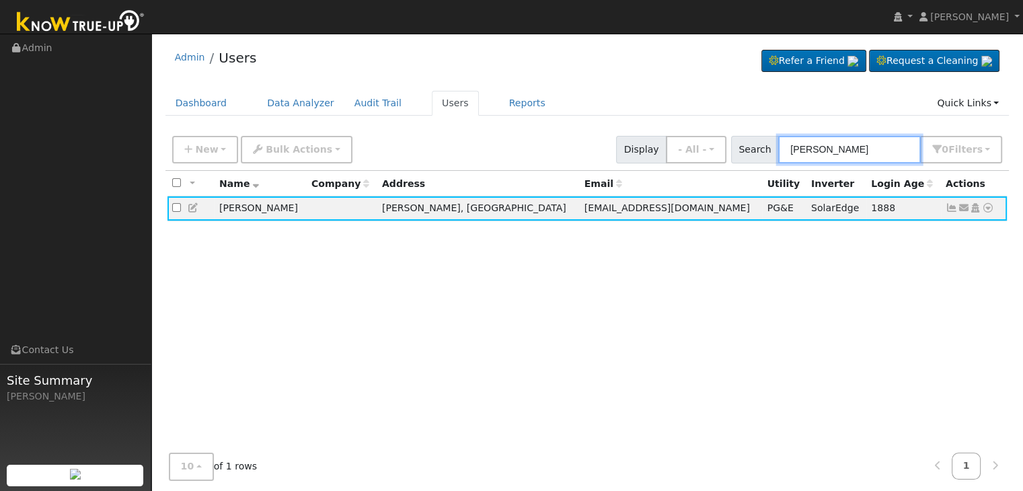
click at [822, 151] on input "[PERSON_NAME]" at bounding box center [849, 150] width 143 height 28
paste input "[PERSON_NAME] & [PERSON_NAME]"
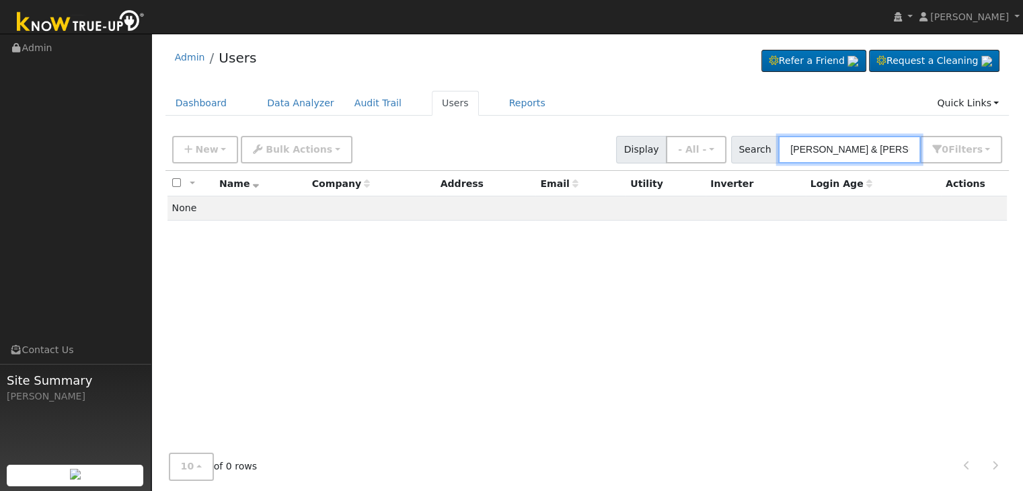
drag, startPoint x: 865, startPoint y: 146, endPoint x: 766, endPoint y: 148, distance: 99.5
click at [766, 148] on div "Search [PERSON_NAME] & [PERSON_NAME] 0 Filter s Role Show - All - Show Leads Ad…" at bounding box center [867, 150] width 272 height 28
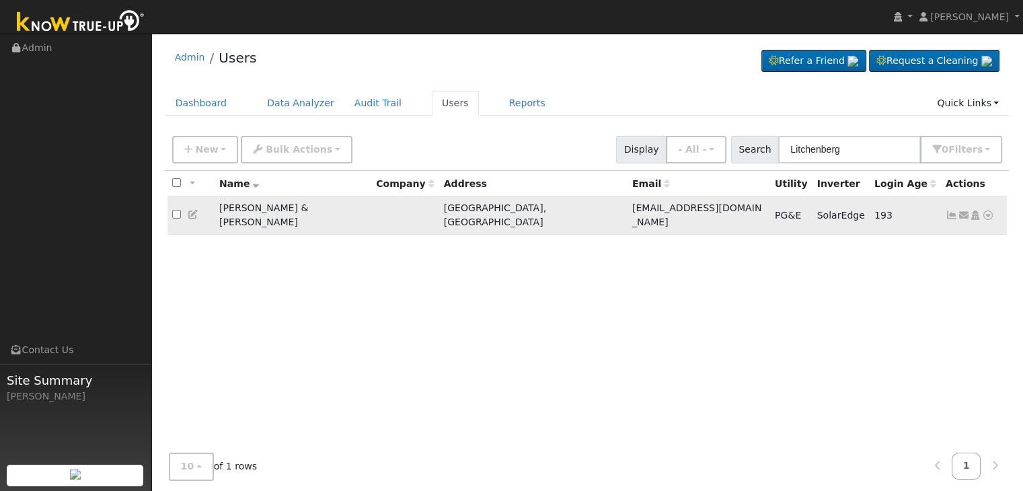
click at [950, 210] on icon at bounding box center [952, 214] width 12 height 9
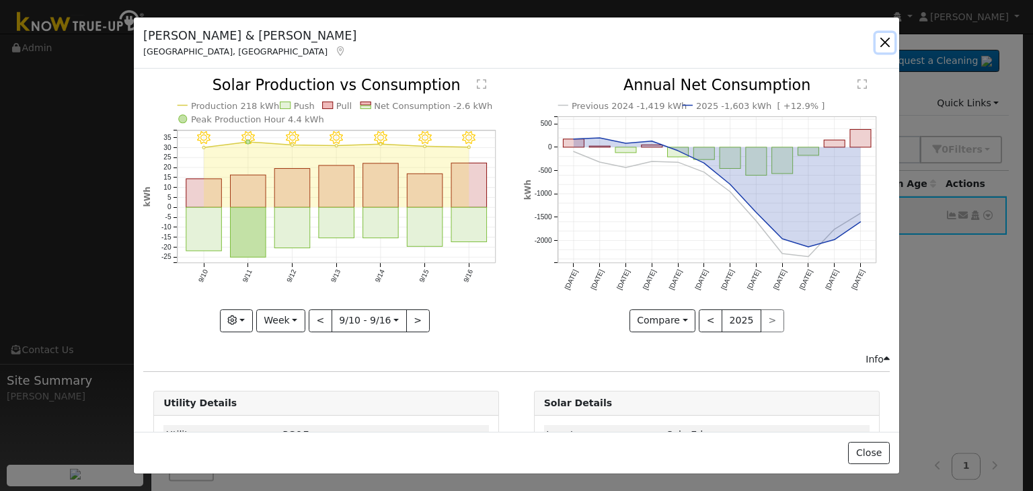
drag, startPoint x: 886, startPoint y: 44, endPoint x: 863, endPoint y: 15, distance: 36.9
click at [886, 44] on button "button" at bounding box center [885, 42] width 19 height 19
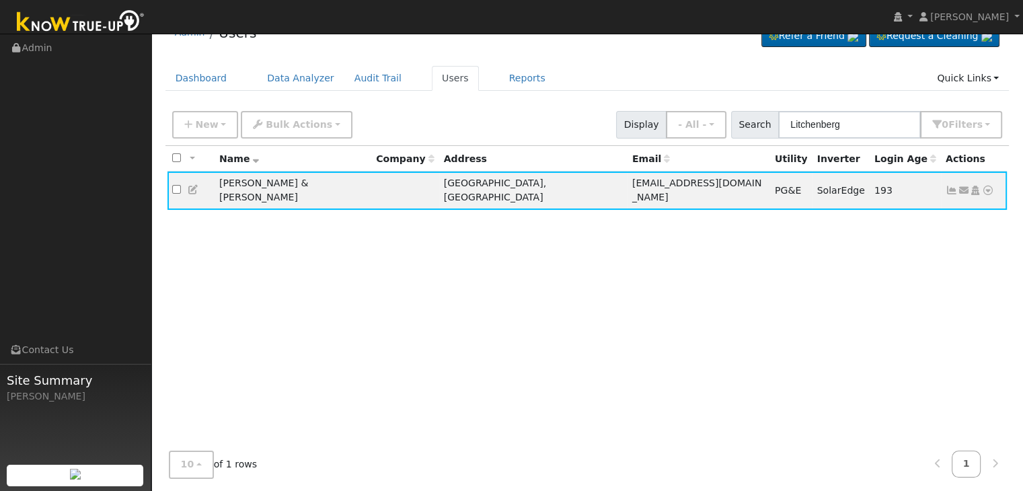
scroll to position [28, 0]
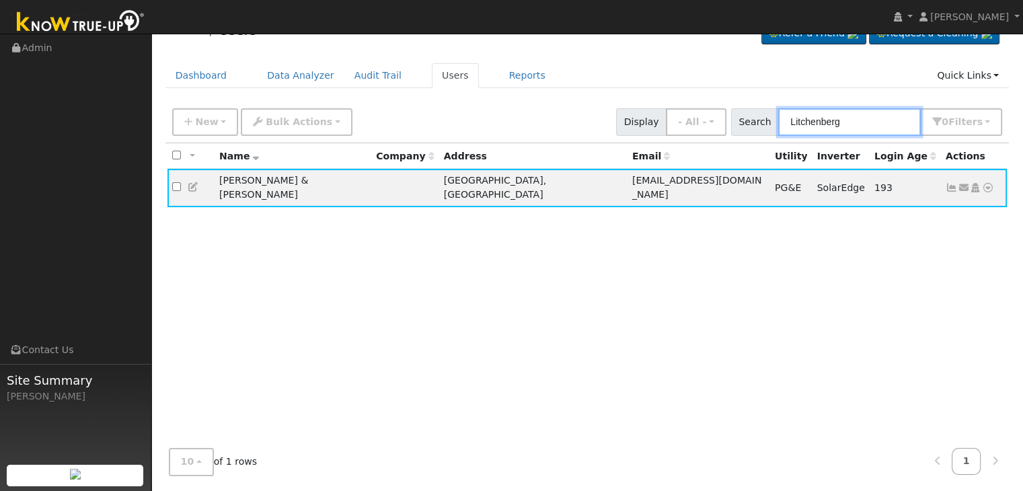
click at [830, 120] on input "Litchenberg" at bounding box center [849, 122] width 143 height 28
paste input "[PERSON_NAME]"
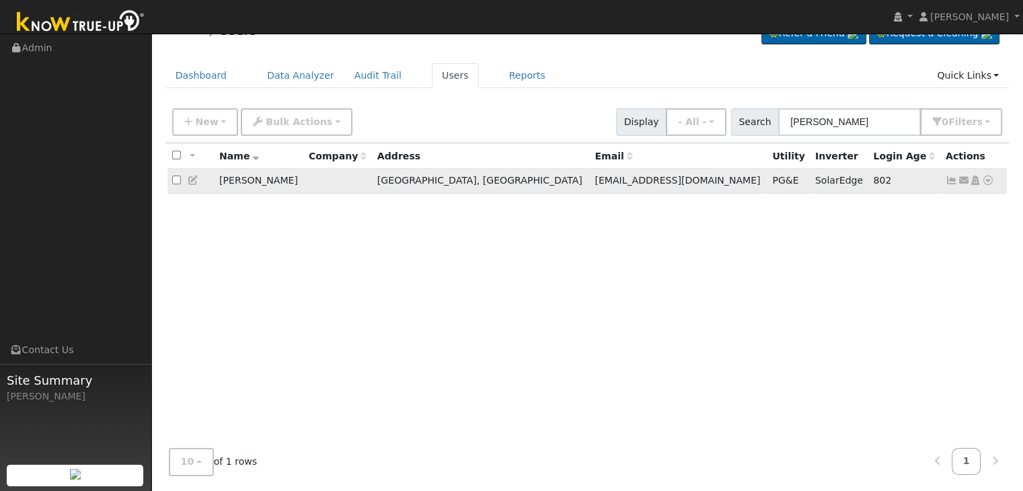
click at [948, 180] on icon at bounding box center [952, 180] width 12 height 9
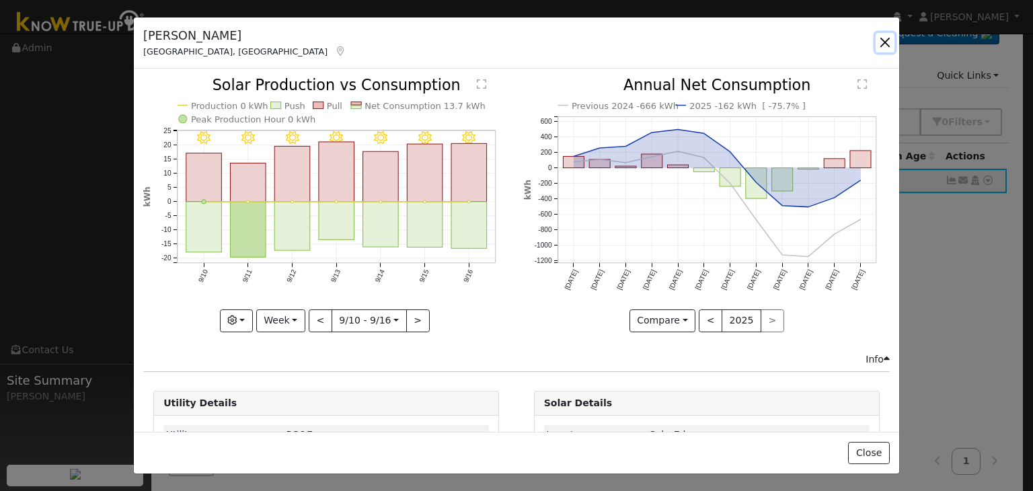
click at [882, 41] on button "button" at bounding box center [885, 42] width 19 height 19
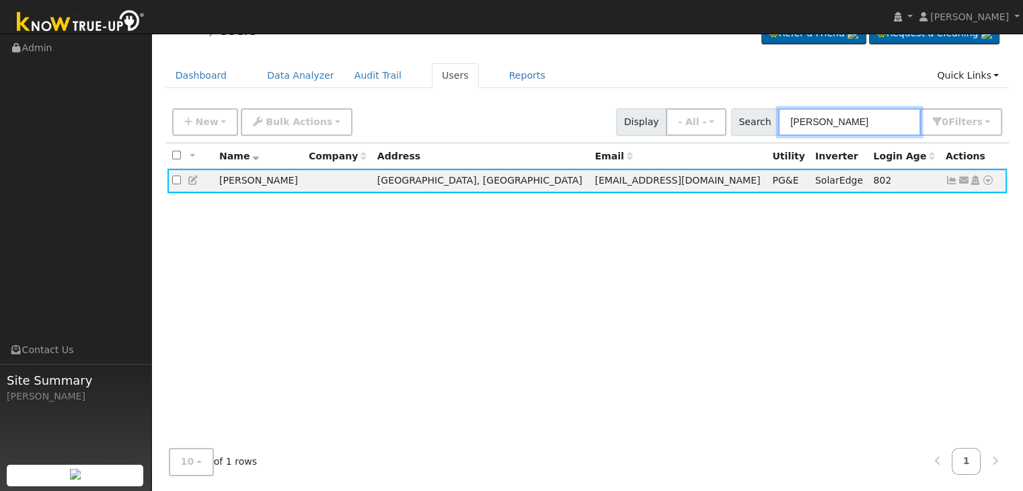
click at [847, 118] on input "[PERSON_NAME]" at bounding box center [849, 122] width 143 height 28
paste input "[PERSON_NAME]"
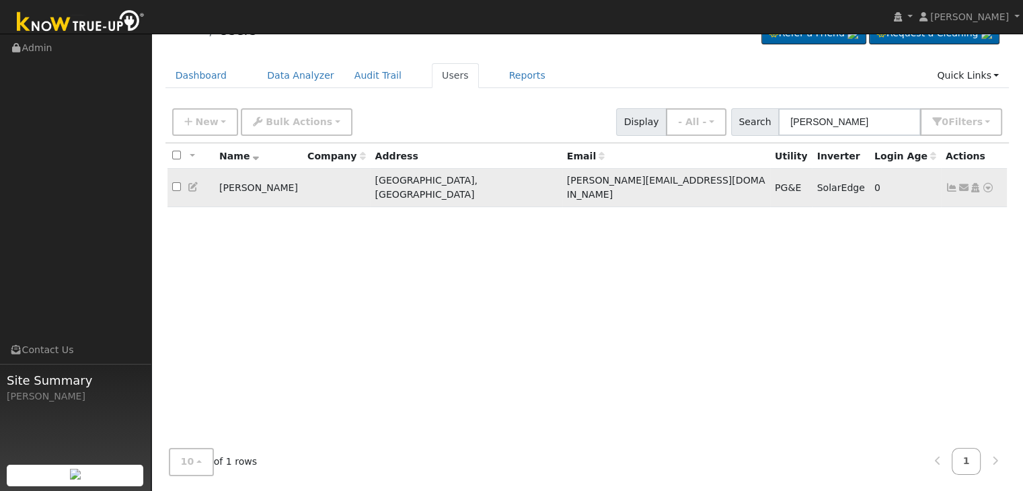
click at [952, 183] on icon at bounding box center [952, 187] width 12 height 9
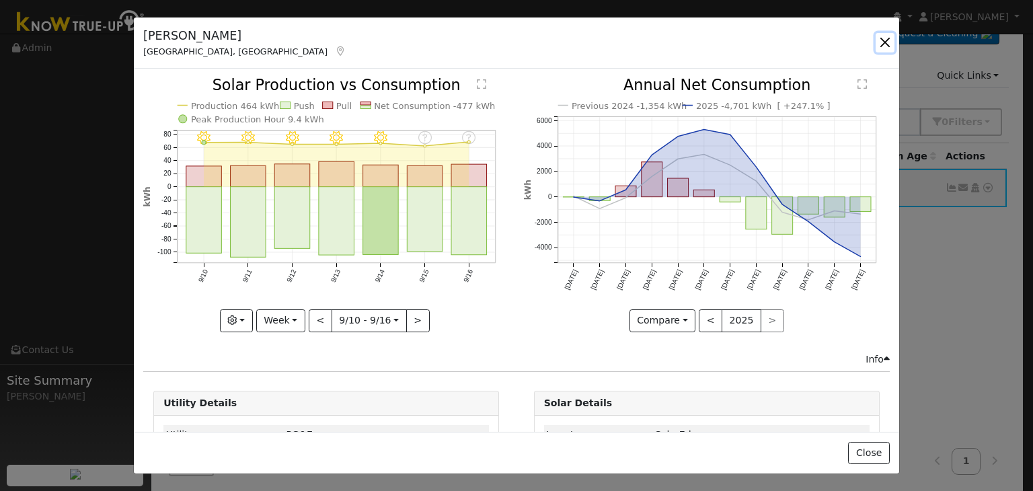
drag, startPoint x: 885, startPoint y: 38, endPoint x: 828, endPoint y: 5, distance: 66.3
click at [885, 38] on button "button" at bounding box center [885, 42] width 19 height 19
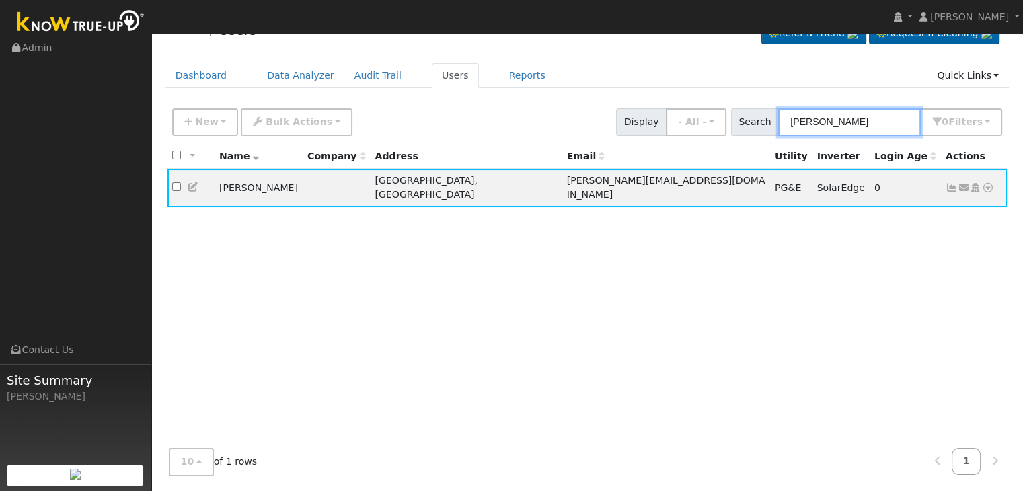
click at [810, 124] on input "[PERSON_NAME]" at bounding box center [849, 122] width 143 height 28
paste input "[PERSON_NAME]"
type input "[PERSON_NAME]"
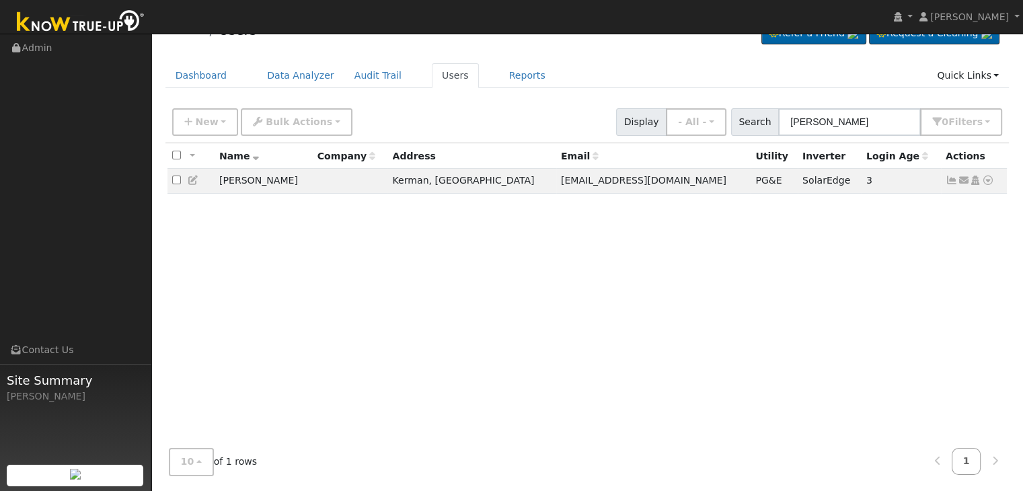
click at [950, 181] on icon at bounding box center [952, 180] width 12 height 9
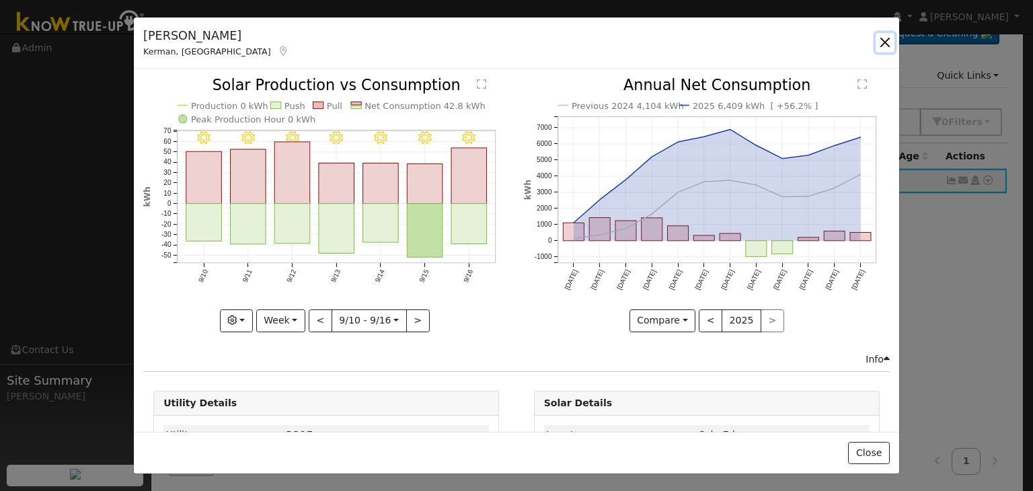
click at [888, 38] on button "button" at bounding box center [885, 42] width 19 height 19
